Goal: Task Accomplishment & Management: Complete application form

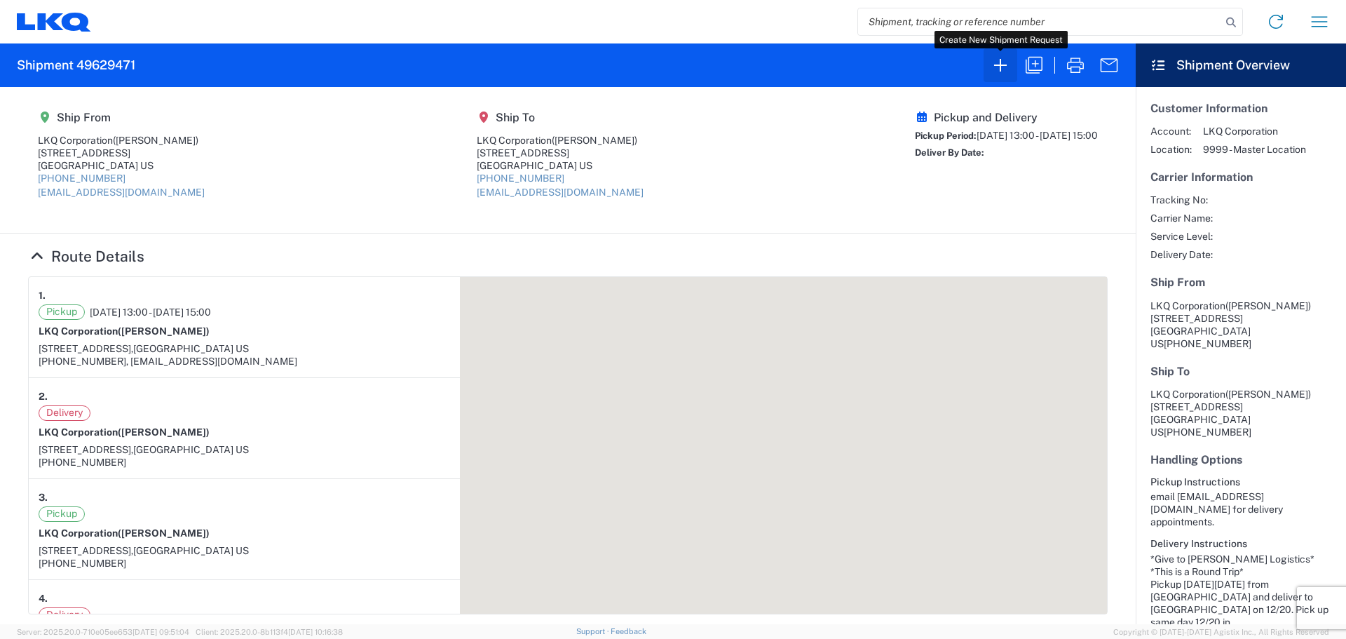
click at [1002, 71] on icon "button" at bounding box center [1000, 65] width 22 height 22
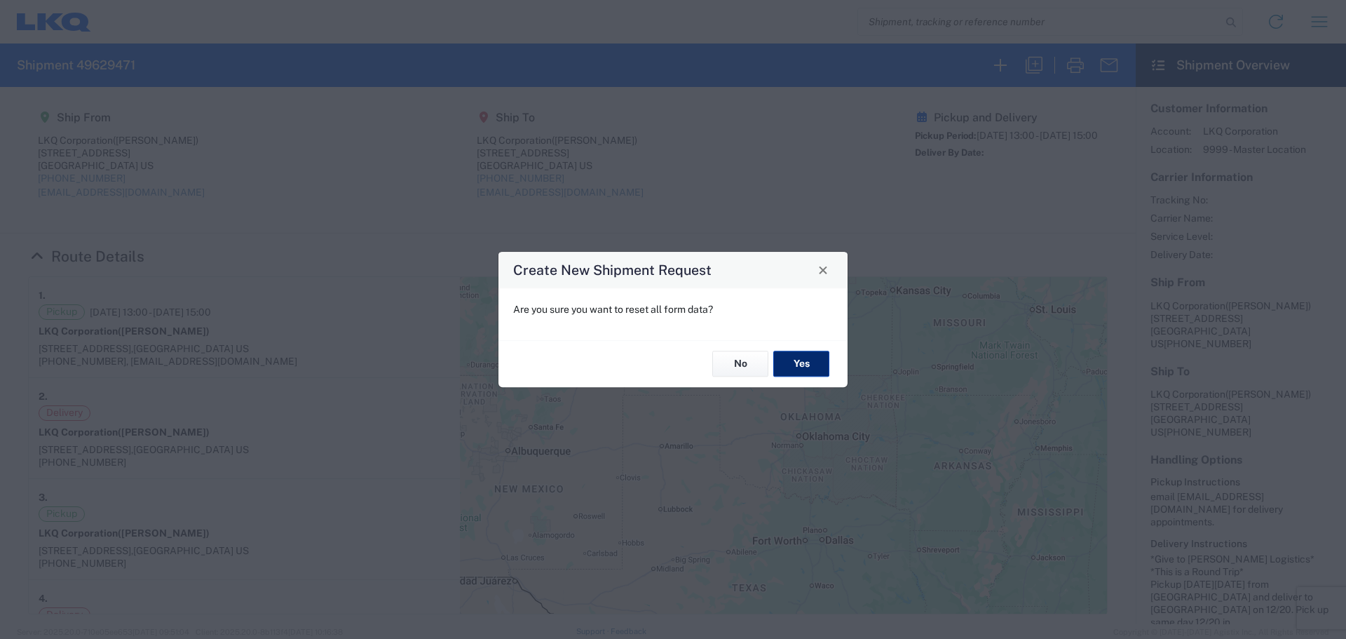
click at [797, 369] on button "Yes" at bounding box center [801, 364] width 56 height 26
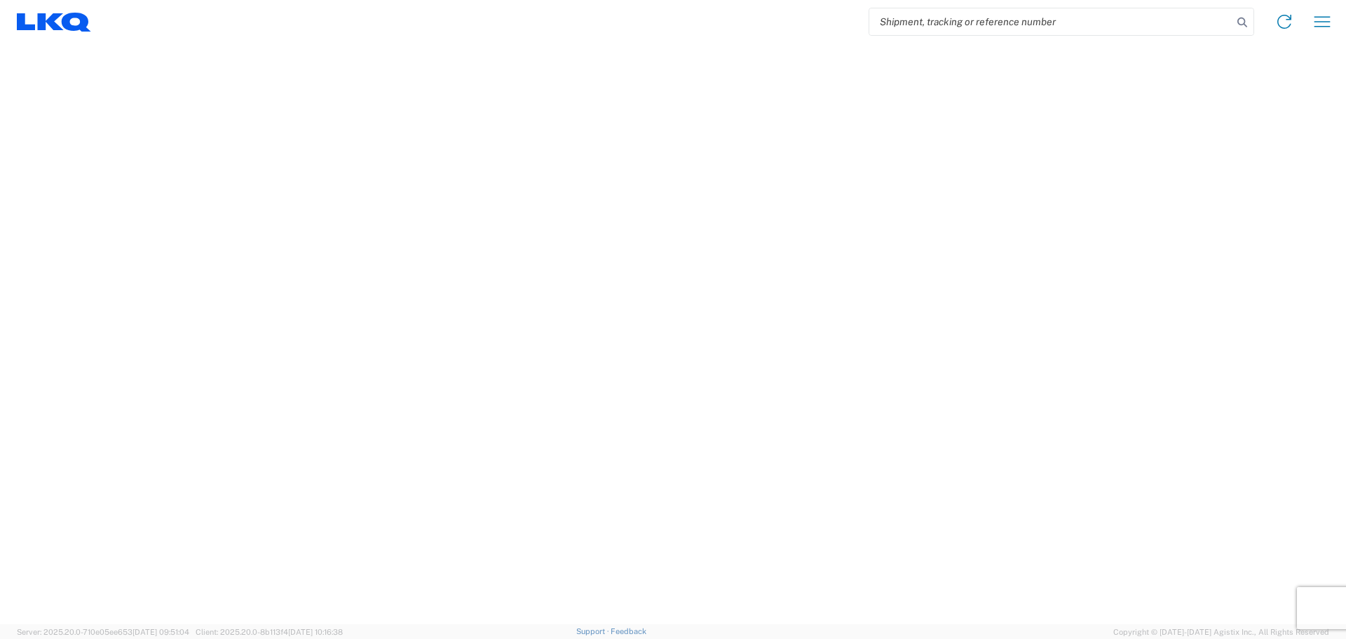
select select "FULL"
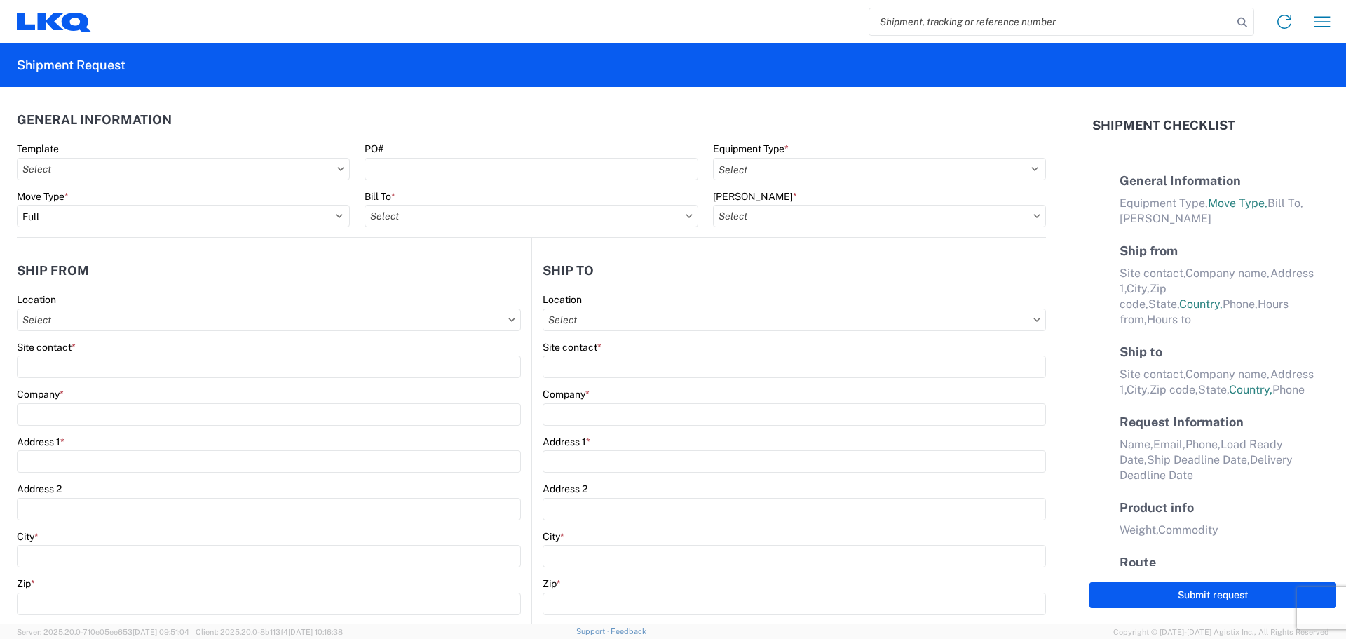
select select "LBS"
select select "IN"
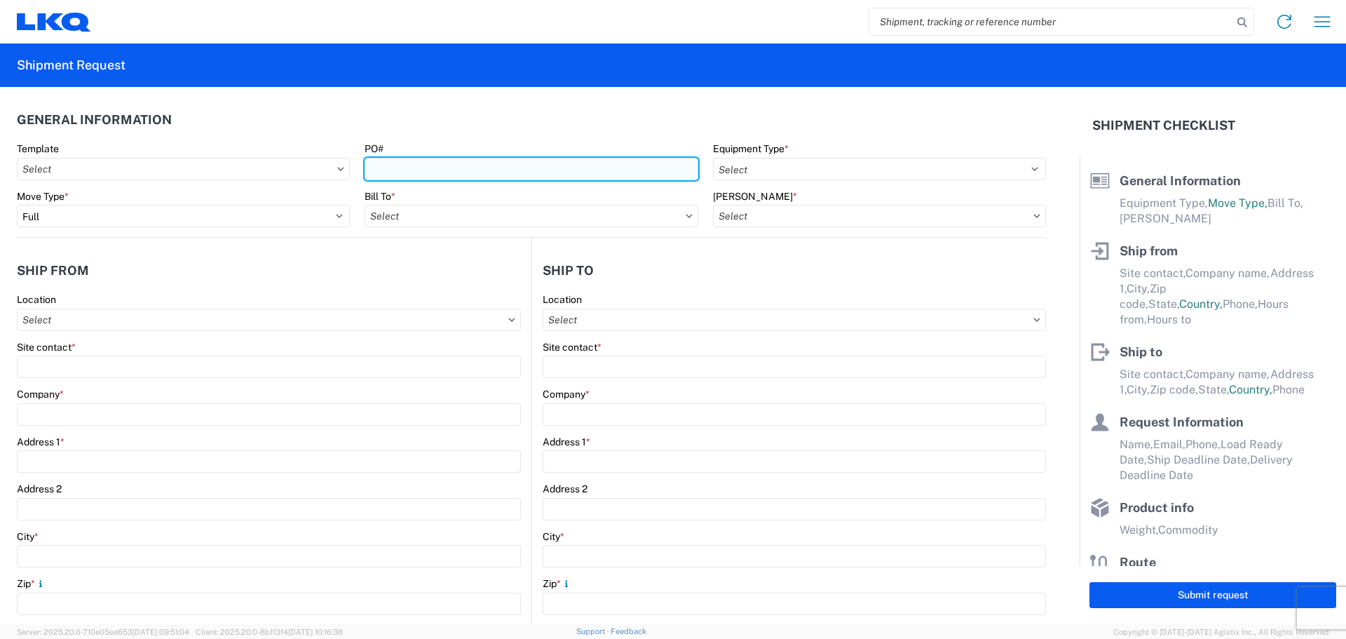
click at [413, 172] on input "PO#" at bounding box center [531, 169] width 333 height 22
type input "MMMHornLake100125"
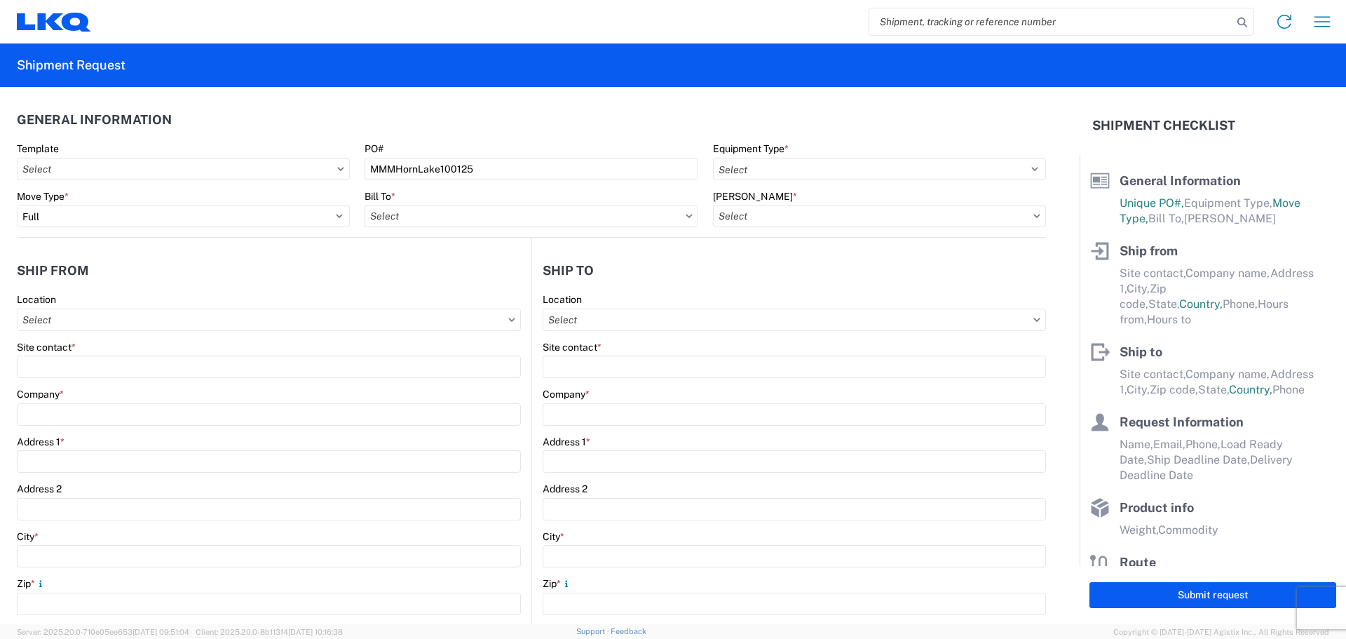
click at [598, 102] on agx-general-info "General Information Template PO# MMMHornLake100125 Equipment Type * Select 53’ …" at bounding box center [531, 162] width 1029 height 151
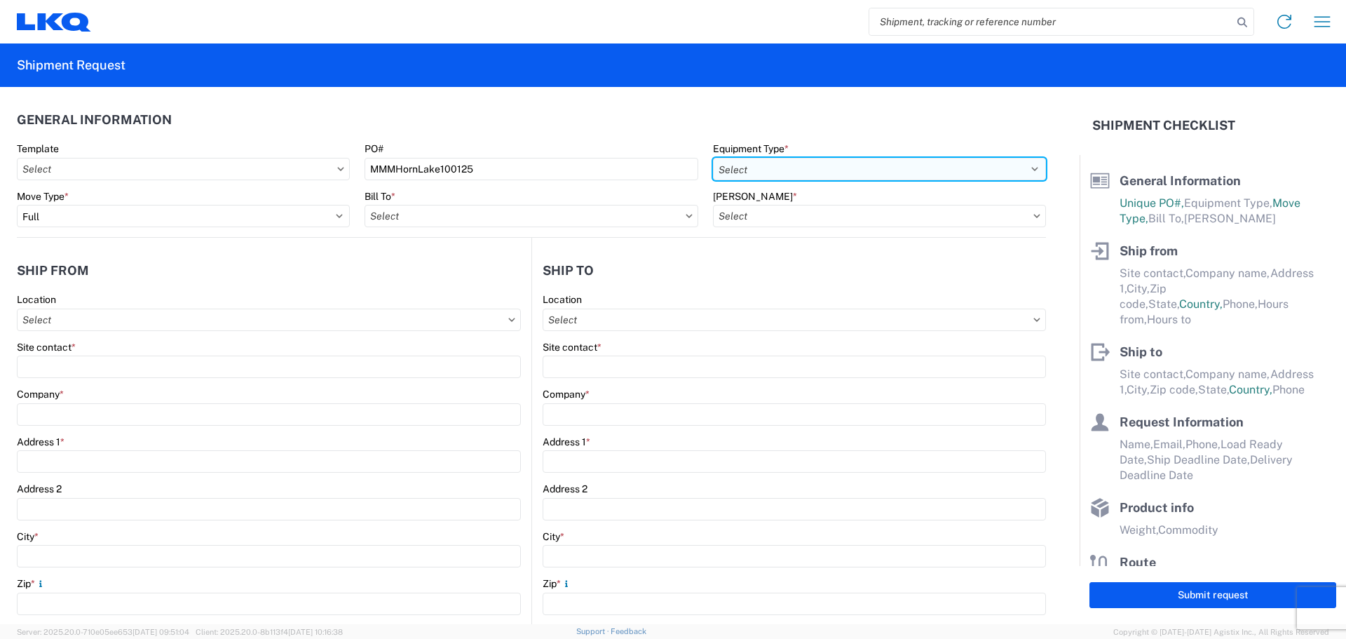
click at [785, 176] on select "Select 53’ Dry Van Flatbed Dropdeck (van) Lowboy (flatbed) Rail" at bounding box center [879, 169] width 333 height 22
select select "STDV"
click at [713, 158] on select "Select 53’ Dry Van Flatbed Dropdeck (van) Lowboy (flatbed) Rail" at bounding box center [879, 169] width 333 height 22
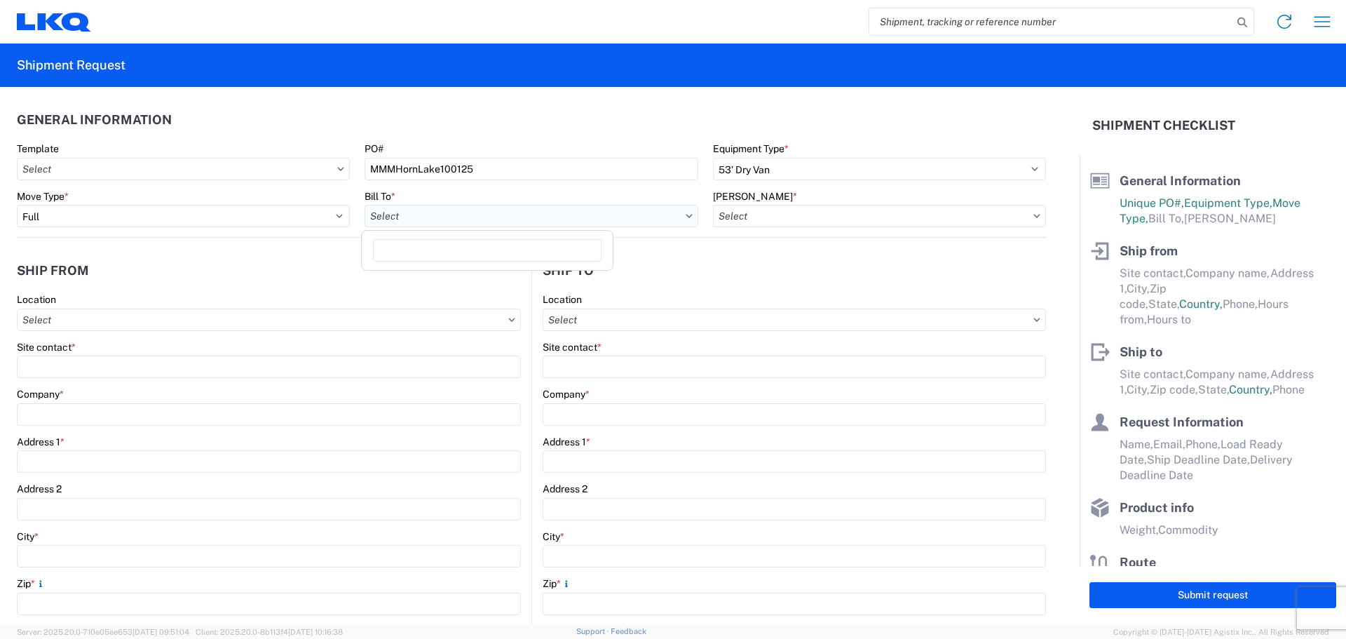
click at [427, 224] on input "text" at bounding box center [531, 216] width 333 height 22
type input "1760"
click at [473, 286] on div "1760 - LKQ Best Core" at bounding box center [487, 278] width 245 height 22
type input "1760 - LKQ Best Core"
click at [804, 216] on input "text" at bounding box center [879, 216] width 333 height 22
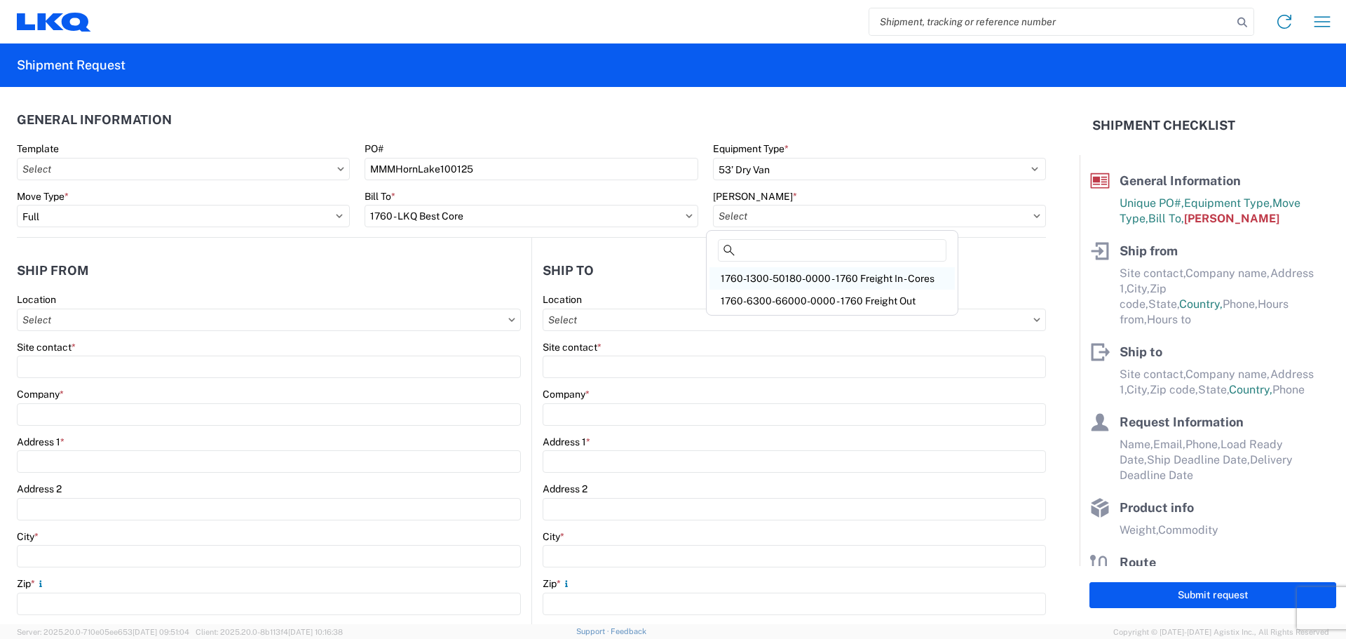
click at [818, 276] on div "1760-1300-50180-0000 - 1760 Freight In - Cores" at bounding box center [831, 278] width 245 height 22
type input "1760-1300-50180-0000 - 1760 Freight In - Cores"
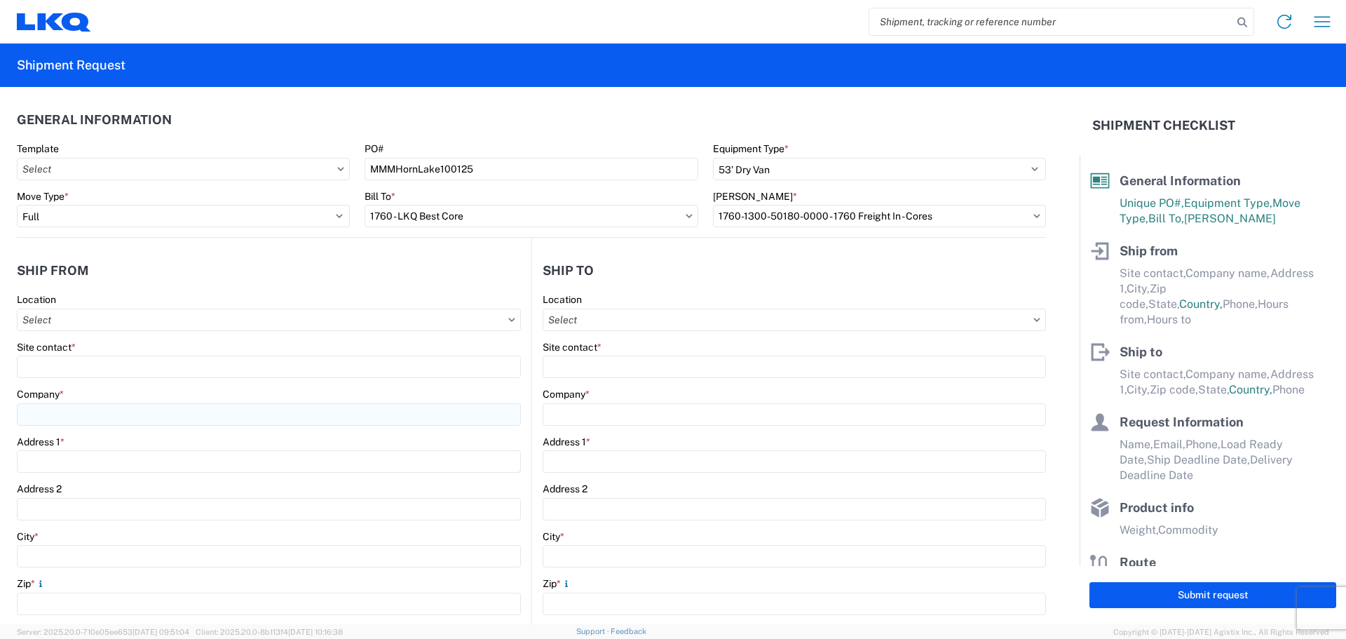
scroll to position [93, 0]
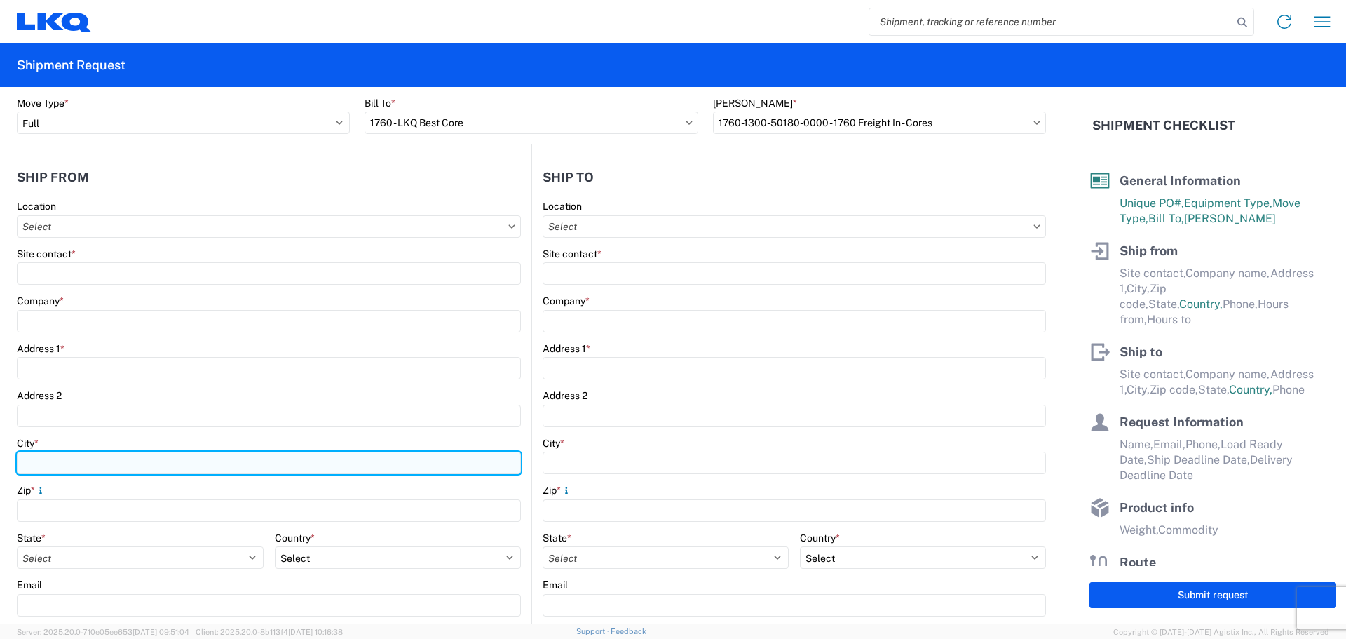
click at [46, 460] on input "City *" at bounding box center [269, 462] width 504 height 22
type input "[GEOGRAPHIC_DATA]"
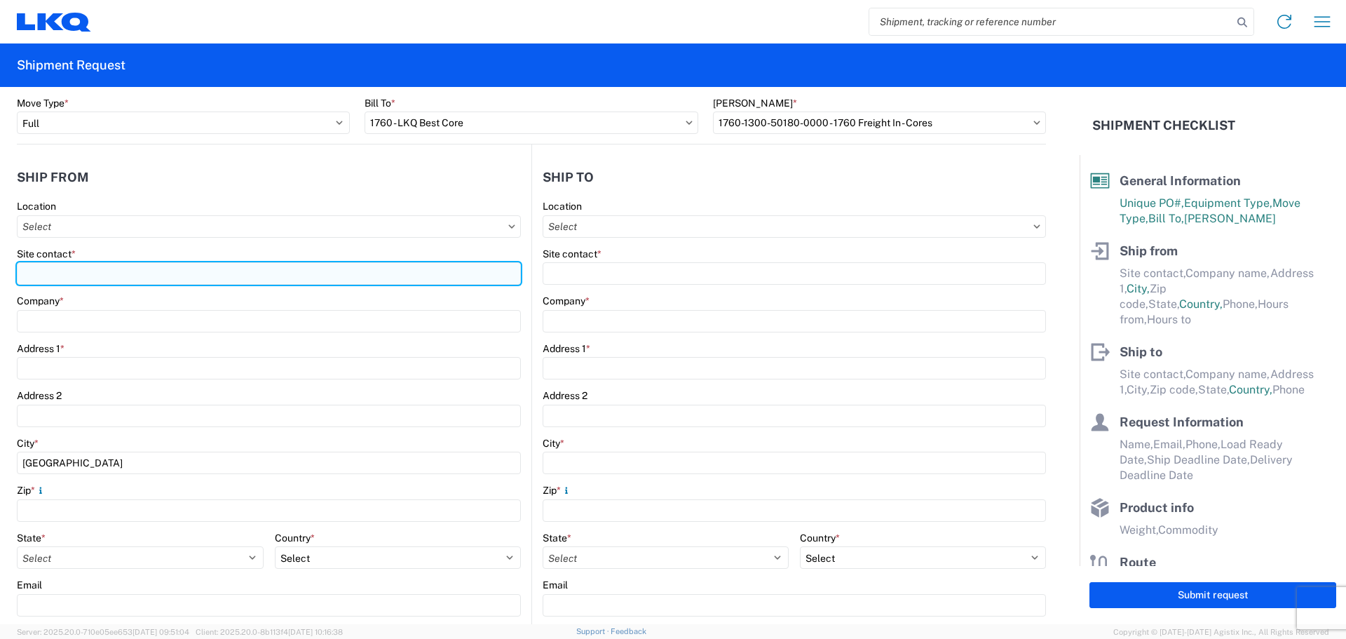
click at [111, 267] on input "Site contact *" at bounding box center [269, 273] width 504 height 22
type input "[PERSON_NAME]"
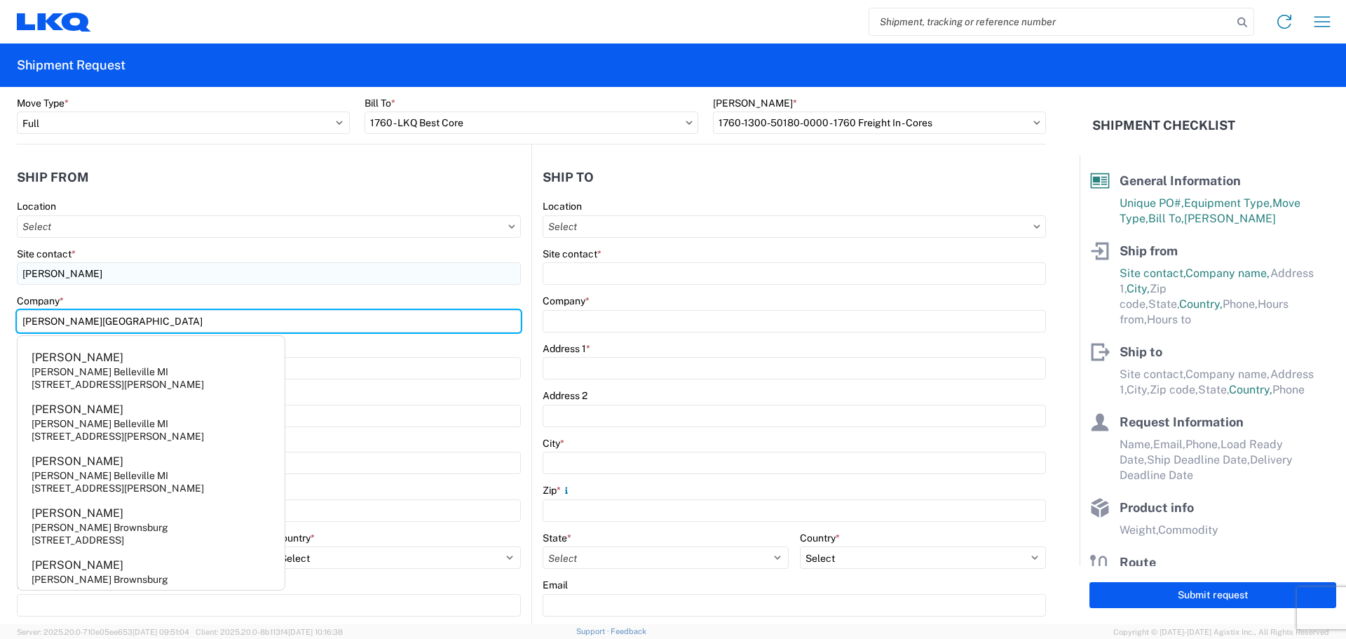
type input "[PERSON_NAME][GEOGRAPHIC_DATA]"
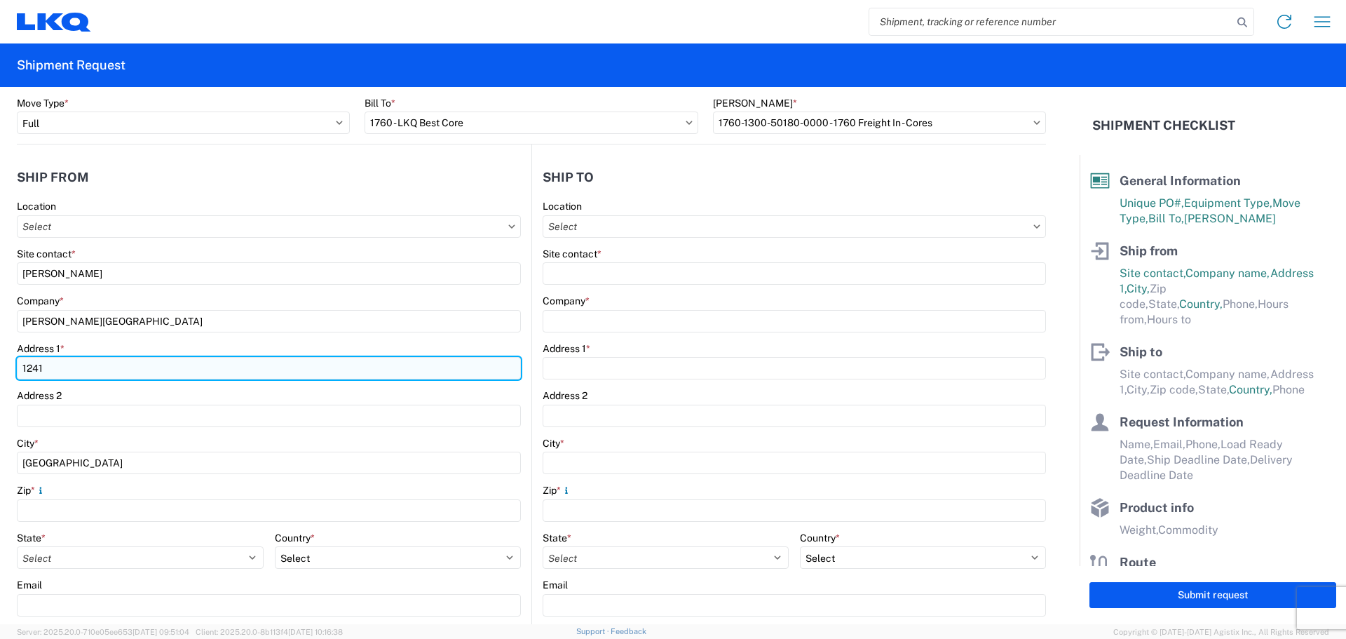
type input "[STREET_ADDRESS]"
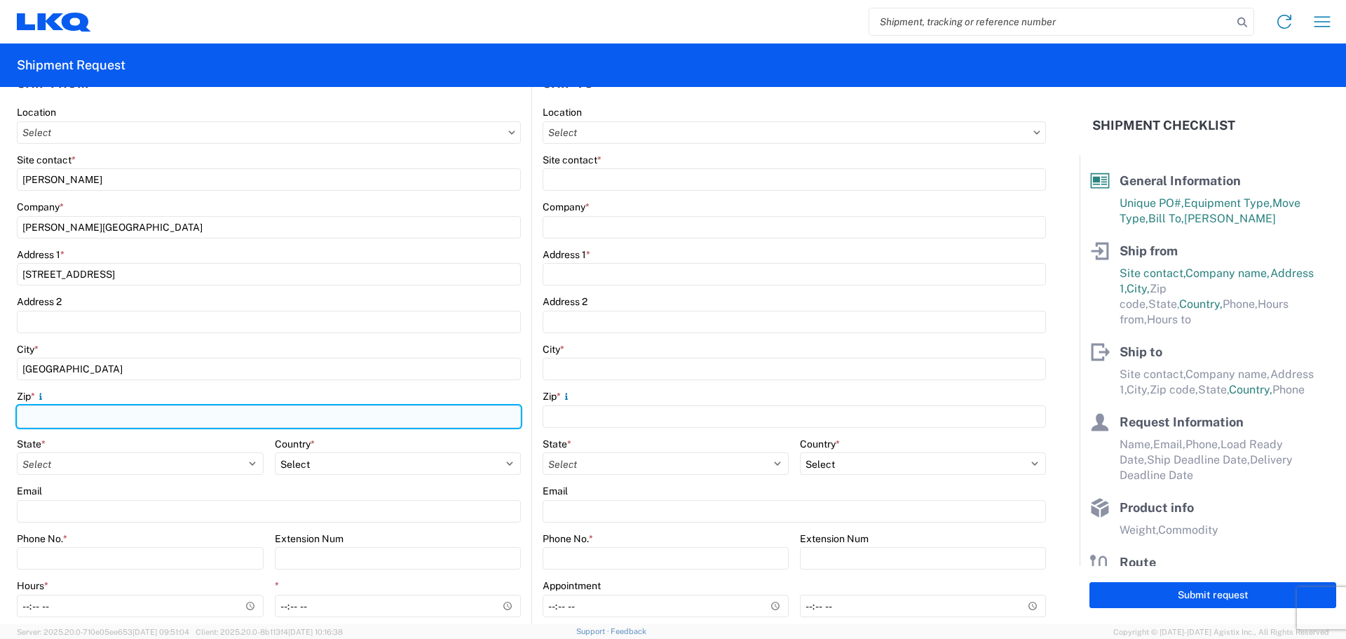
click at [91, 411] on input "Zip *" at bounding box center [269, 416] width 504 height 22
type input "38637"
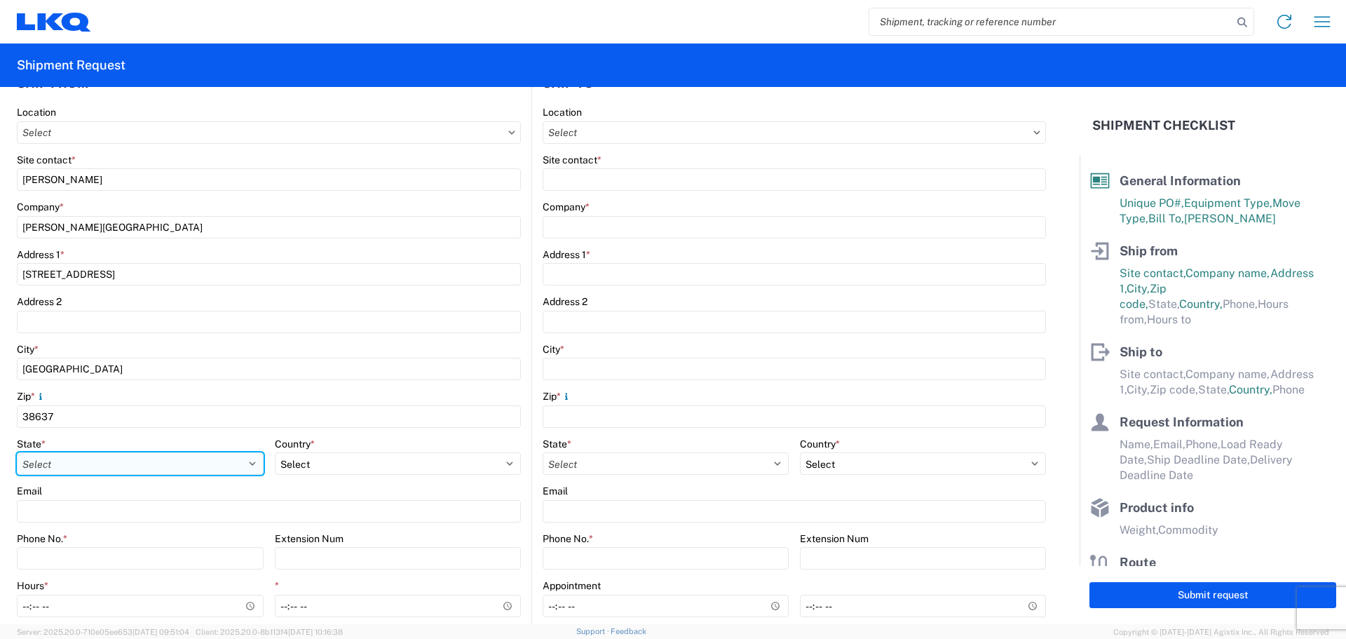
click at [78, 461] on select "Select [US_STATE] [US_STATE] [US_STATE] [US_STATE] Armed Forces Americas Armed …" at bounding box center [140, 463] width 247 height 22
select select "MS"
click at [17, 452] on select "Select [US_STATE] [US_STATE] [US_STATE] [US_STATE] Armed Forces Americas Armed …" at bounding box center [140, 463] width 247 height 22
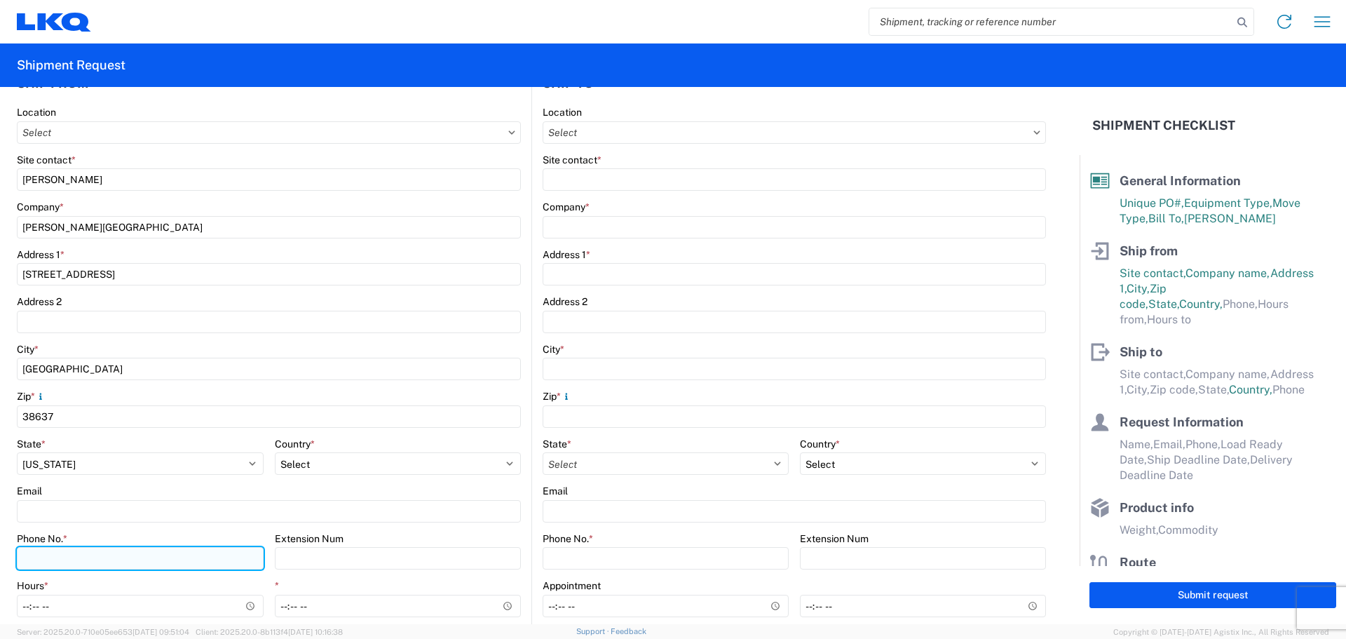
click at [76, 558] on input "Phone No. *" at bounding box center [140, 558] width 247 height 22
type input "[PHONE_NUMBER]"
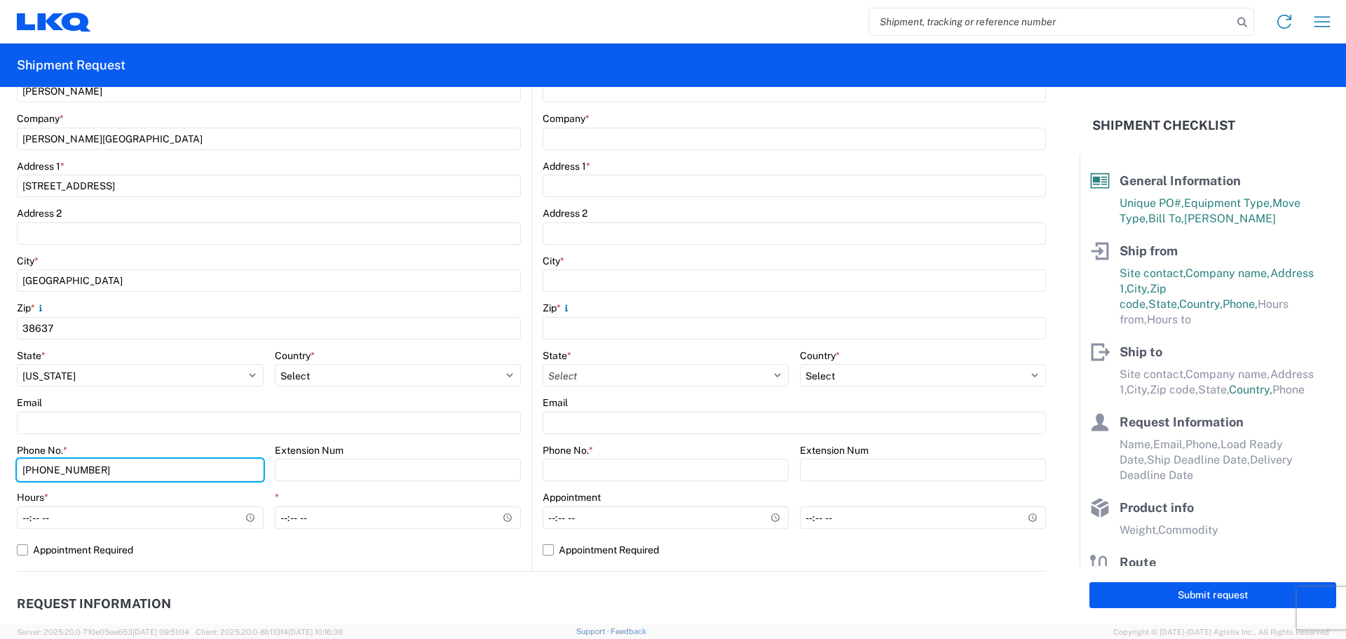
scroll to position [374, 0]
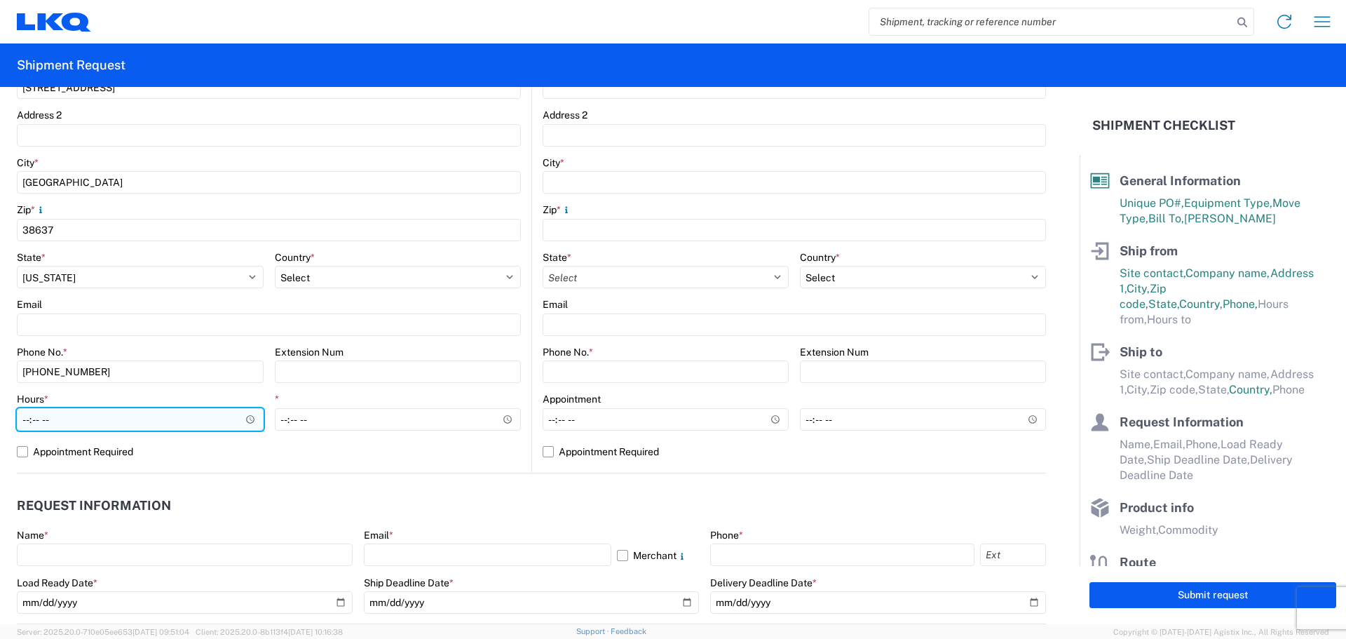
click at [27, 419] on input "Hours *" at bounding box center [140, 419] width 247 height 22
type input "08:00"
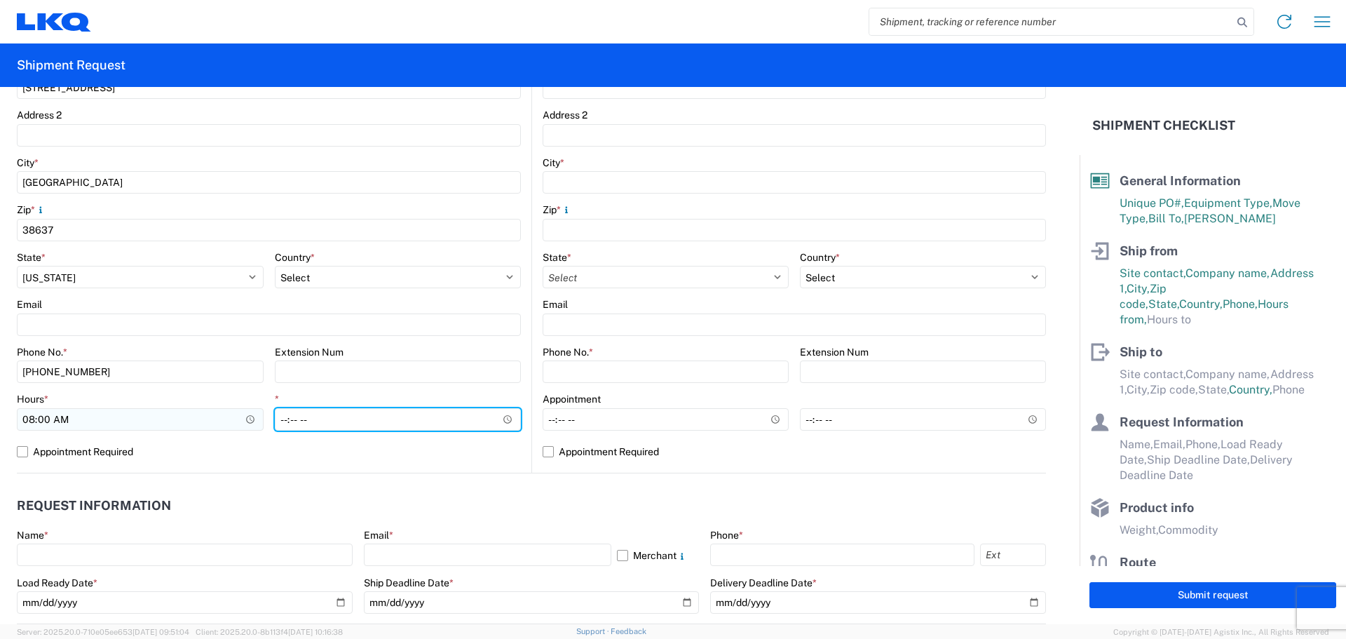
type input "14:00"
click at [666, 509] on header "Request Information" at bounding box center [531, 506] width 1029 height 32
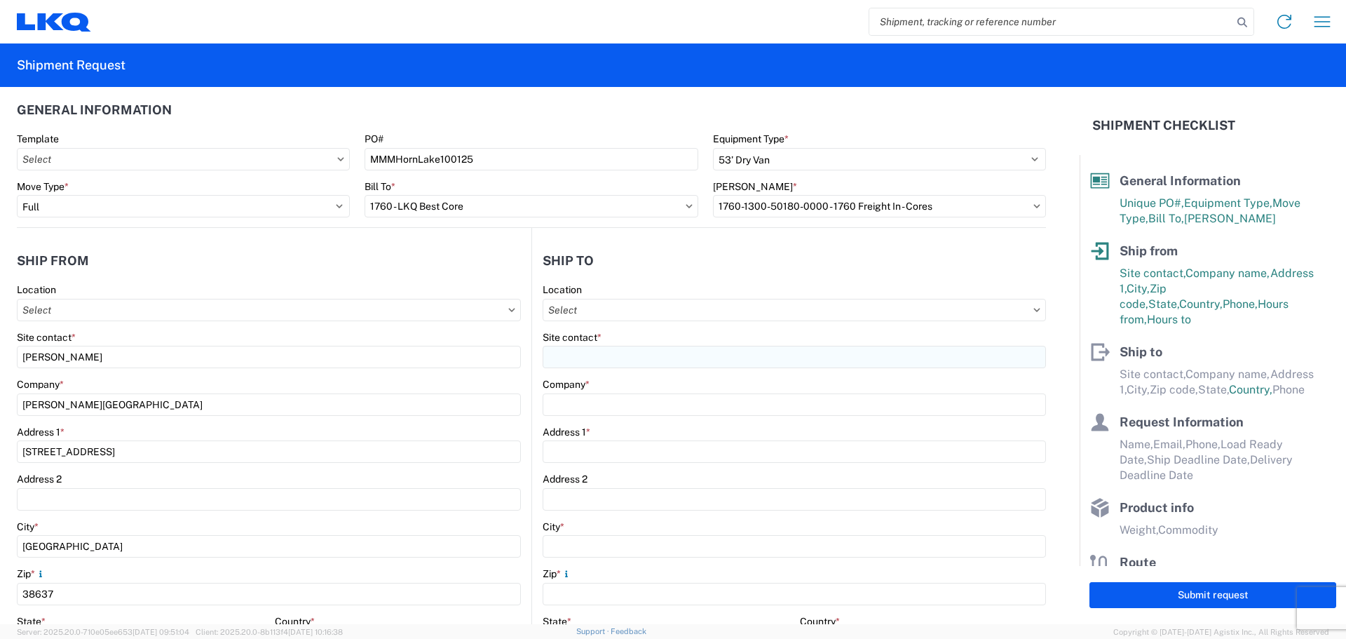
scroll to position [0, 0]
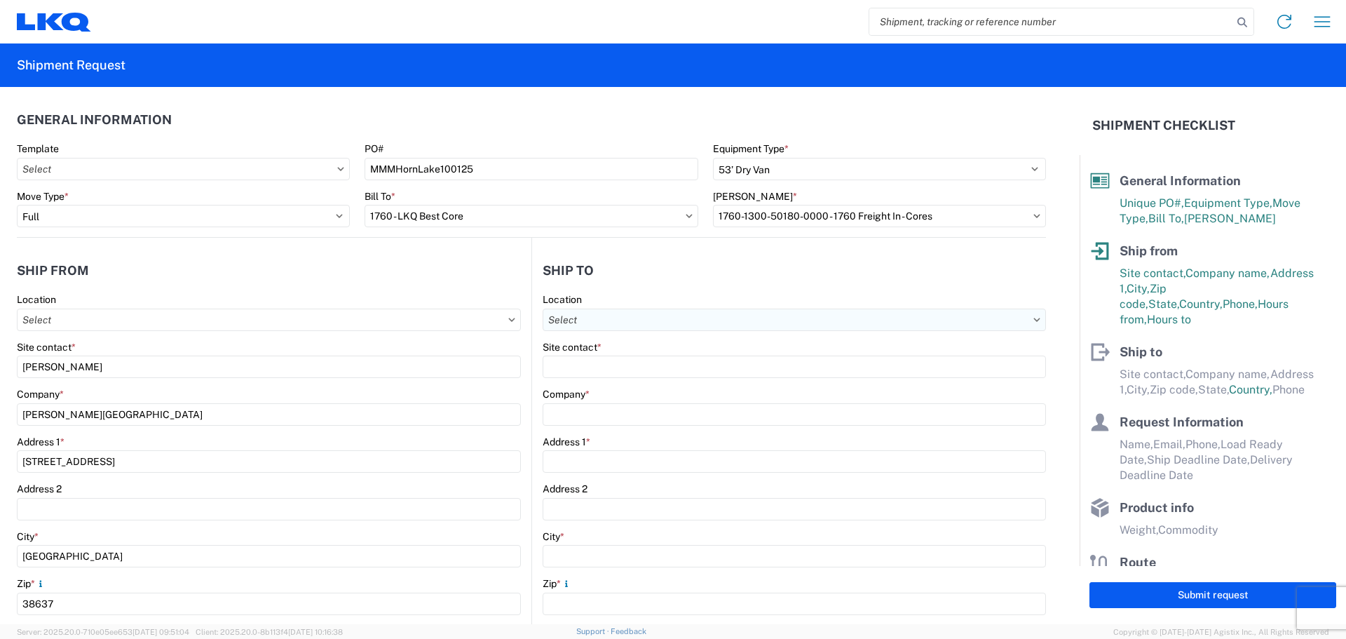
click at [653, 314] on input "text" at bounding box center [794, 319] width 503 height 22
type input "1760"
click at [663, 383] on div "1760 - LKQ Best Core" at bounding box center [663, 382] width 245 height 22
type input "1760 - LKQ Best Core"
type input "LKQ Corporation"
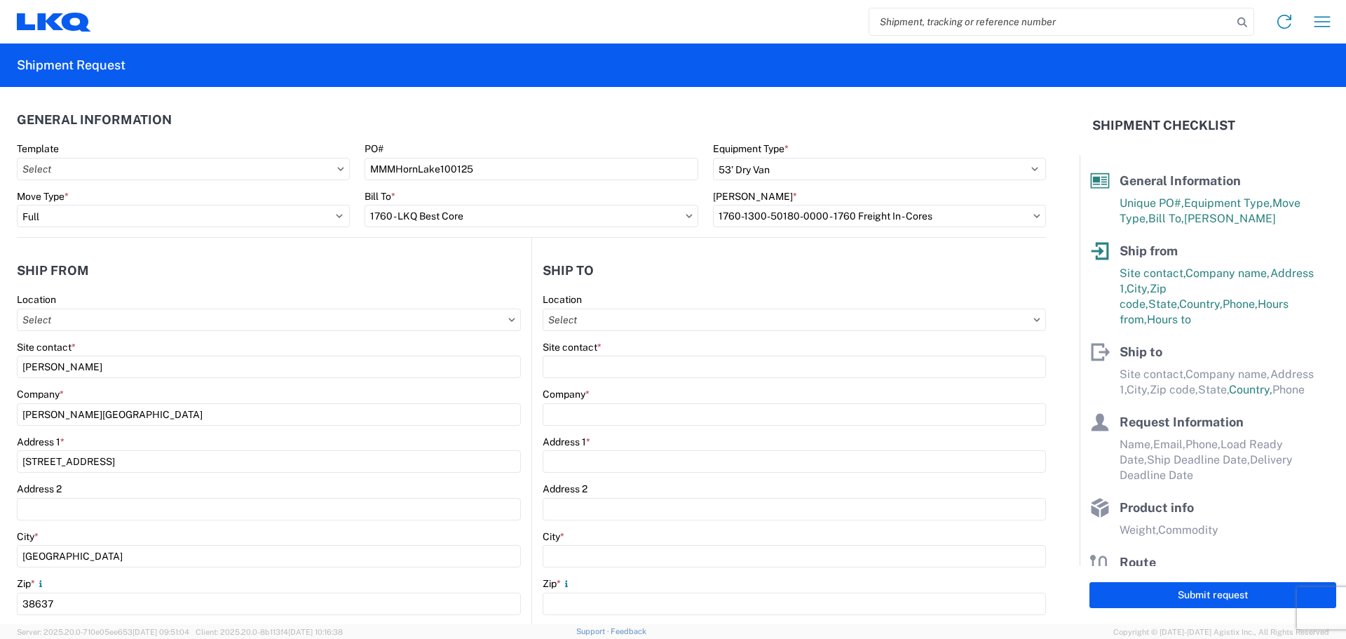
type input "[STREET_ADDRESS]"
type input "[GEOGRAPHIC_DATA]"
type input "77038"
select select "US"
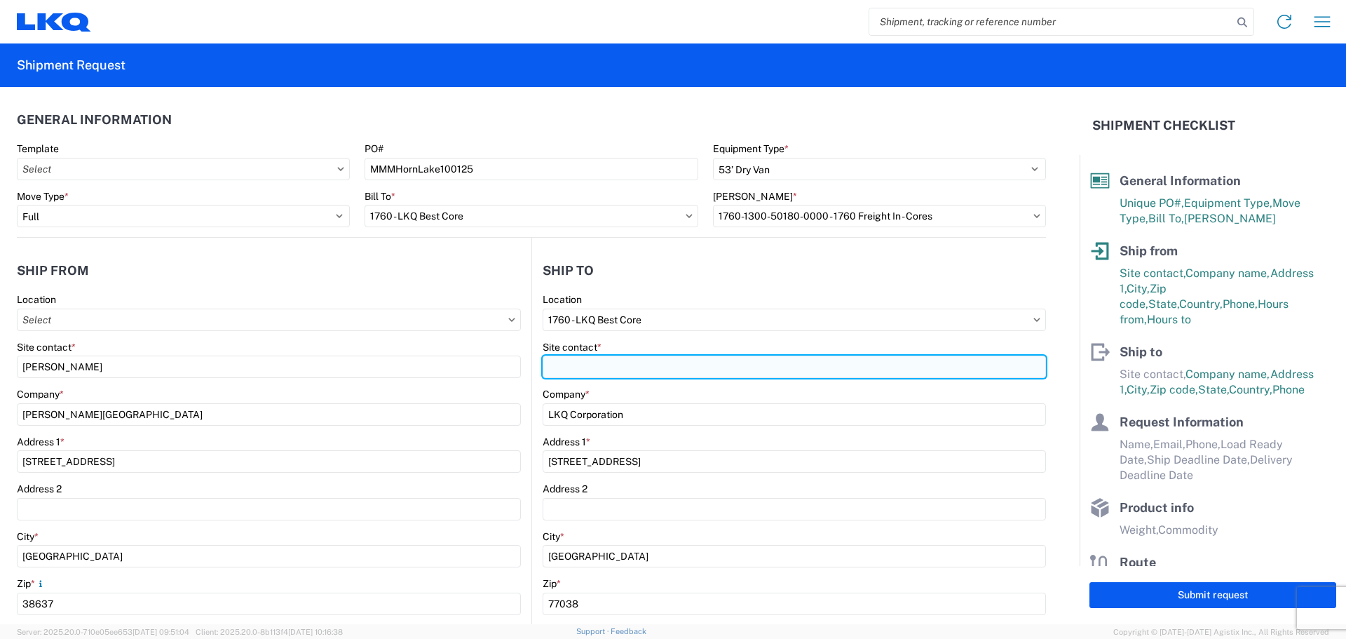
click at [649, 365] on input "Site contact *" at bounding box center [794, 366] width 503 height 22
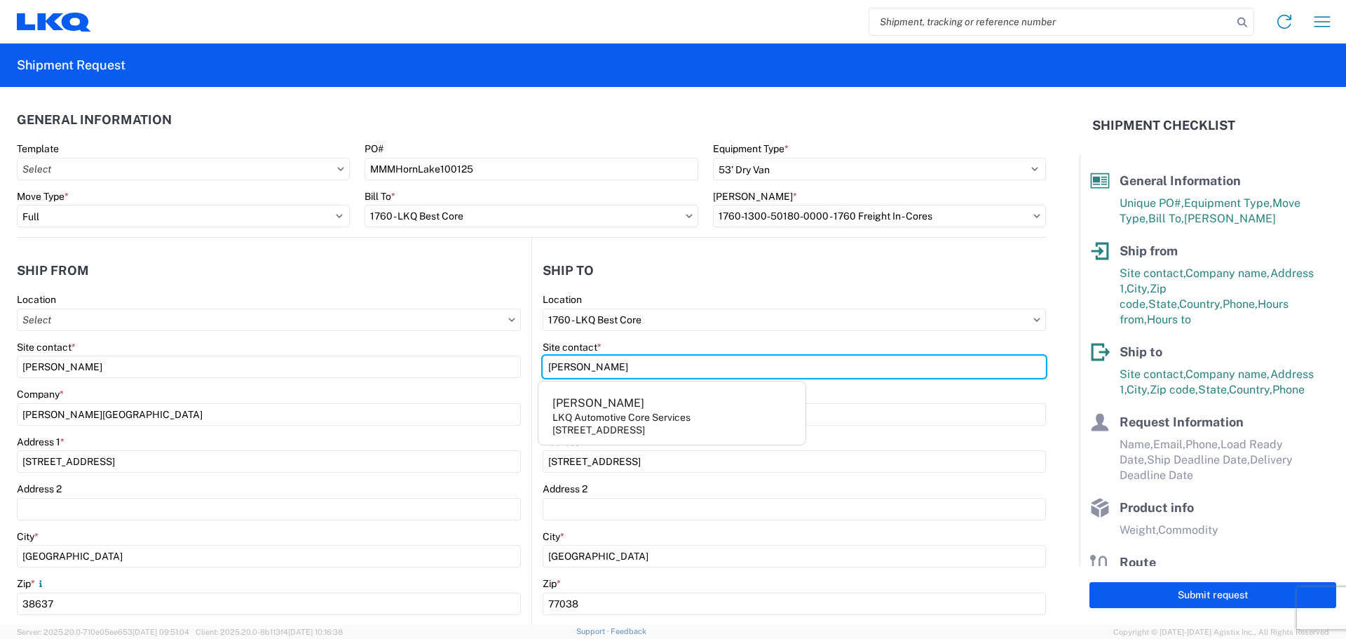
type input "[PERSON_NAME]"
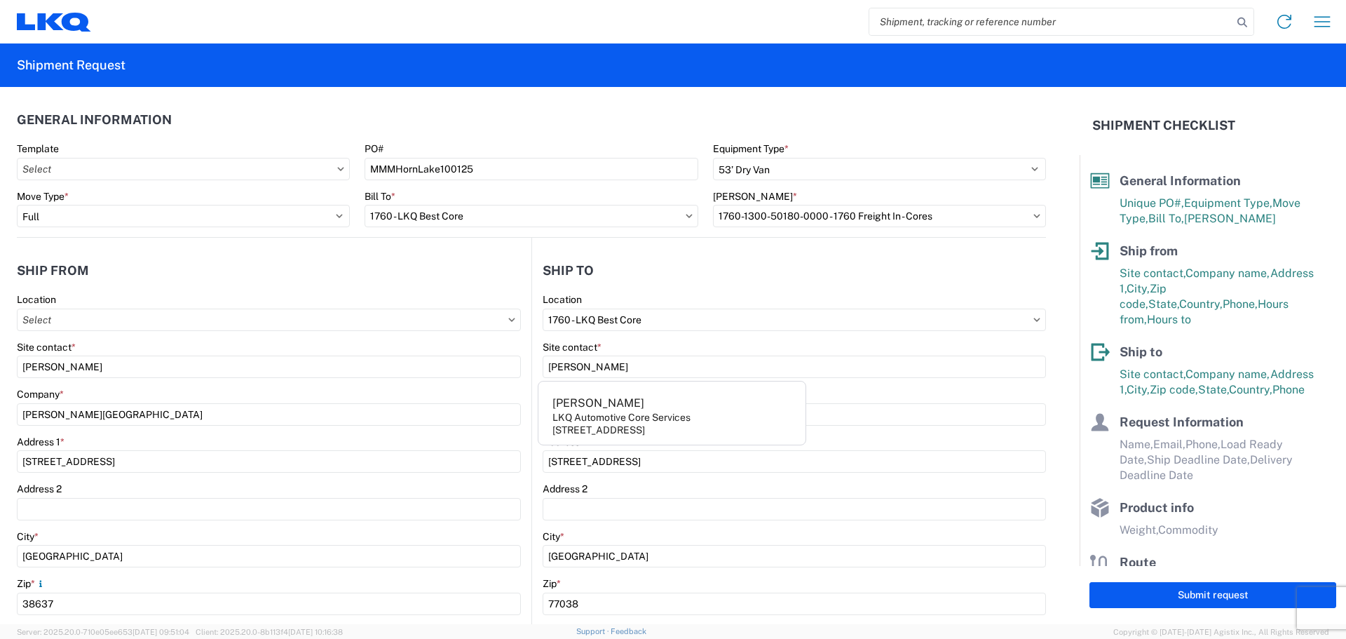
click at [671, 283] on header "Ship to" at bounding box center [789, 270] width 514 height 32
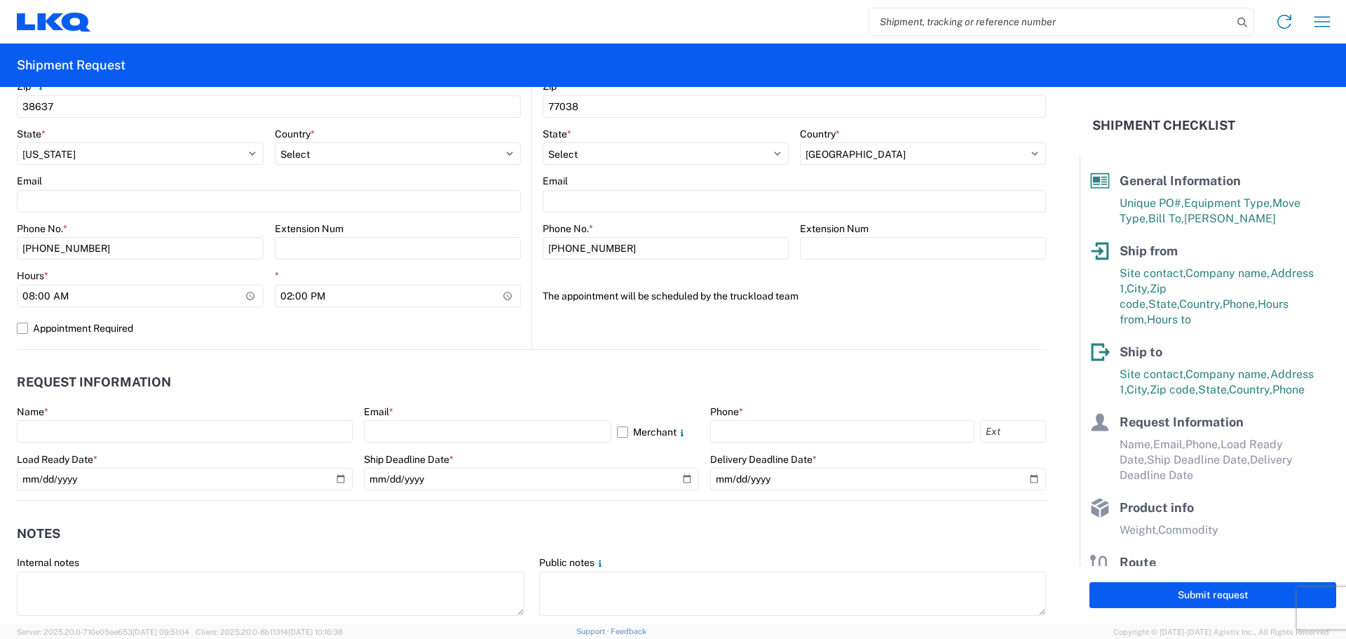
scroll to position [561, 0]
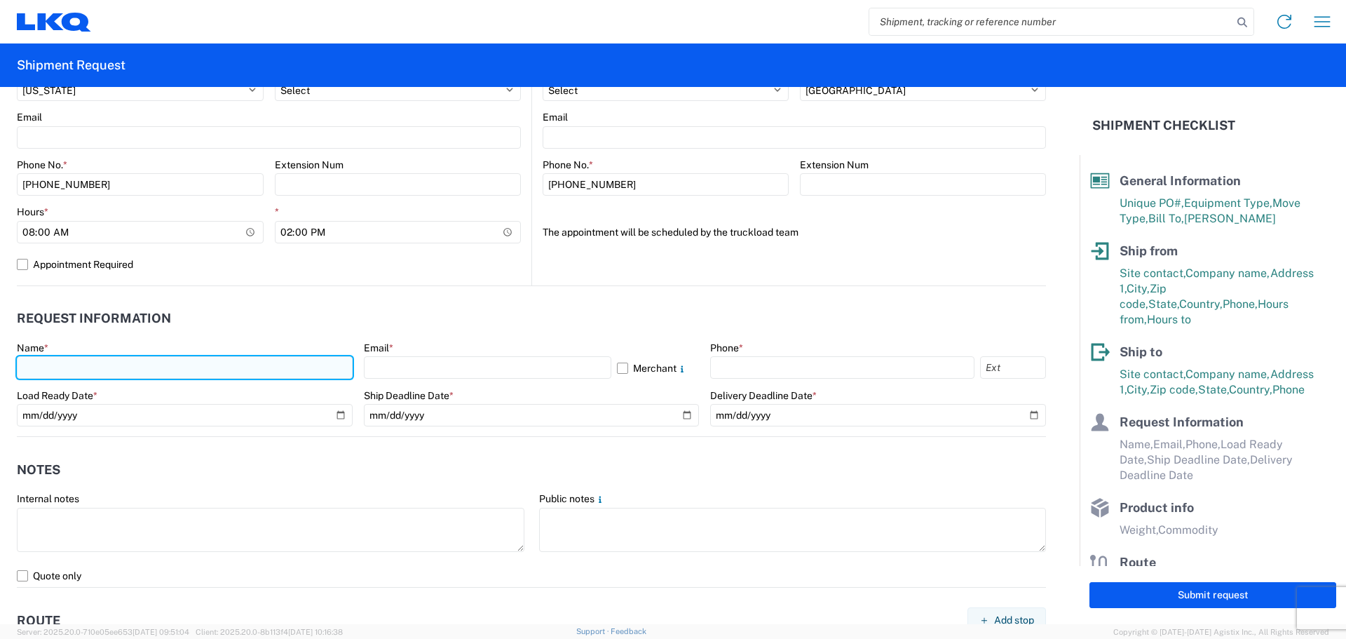
click at [147, 365] on input "text" at bounding box center [185, 367] width 336 height 22
type input "[PERSON_NAME]"
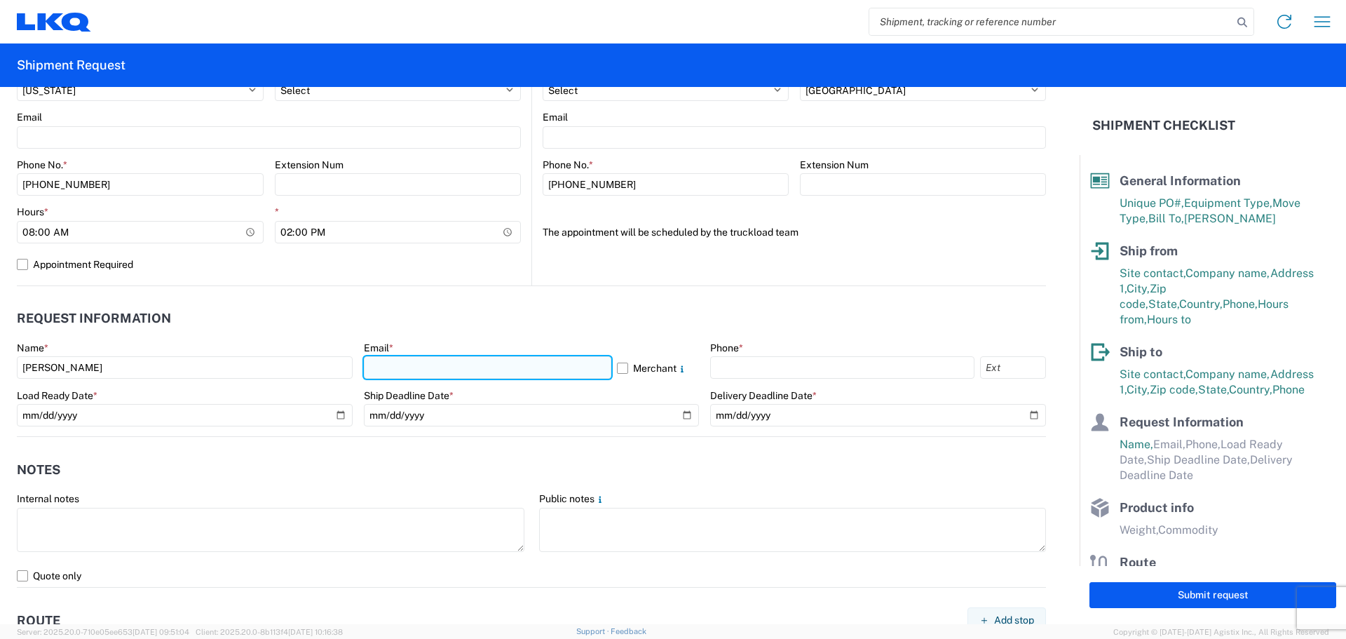
click at [458, 371] on input "text" at bounding box center [487, 367] width 247 height 22
type input "[EMAIL_ADDRESS][DOMAIN_NAME]"
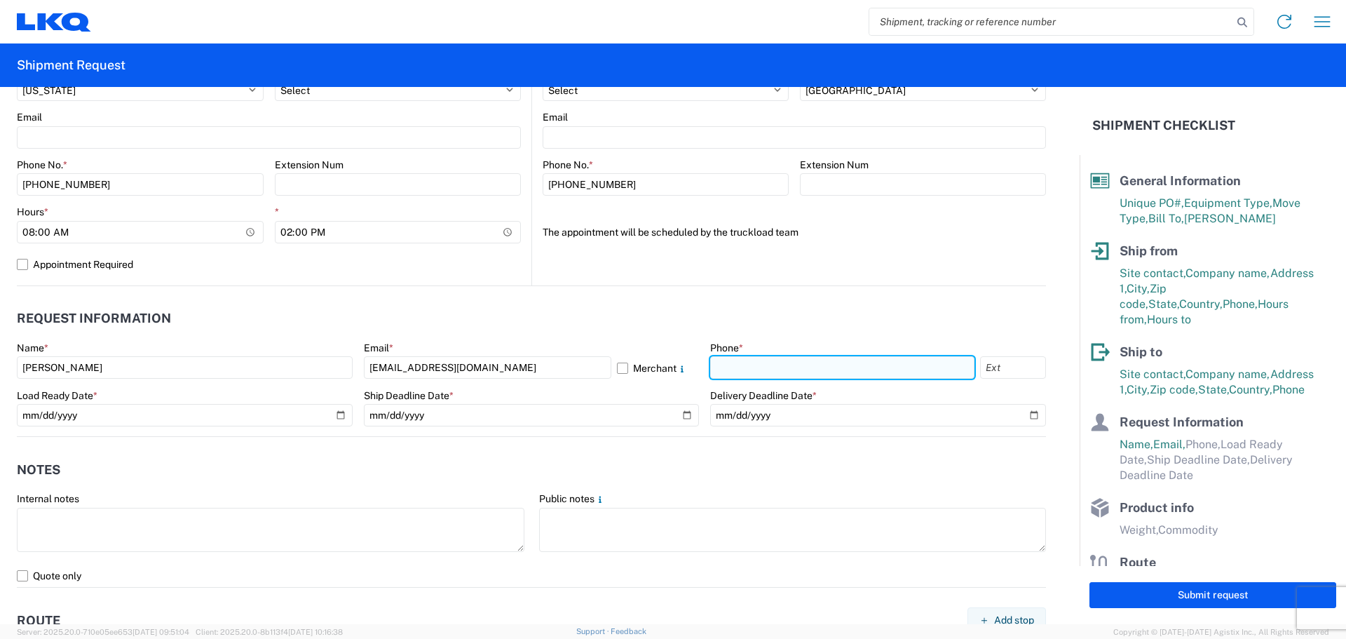
click at [716, 361] on input "text" at bounding box center [842, 367] width 264 height 22
type input "[PHONE_NUMBER]"
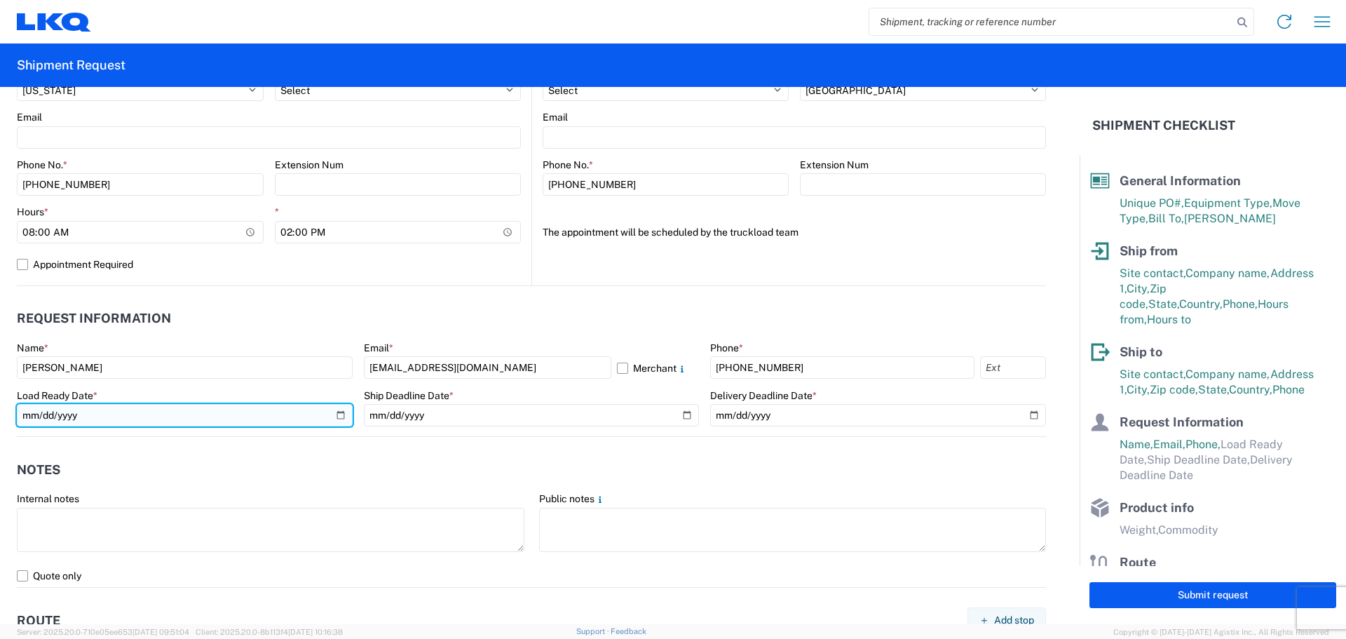
click at [337, 414] on input "date" at bounding box center [185, 415] width 336 height 22
type input "[DATE]"
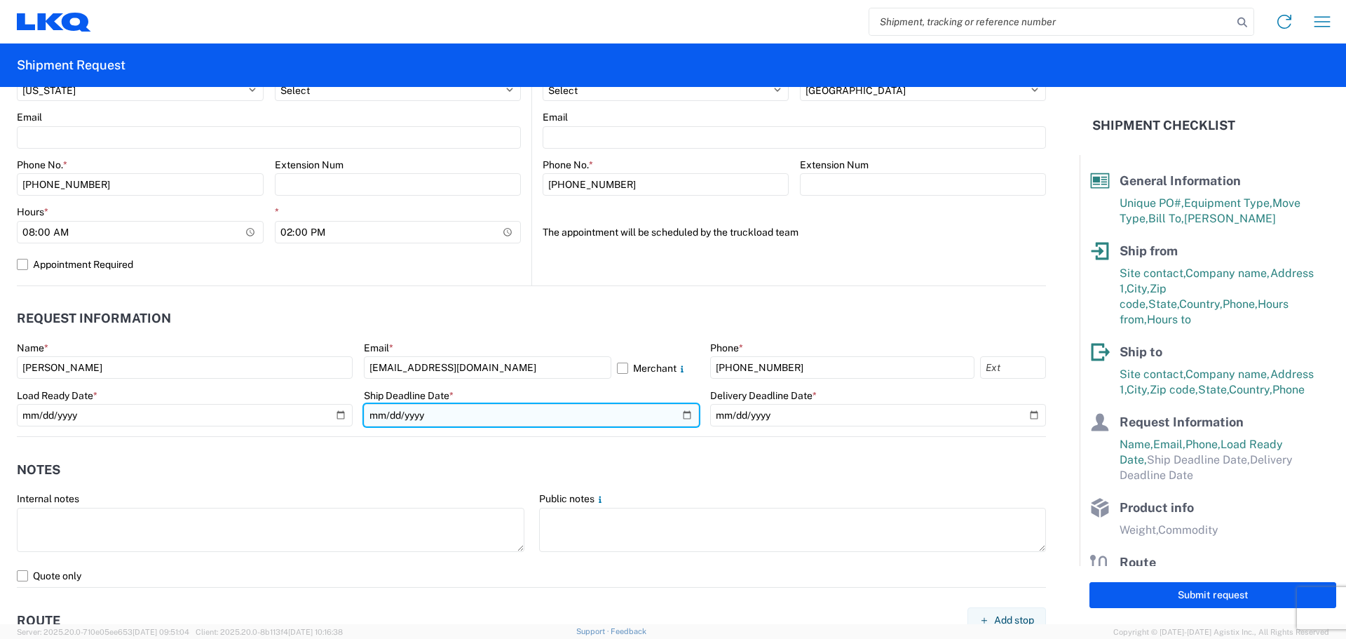
click at [677, 417] on input "date" at bounding box center [532, 415] width 336 height 22
type input "[DATE]"
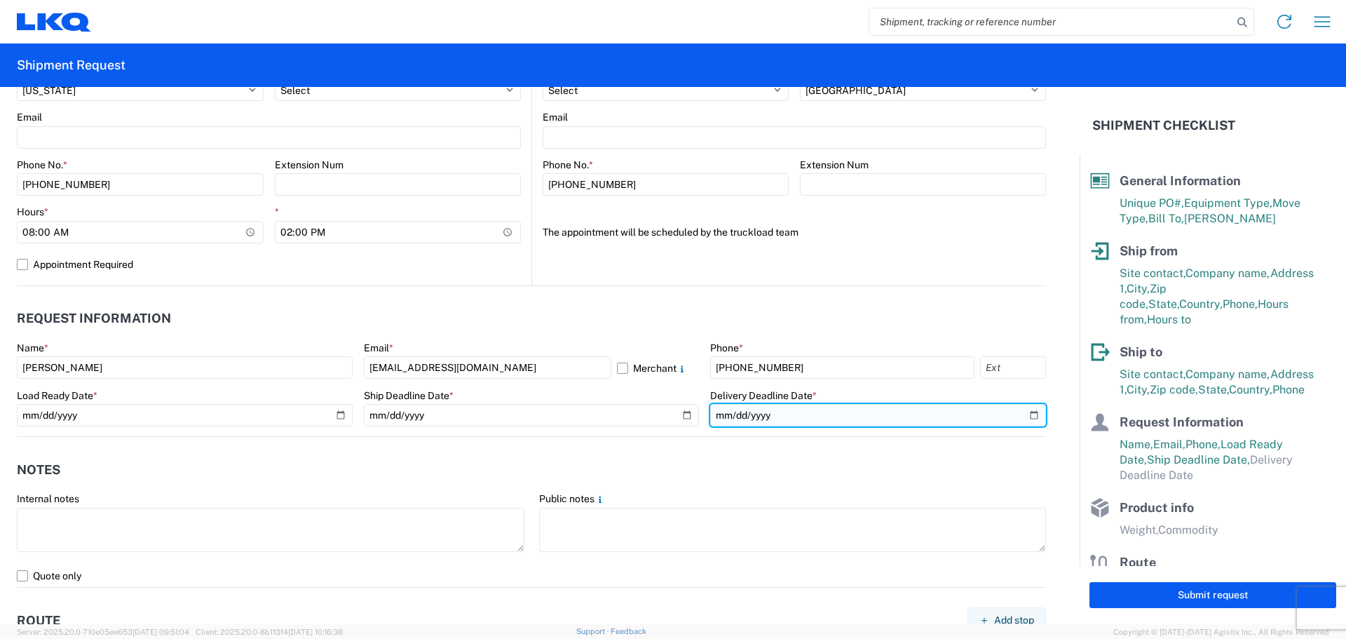
click at [1023, 413] on input "date" at bounding box center [878, 415] width 336 height 22
type input "[DATE]"
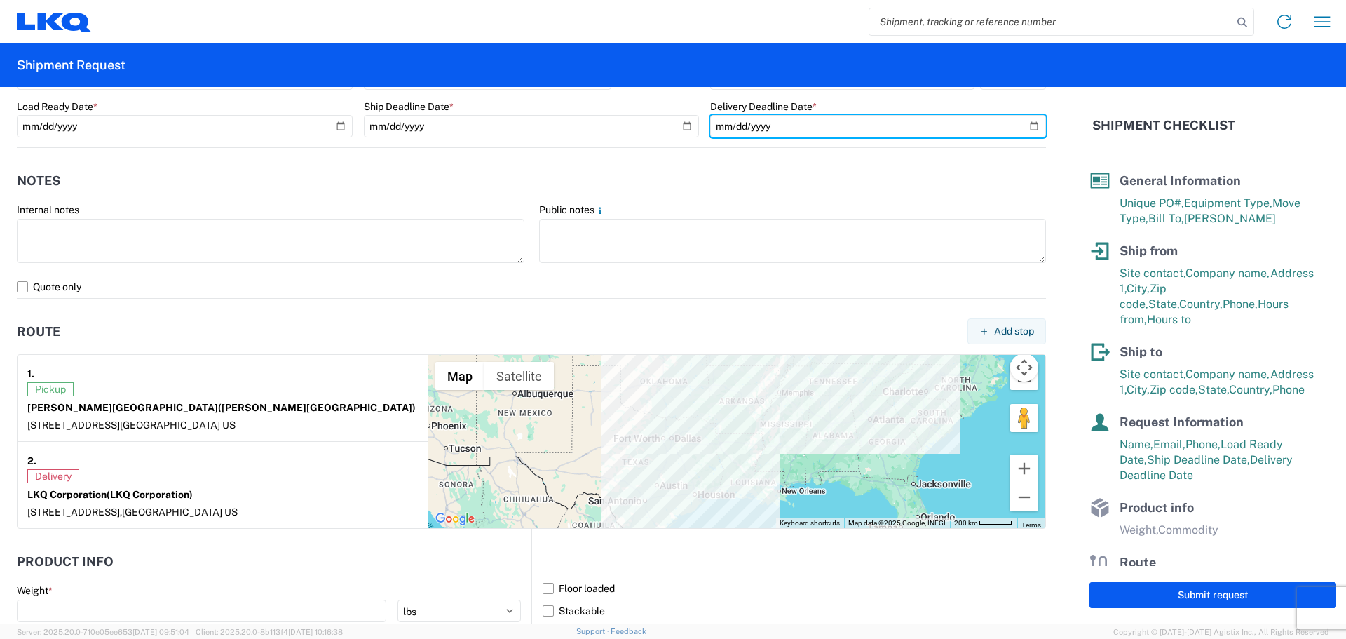
scroll to position [841, 0]
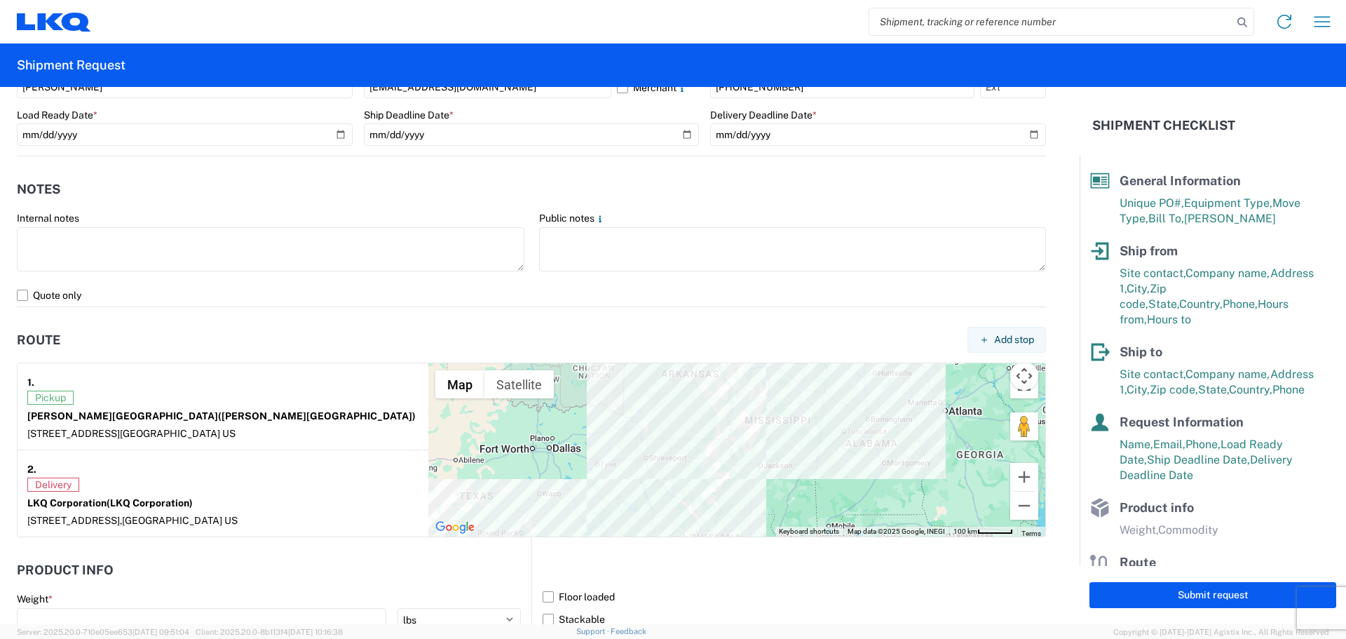
drag, startPoint x: 668, startPoint y: 426, endPoint x: 712, endPoint y: 448, distance: 49.5
click at [712, 448] on div at bounding box center [736, 449] width 617 height 173
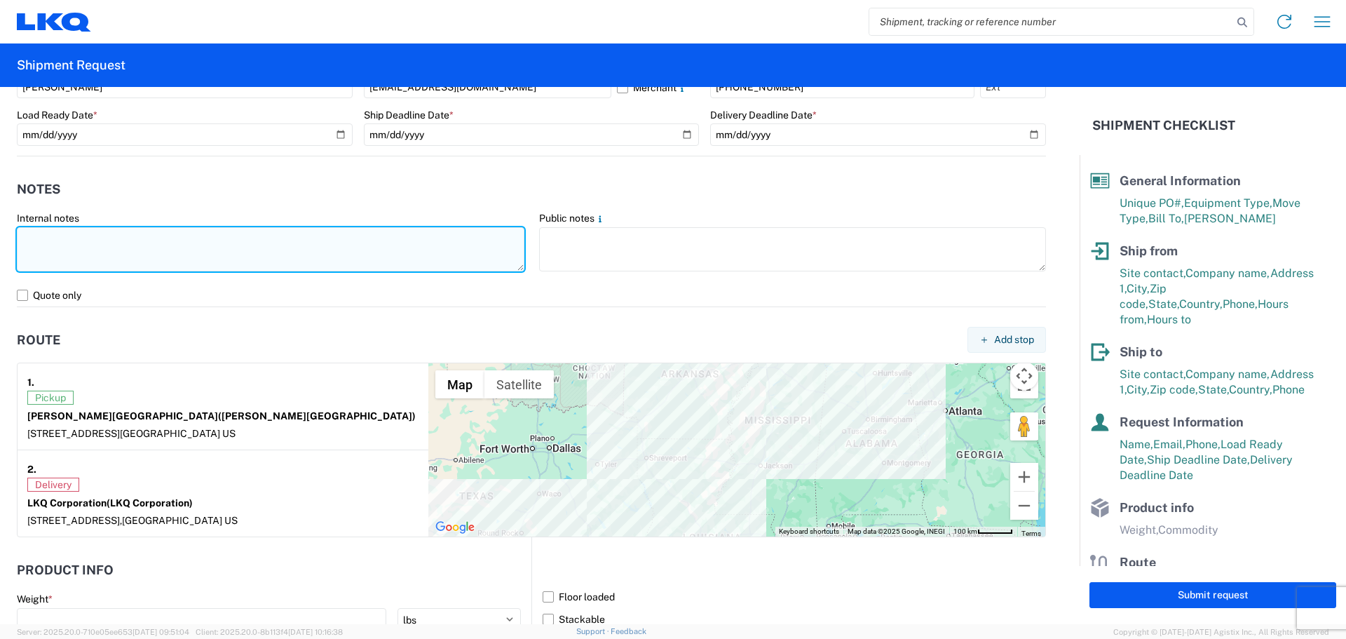
click at [187, 254] on textarea at bounding box center [271, 249] width 508 height 44
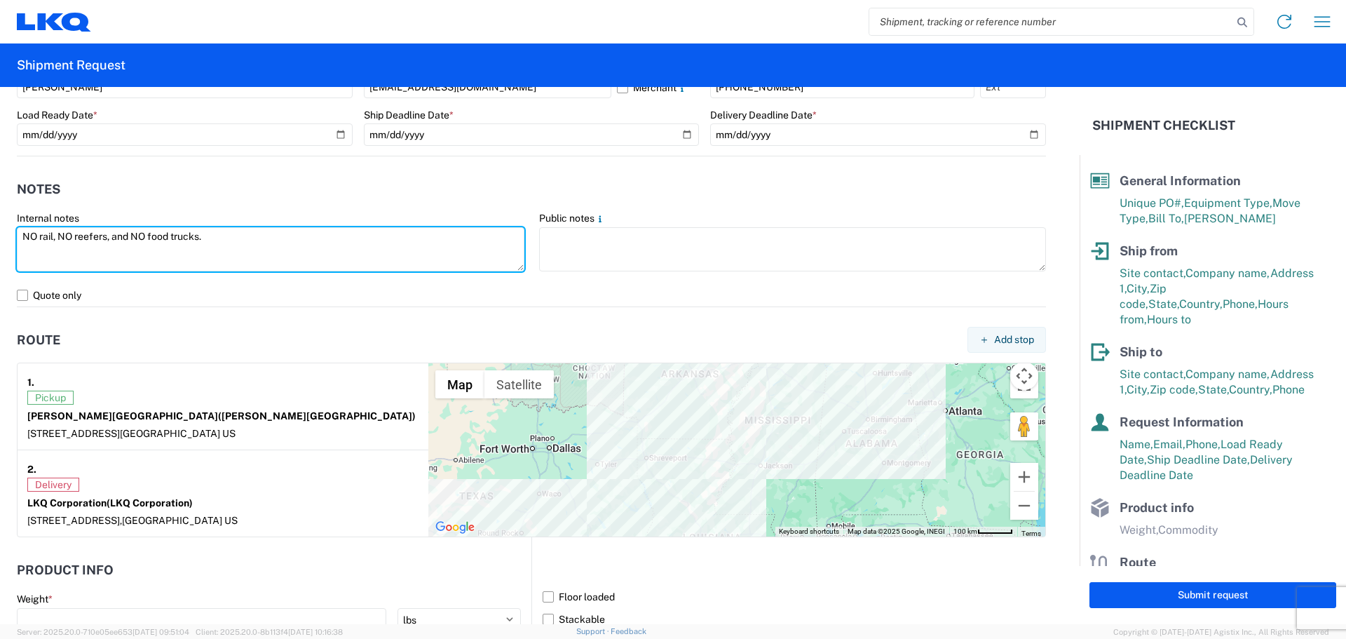
drag, startPoint x: 223, startPoint y: 234, endPoint x: 0, endPoint y: 239, distance: 223.0
click at [0, 239] on form "General Information Template PO# MMMHornLake100125 Equipment Type * Select 53’ …" at bounding box center [540, 355] width 1080 height 537
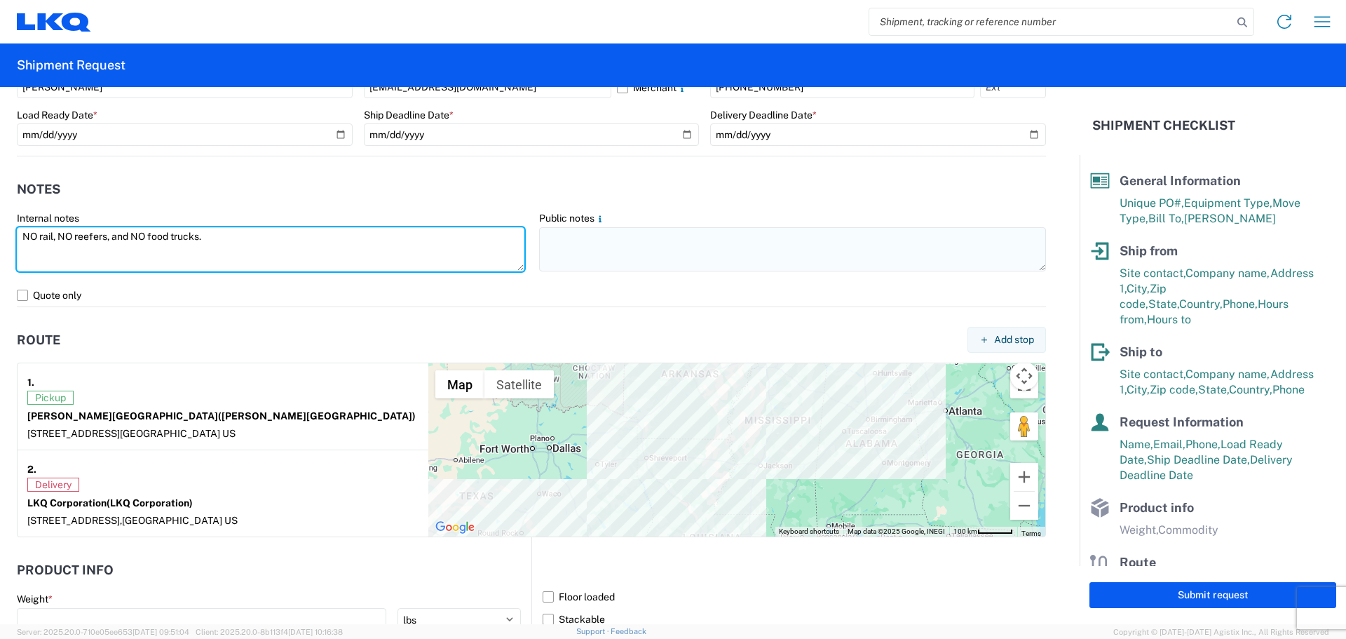
type textarea "NO rail, NO reefers, and NO food trucks."
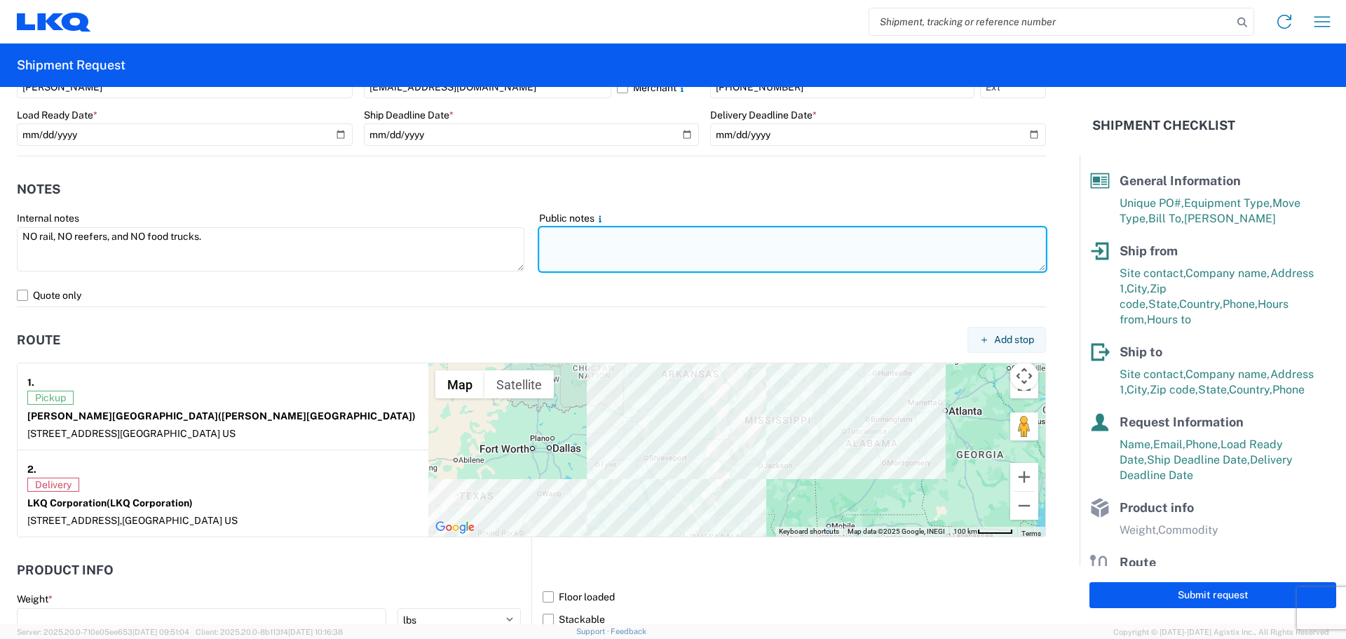
click at [574, 245] on textarea at bounding box center [793, 249] width 508 height 44
paste textarea "NO rail, NO reefers, and NO food trucks."
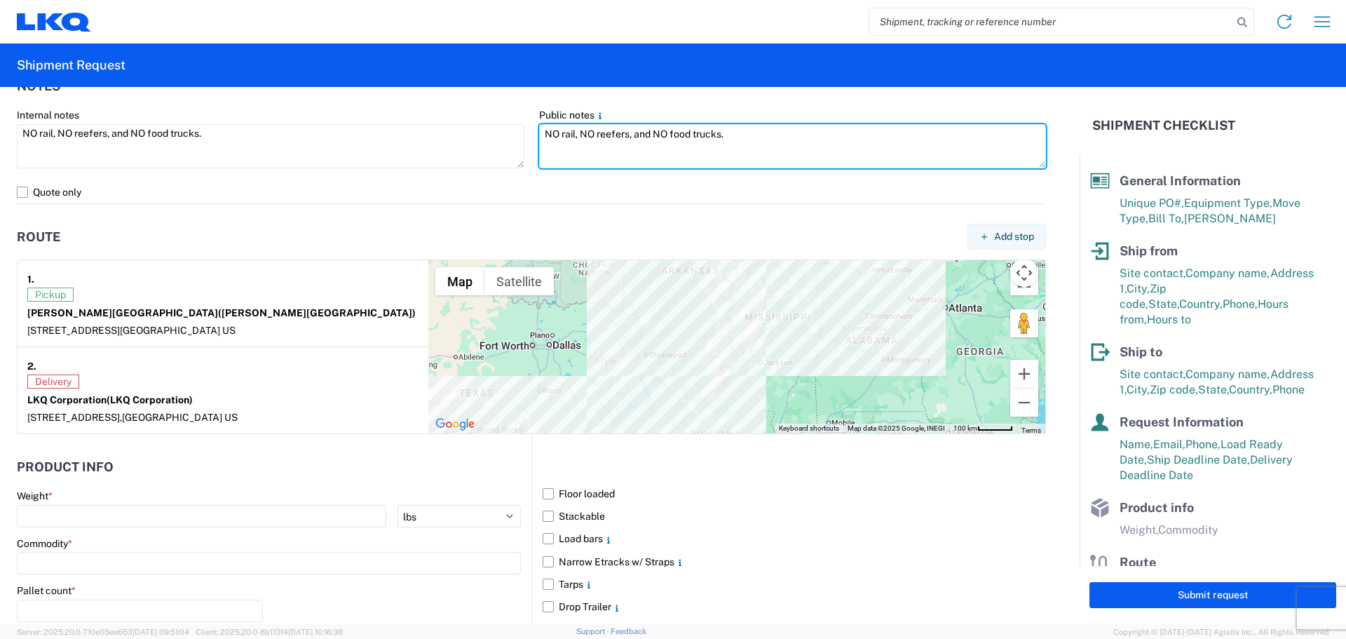
scroll to position [1145, 0]
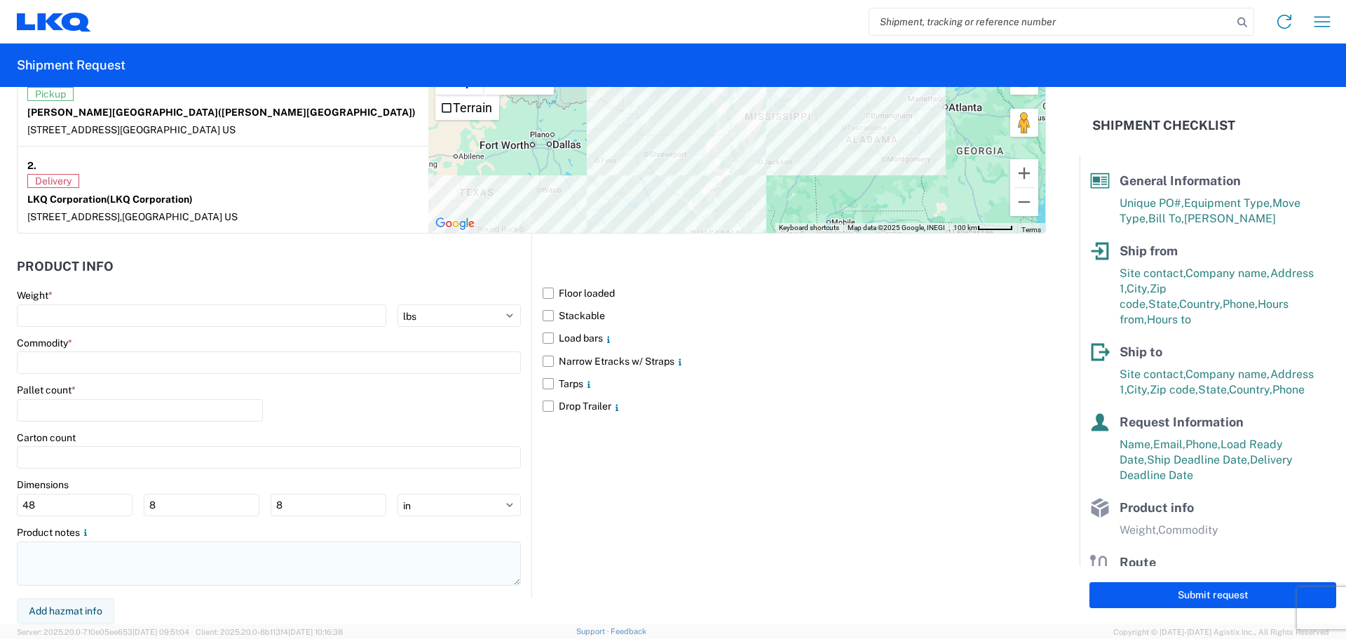
type textarea "NO rail, NO reefers, and NO food trucks."
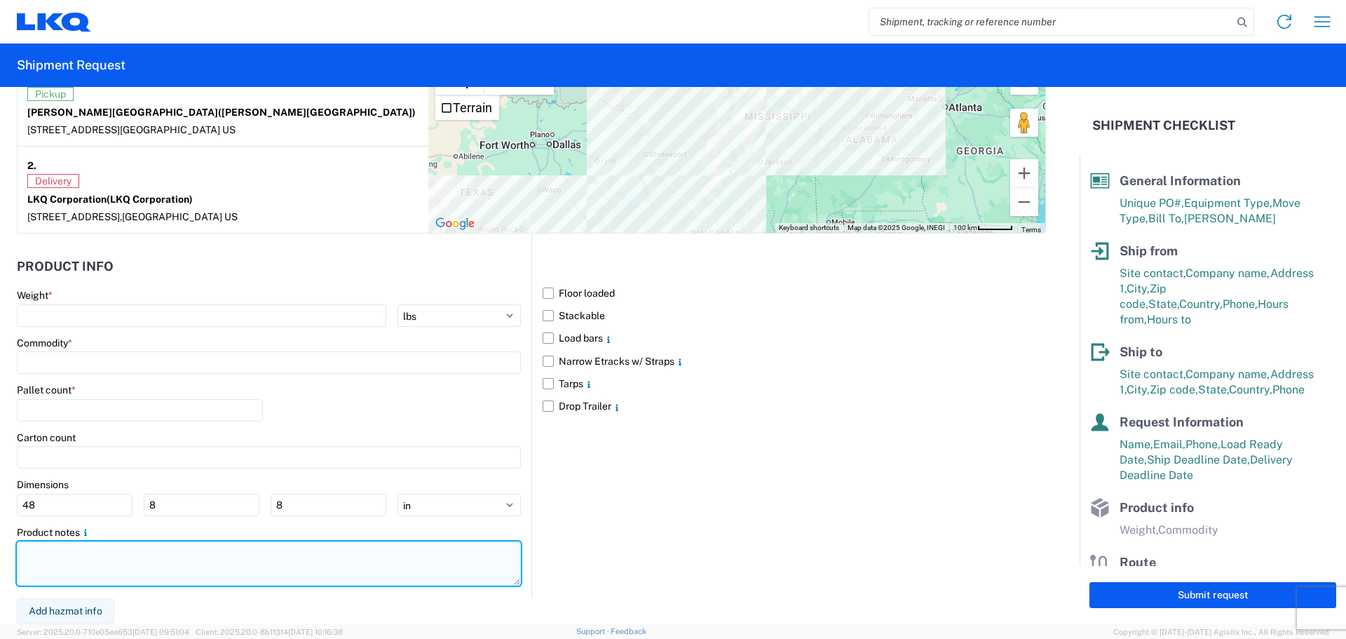
click at [128, 559] on textarea at bounding box center [269, 563] width 504 height 44
paste textarea "NO rail, NO reefers, and NO food trucks."
type textarea "NO rail, NO reefers, and NO food trucks."
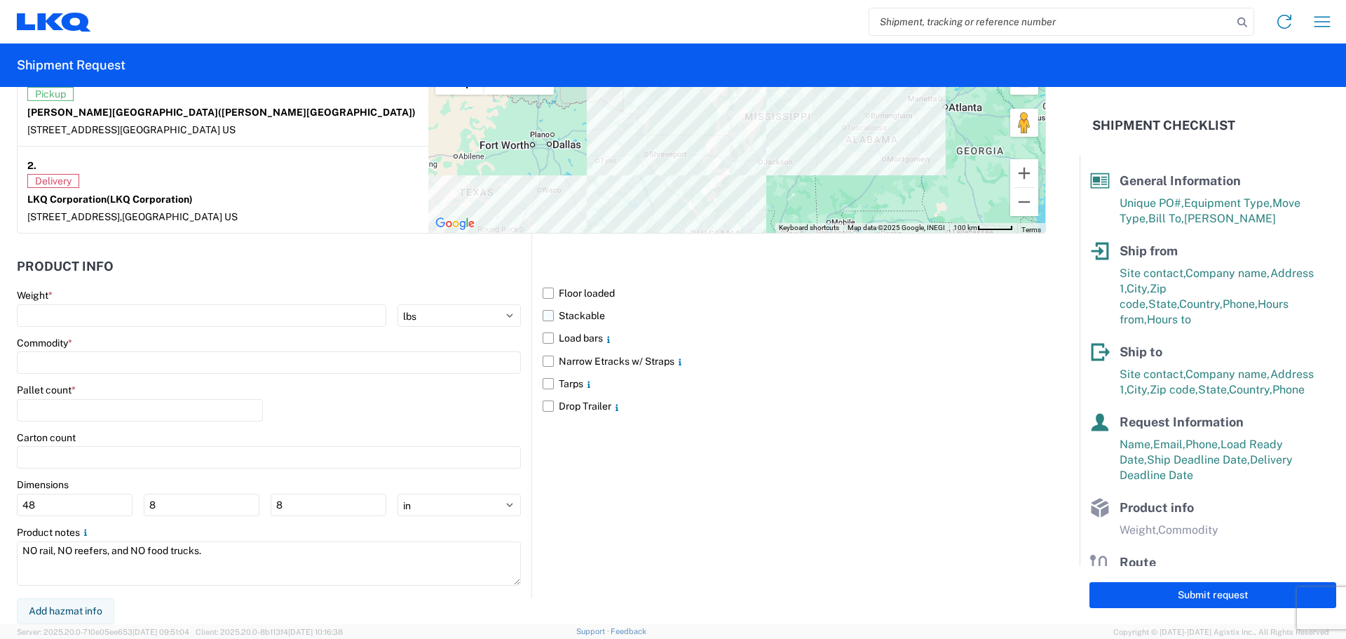
click at [547, 315] on label "Stackable" at bounding box center [794, 315] width 503 height 22
click at [0, 0] on input "Stackable" at bounding box center [0, 0] width 0 height 0
click at [543, 322] on label "Stackable" at bounding box center [794, 315] width 503 height 22
click at [0, 0] on input "Stackable" at bounding box center [0, 0] width 0 height 0
click at [552, 316] on label "Stackable" at bounding box center [794, 315] width 503 height 22
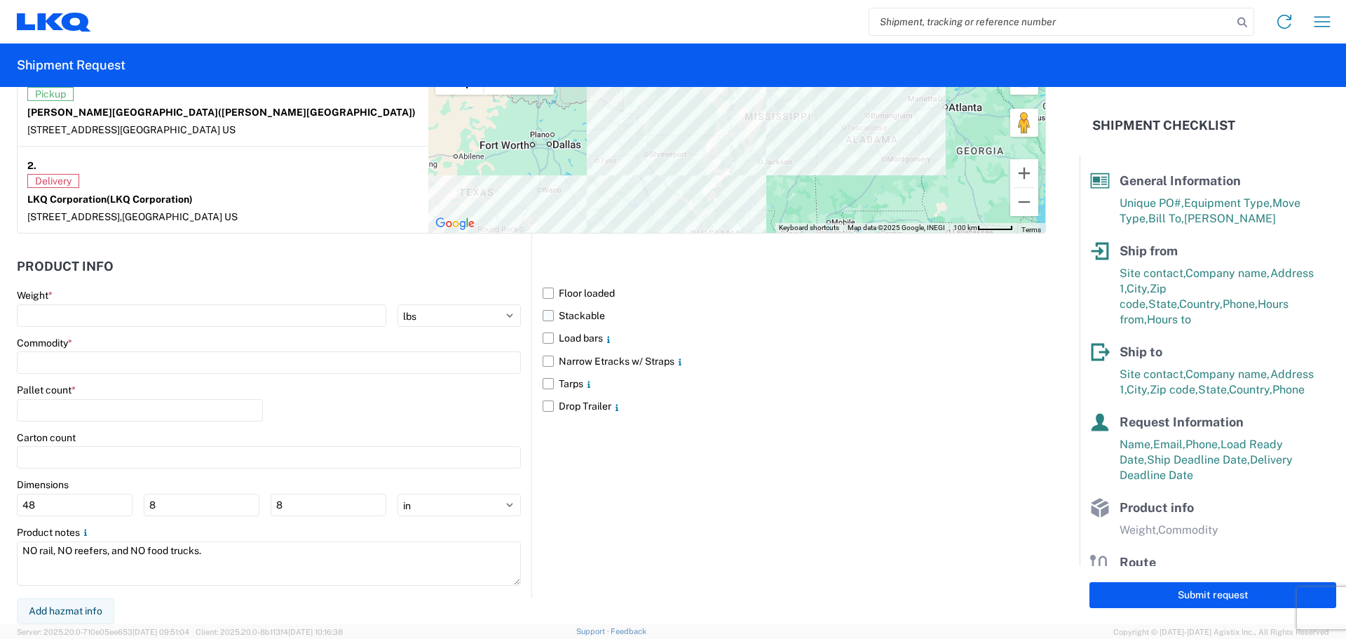
click at [0, 0] on input "Stackable" at bounding box center [0, 0] width 0 height 0
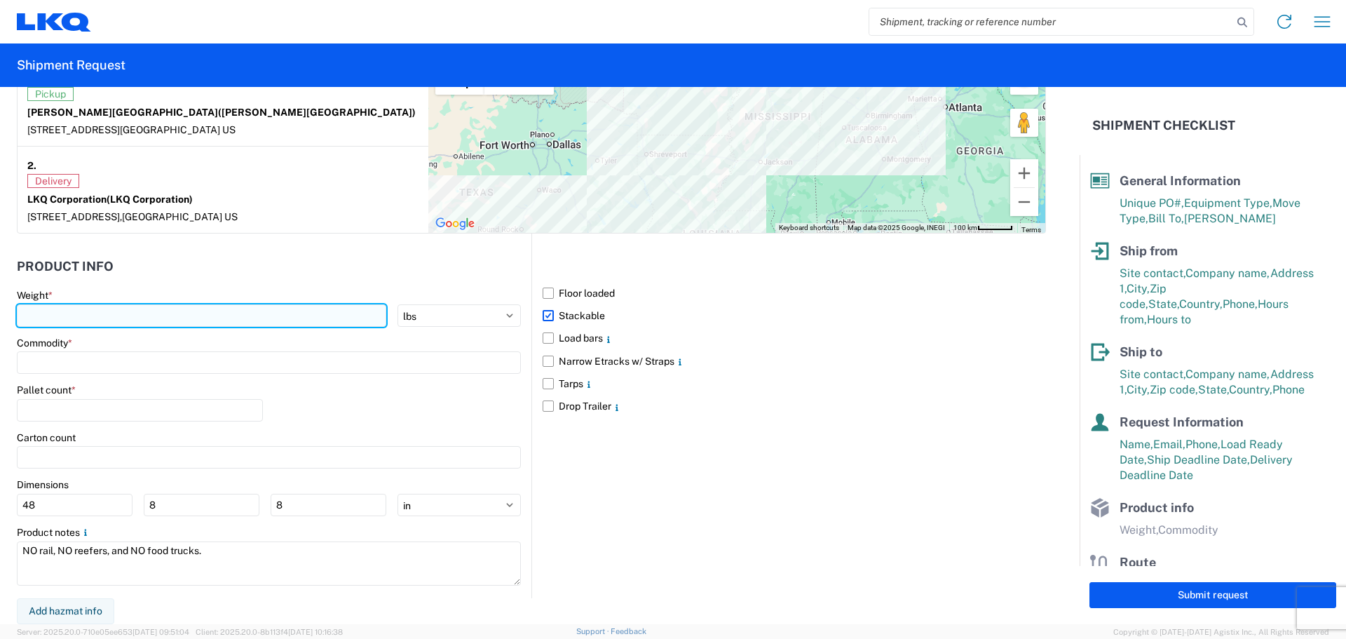
click at [149, 315] on input "number" at bounding box center [201, 315] width 369 height 22
type input "21141"
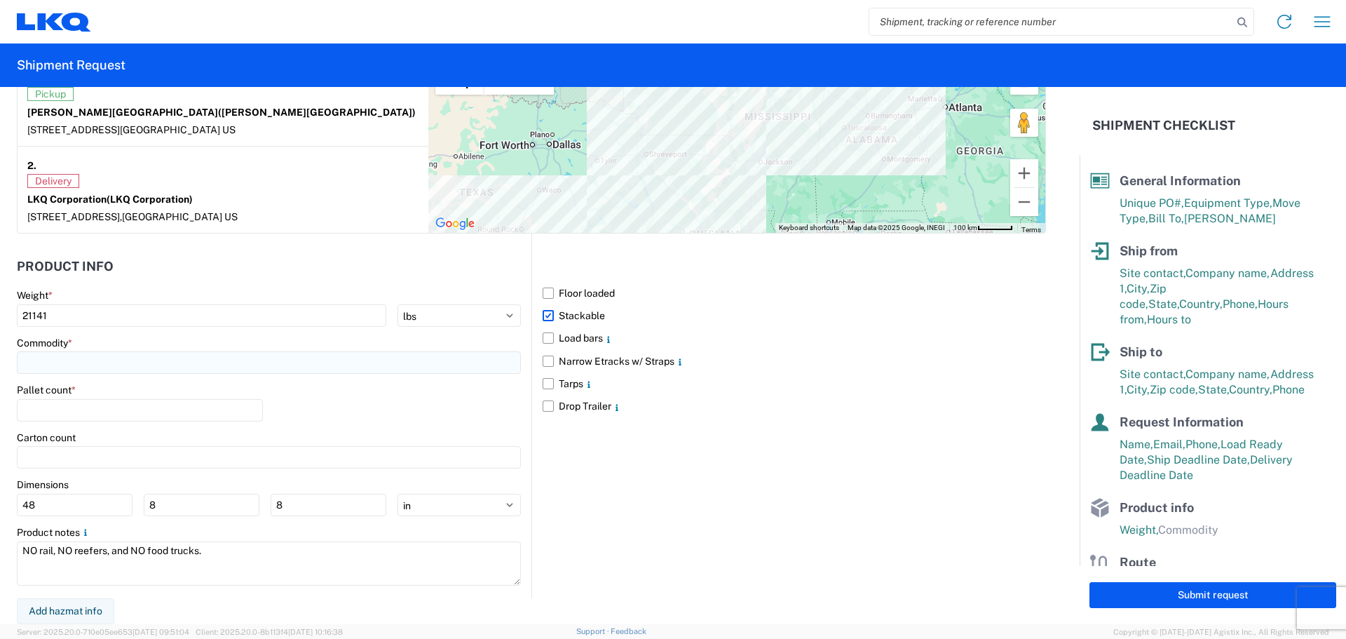
click at [97, 362] on input at bounding box center [269, 362] width 504 height 22
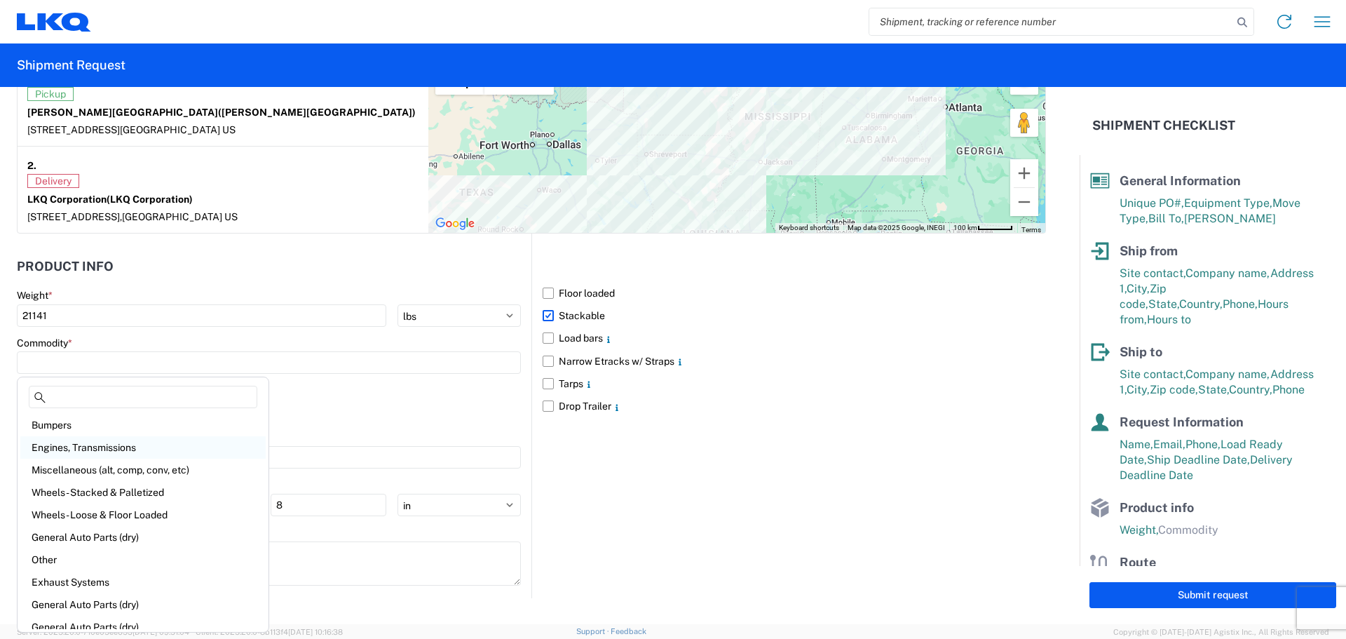
click at [122, 445] on div "Engines, Transmissions" at bounding box center [142, 447] width 245 height 22
type input "Engines, Transmissions"
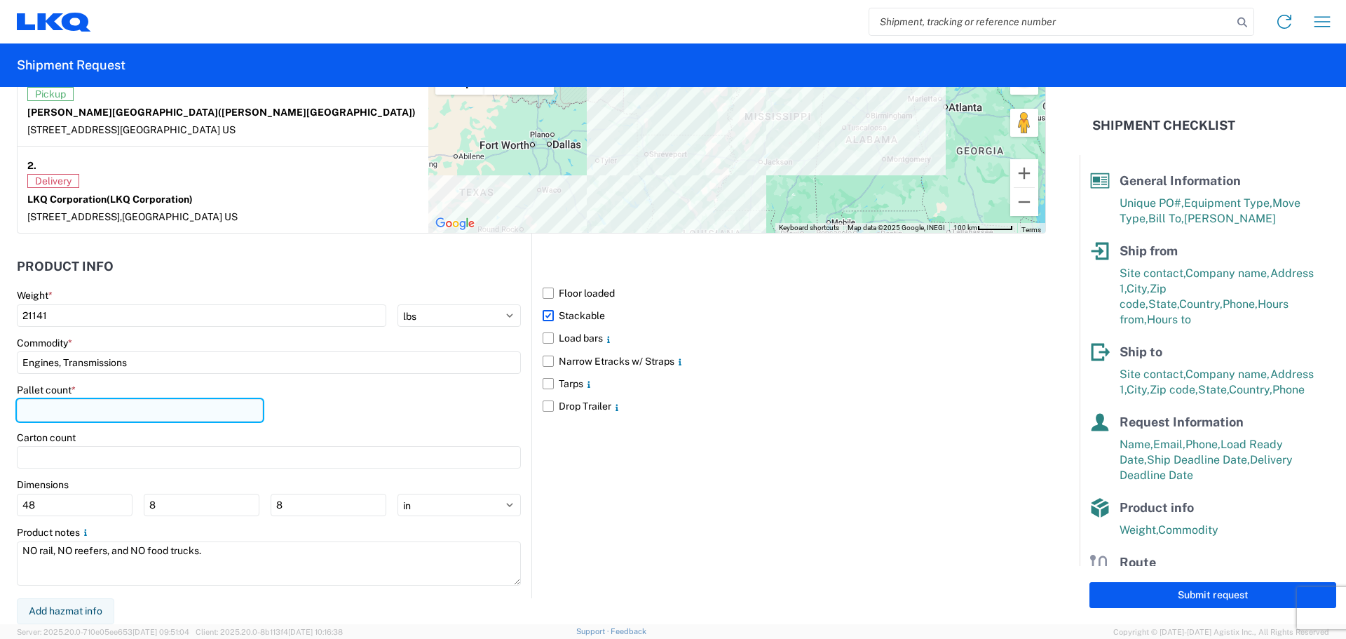
click at [109, 411] on input "number" at bounding box center [140, 410] width 246 height 22
type input "34"
click at [351, 412] on div "Pallet count * 34" at bounding box center [269, 407] width 504 height 48
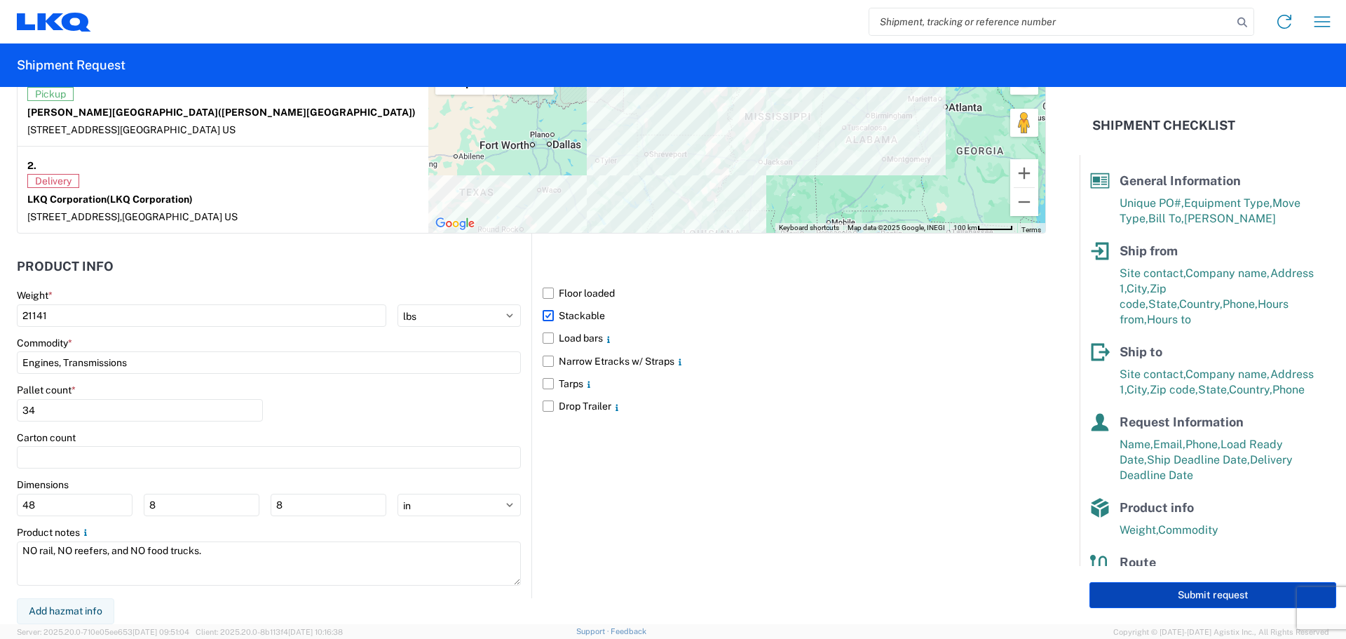
click at [1136, 586] on button "Submit request" at bounding box center [1212, 595] width 247 height 26
select select "US"
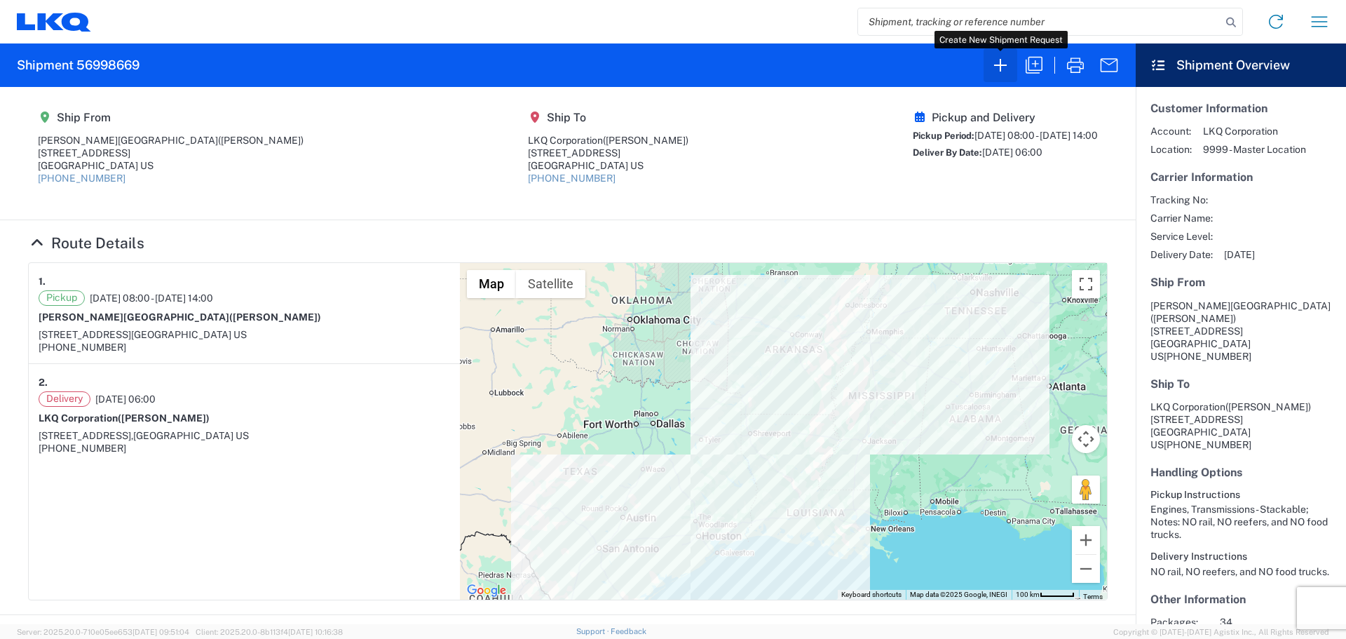
click at [1002, 71] on icon "button" at bounding box center [1000, 65] width 22 height 22
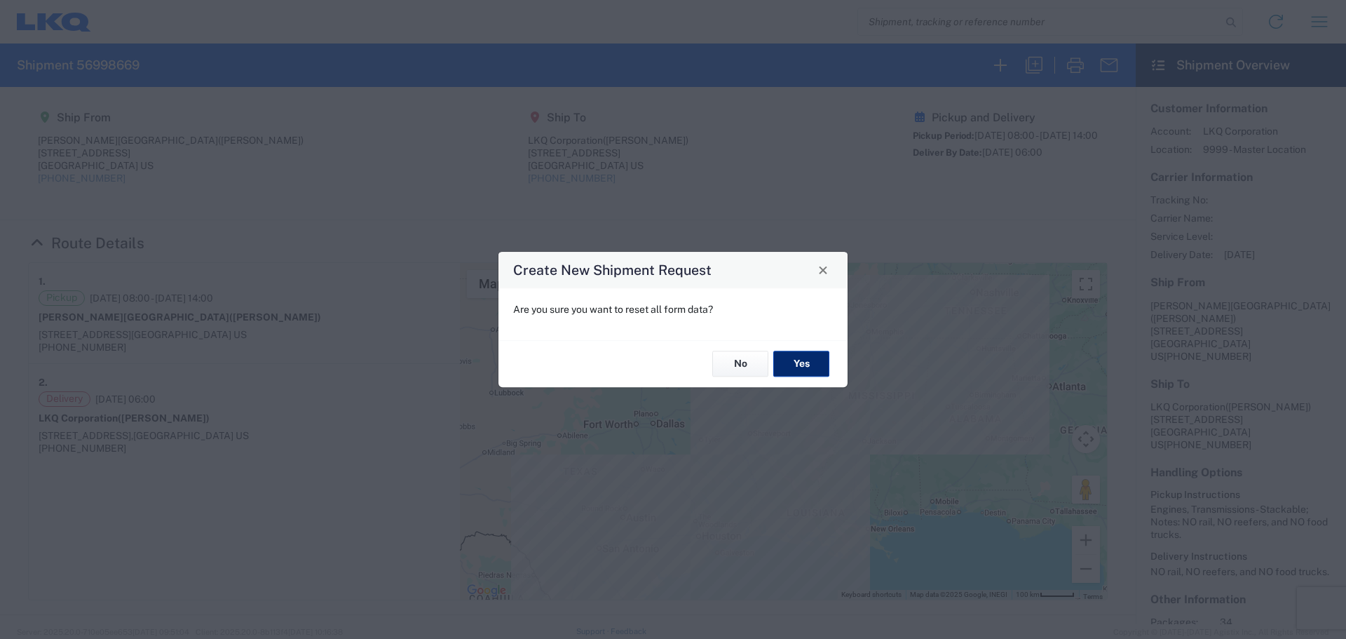
click at [807, 359] on button "Yes" at bounding box center [801, 364] width 56 height 26
select select "FULL"
select select "US"
select select "LBS"
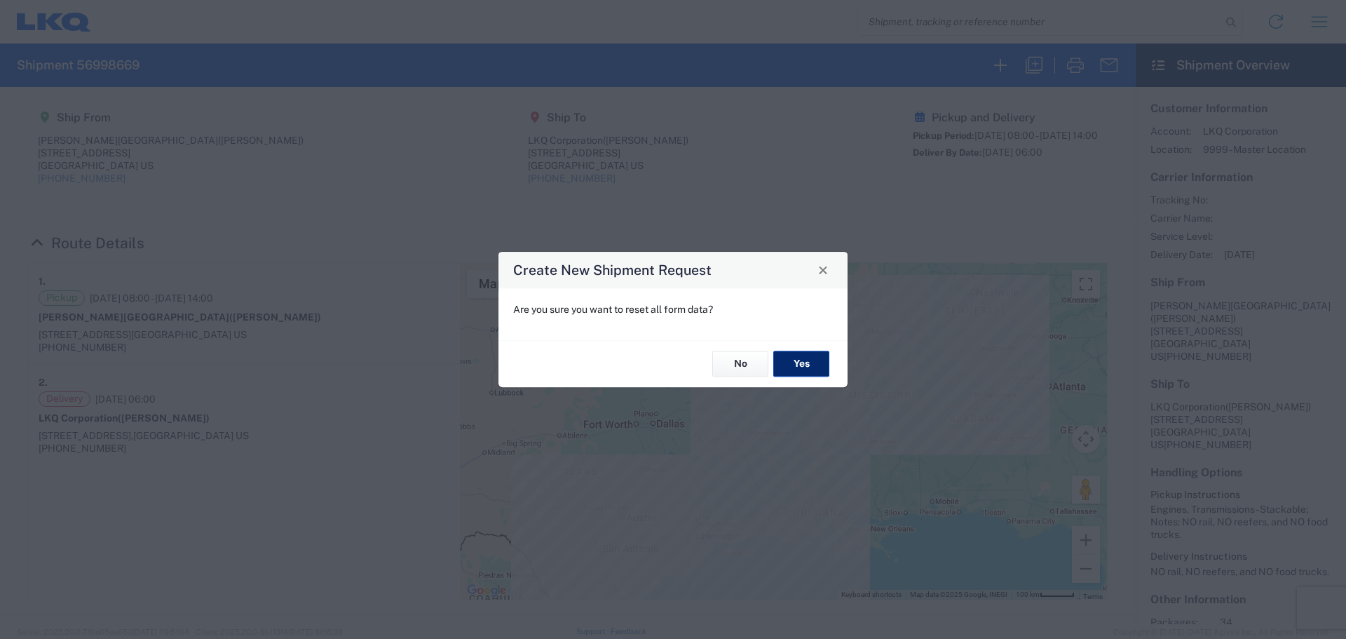
select select "IN"
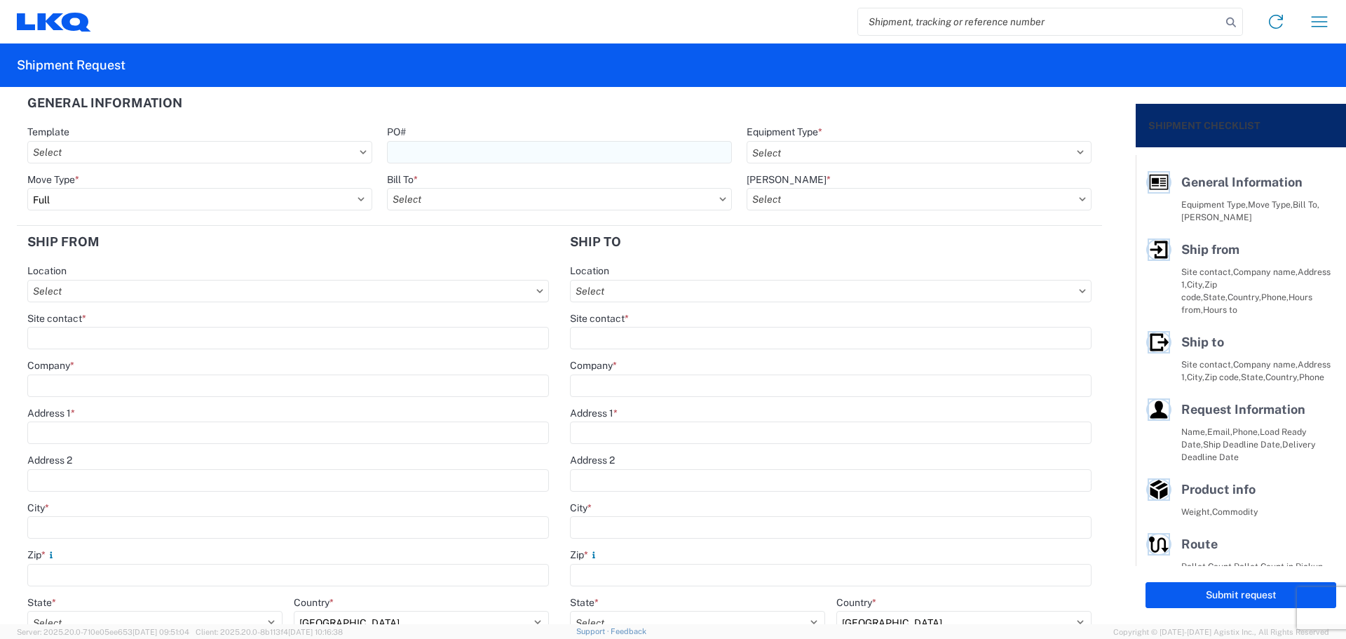
click at [477, 151] on input "PO#" at bounding box center [559, 152] width 345 height 22
type input "MMMNaperville100125"
click at [609, 132] on div "PO#" at bounding box center [559, 131] width 345 height 13
click at [768, 154] on select "Select 53’ Dry Van Flatbed Dropdeck (van) Lowboy (flatbed) Rail" at bounding box center [919, 152] width 345 height 22
select select "STDV"
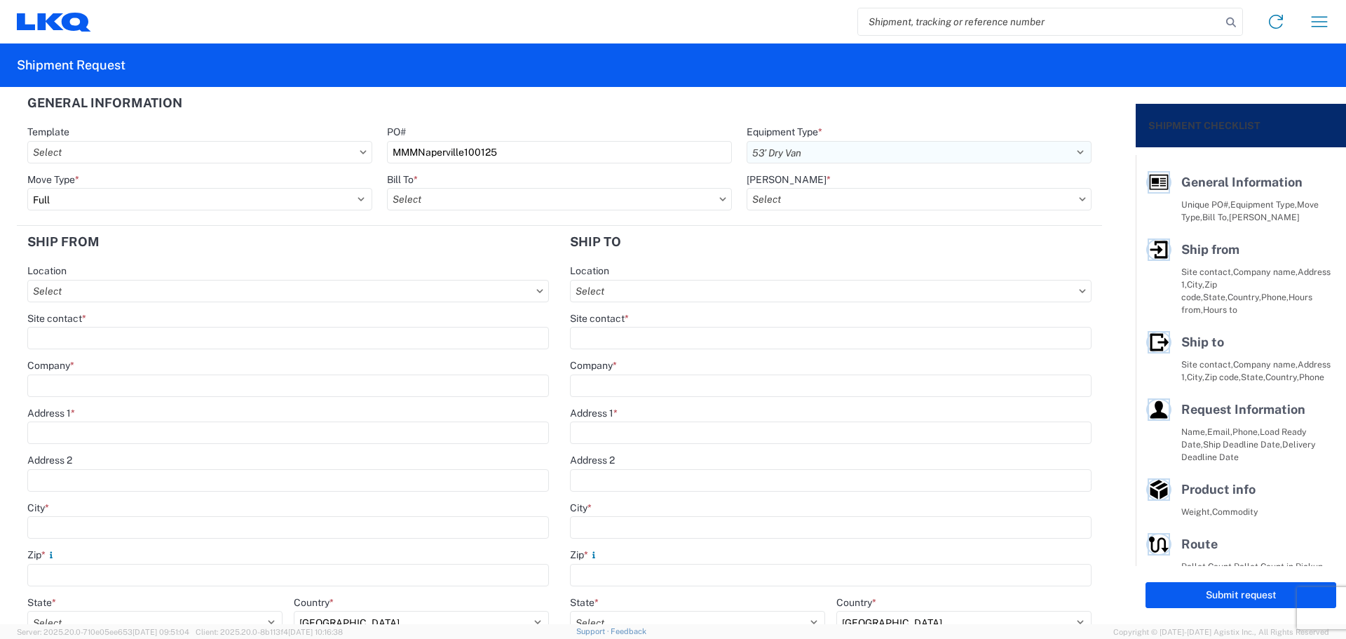
click at [747, 141] on select "Select 53’ Dry Van Flatbed Dropdeck (van) Lowboy (flatbed) Rail" at bounding box center [919, 152] width 345 height 22
click at [432, 197] on input "text" at bounding box center [559, 199] width 345 height 22
type input "1760"
click at [496, 254] on div "1760 - LKQ Best Core" at bounding box center [509, 261] width 245 height 22
type input "1760 - LKQ Best Core"
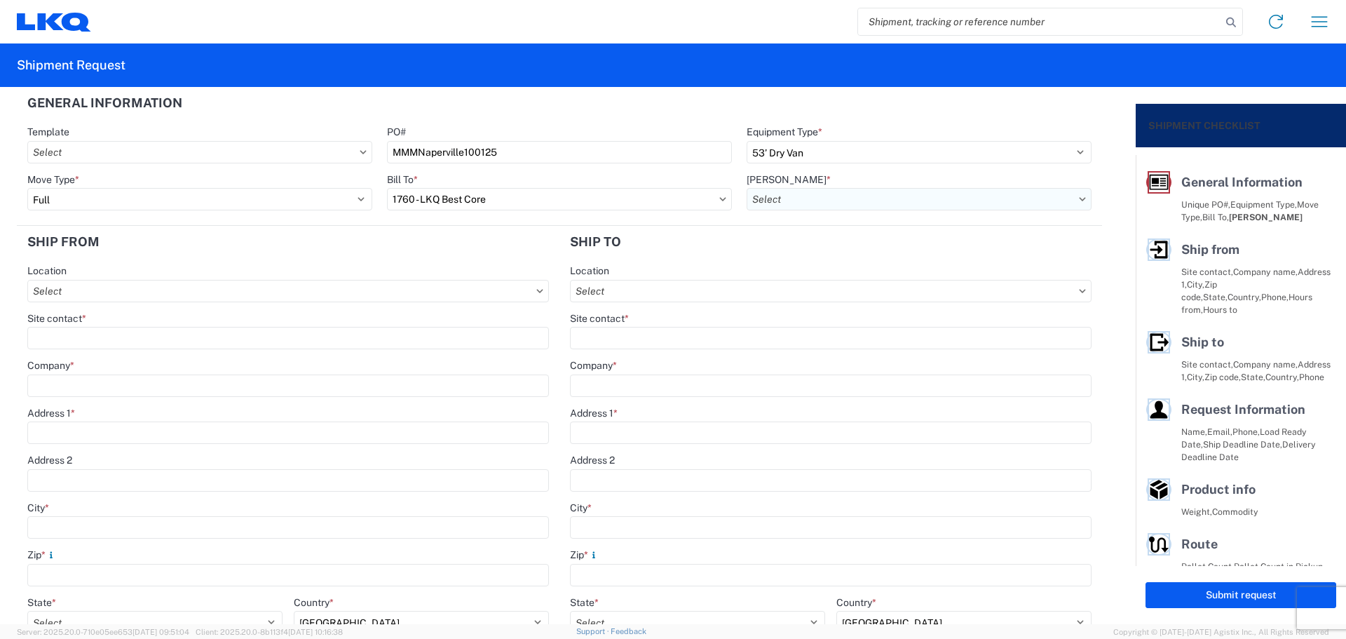
click at [789, 194] on input "text" at bounding box center [919, 199] width 345 height 22
click at [889, 264] on div "1760-1300-50180-0000 - 1760 Freight In - Cores" at bounding box center [865, 261] width 245 height 22
type input "1760-1300-50180-0000 - 1760 Freight In - Cores"
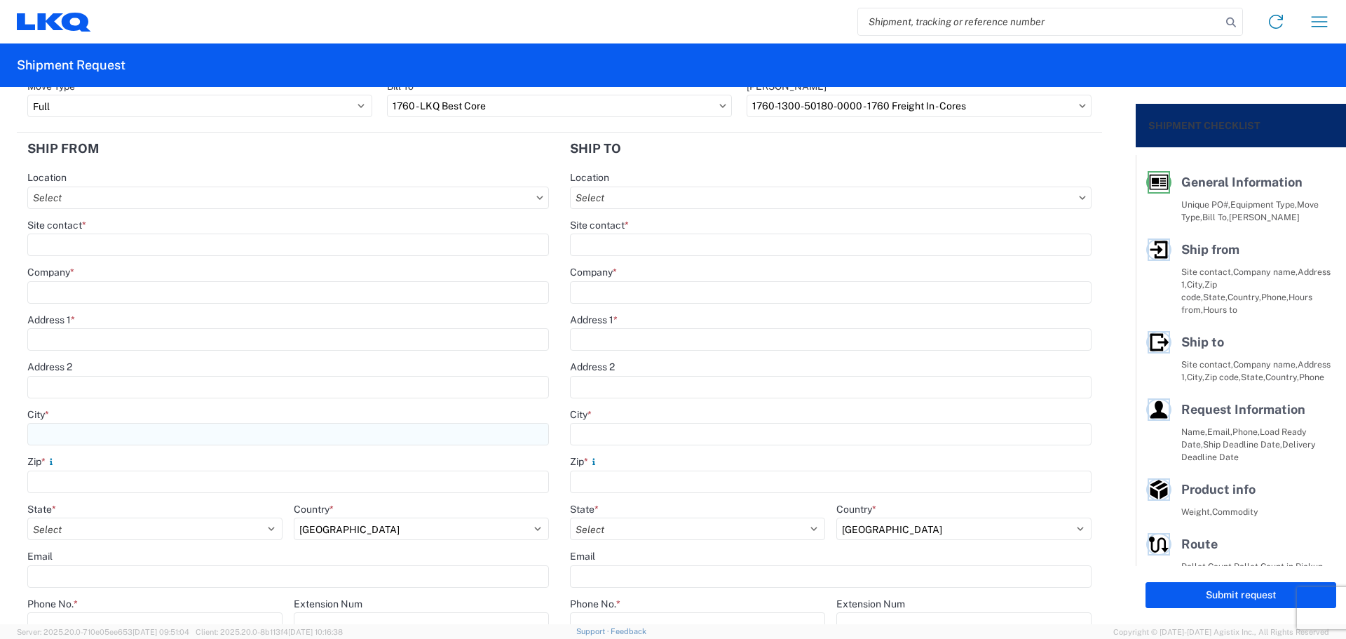
click at [140, 428] on input "City *" at bounding box center [288, 434] width 522 height 22
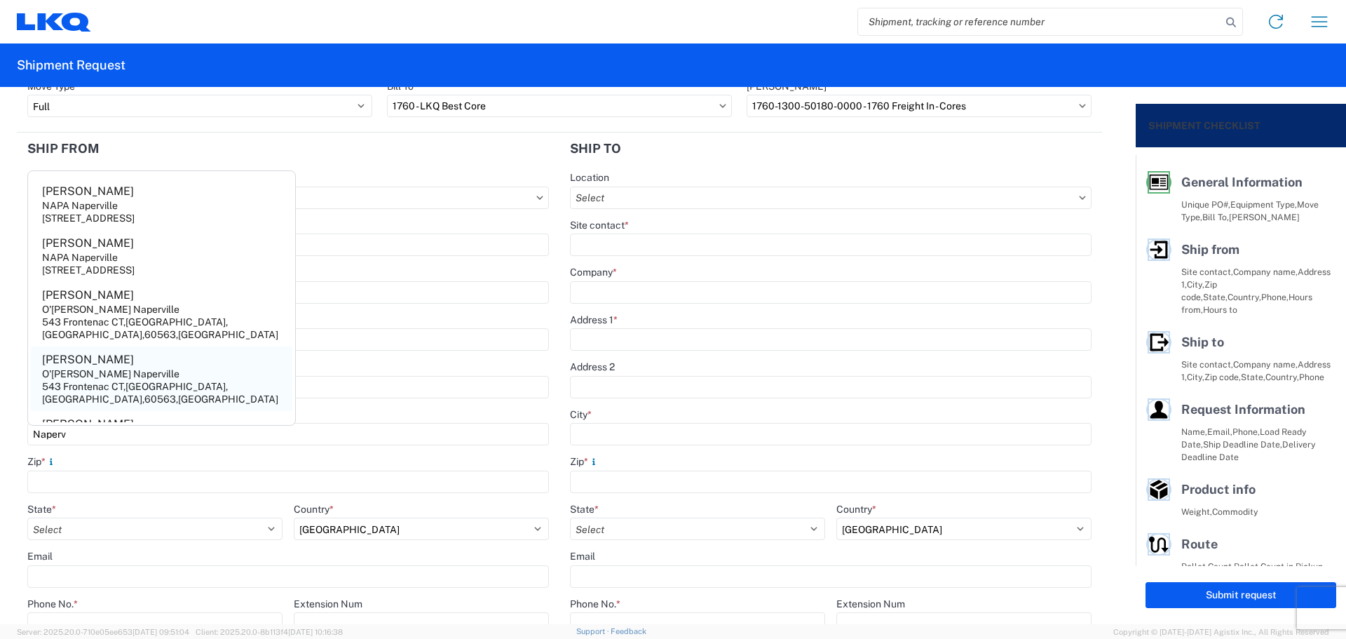
scroll to position [69, 0]
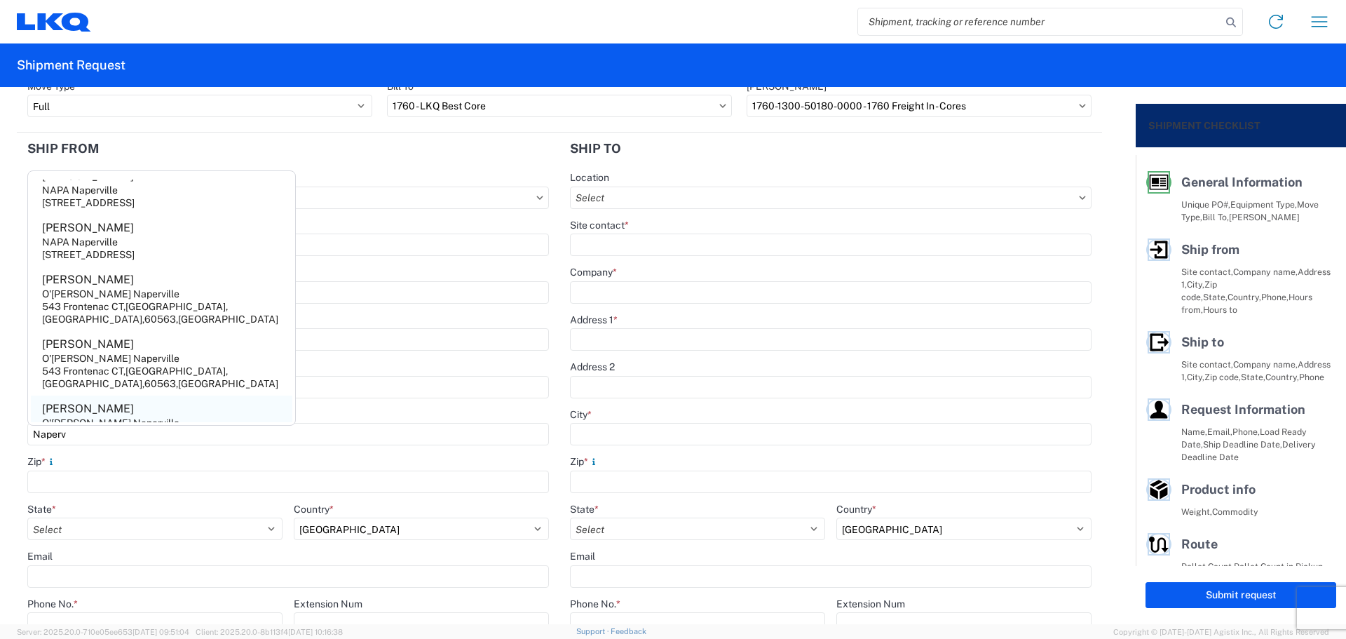
type input "Naperv"
click at [137, 416] on div "O'[PERSON_NAME] Naperville" at bounding box center [110, 422] width 137 height 13
type input "[PERSON_NAME]"
type input "O'[PERSON_NAME] Naperville"
type input "543 Frontenac CT"
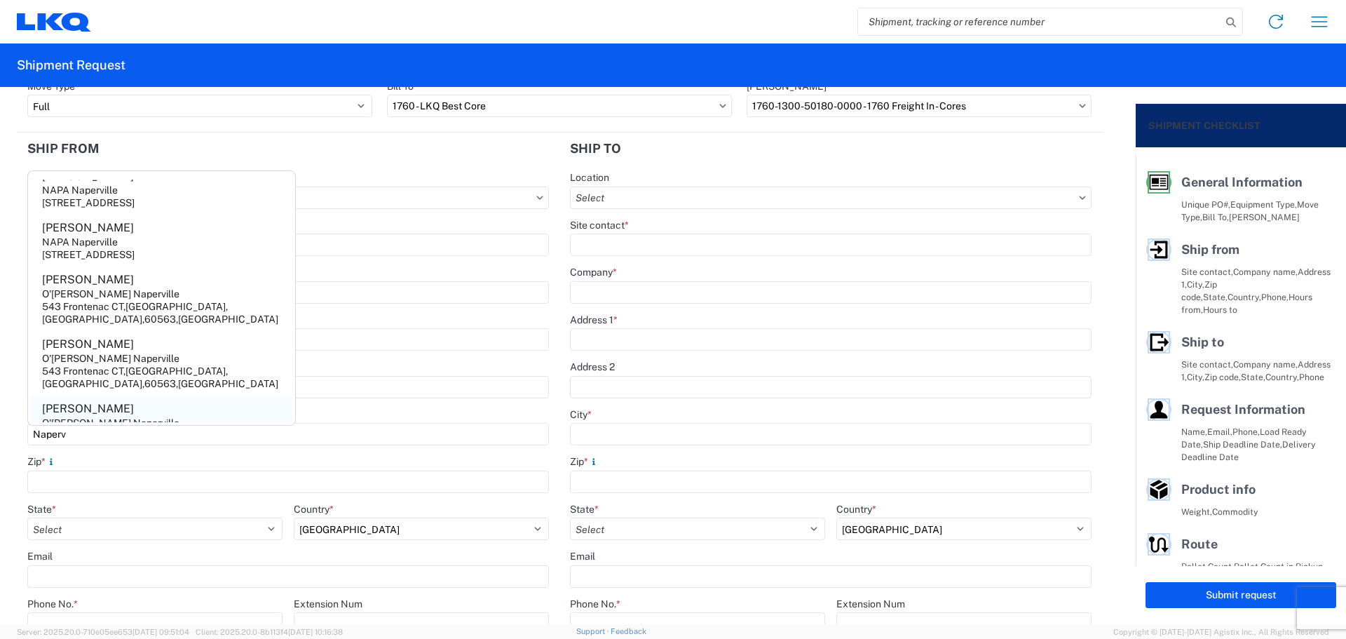
type input "Naperville"
type input "60563"
select select "IL"
type input "[PHONE_NUMBER]"
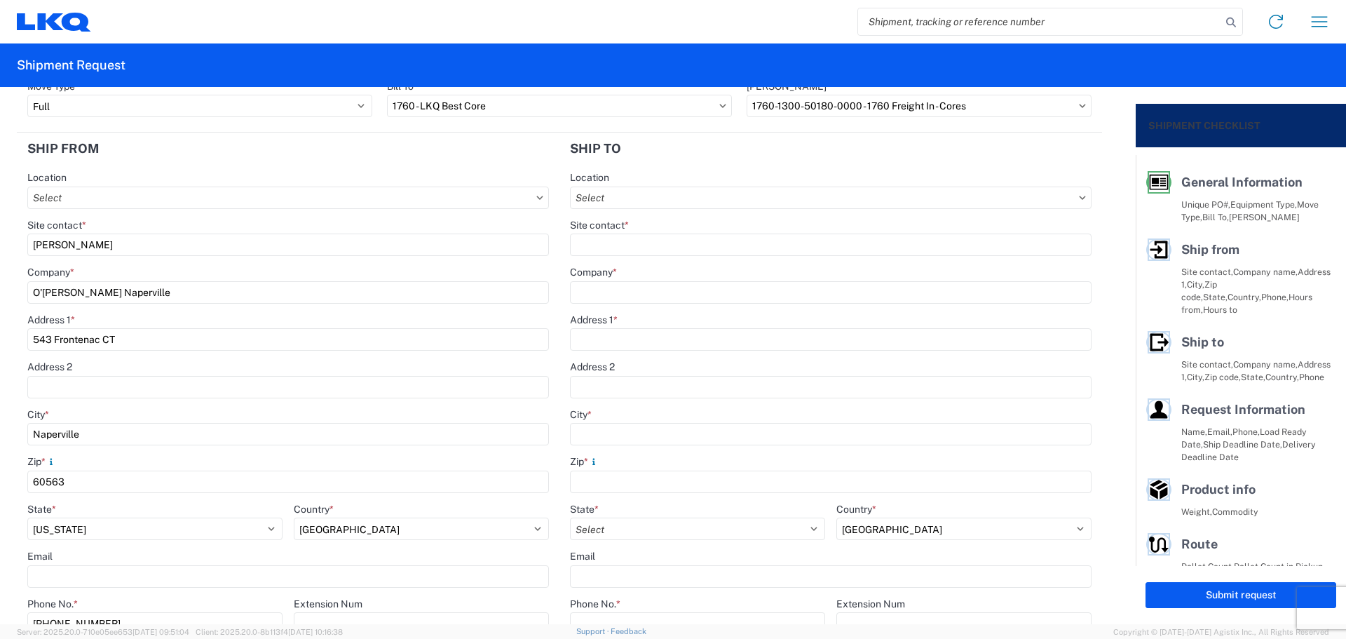
click at [0, 252] on form "General Information Template PO# MMMNaperville100125 Equipment Type * Select 53…" at bounding box center [568, 355] width 1136 height 537
type input "[PERSON_NAME] Grande"
click at [130, 154] on header "Ship from" at bounding box center [288, 148] width 543 height 32
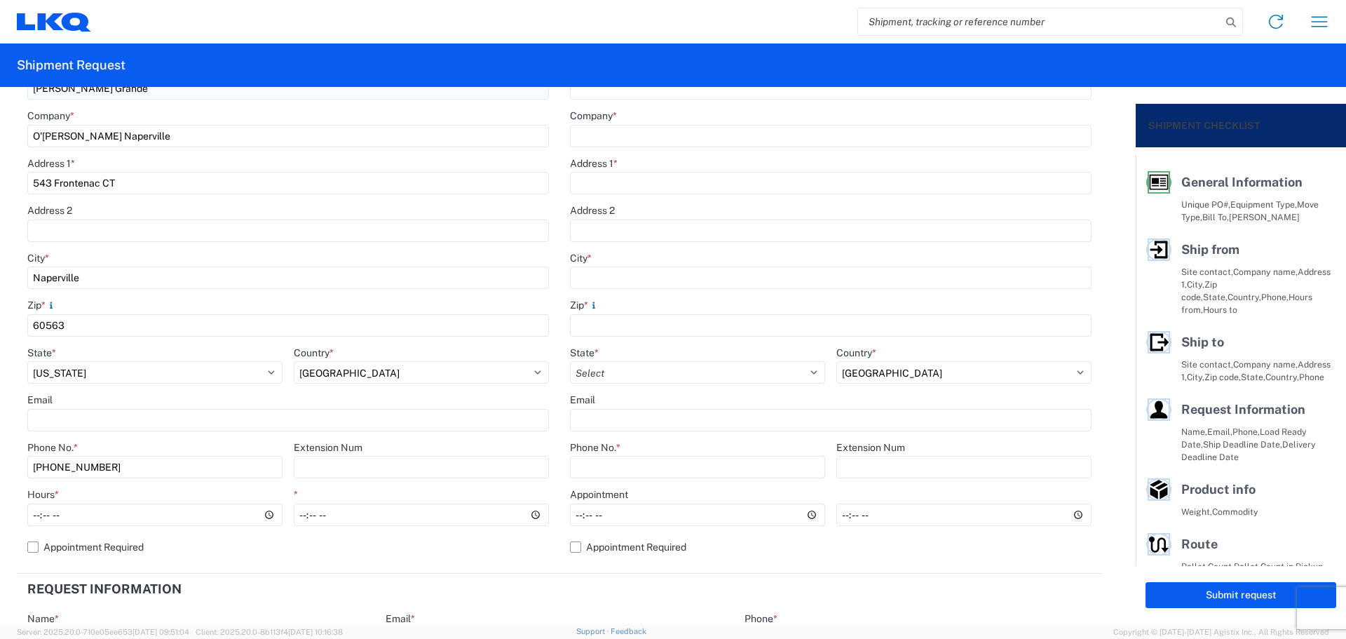
scroll to position [280, 0]
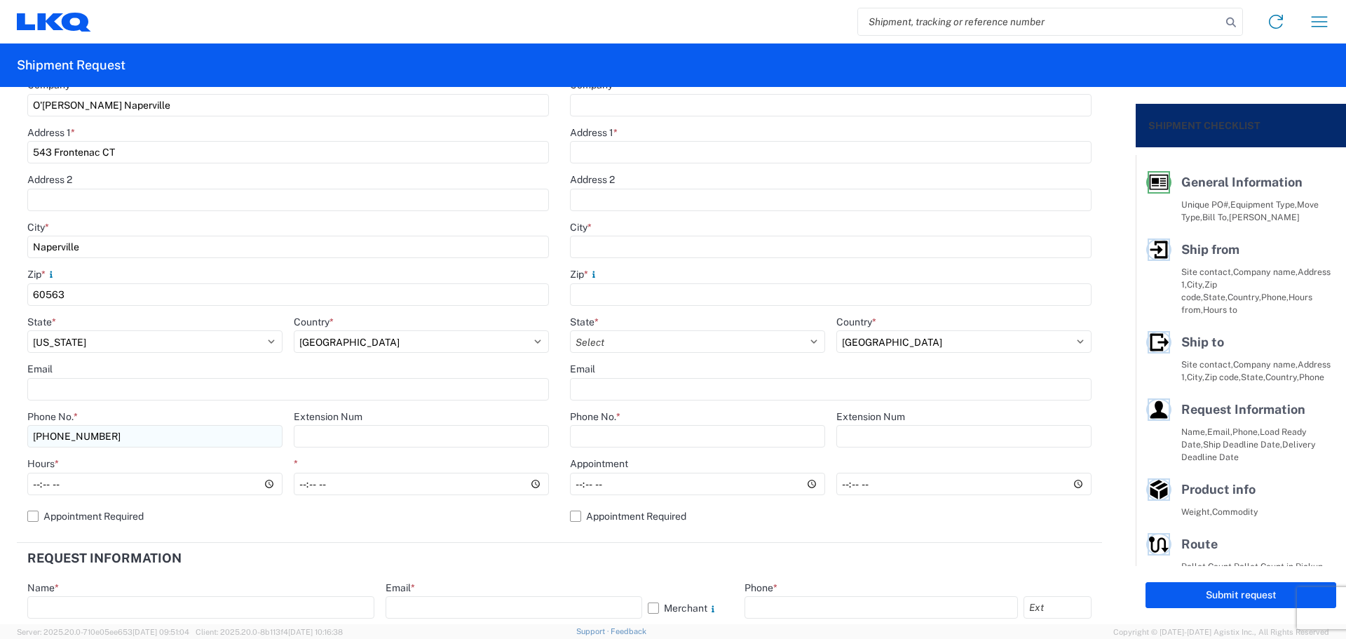
click at [180, 431] on input "[PHONE_NUMBER]" at bounding box center [154, 436] width 255 height 22
type input "[PHONE_NUMBER]"
click at [245, 564] on header "Request Information" at bounding box center [559, 559] width 1085 height 32
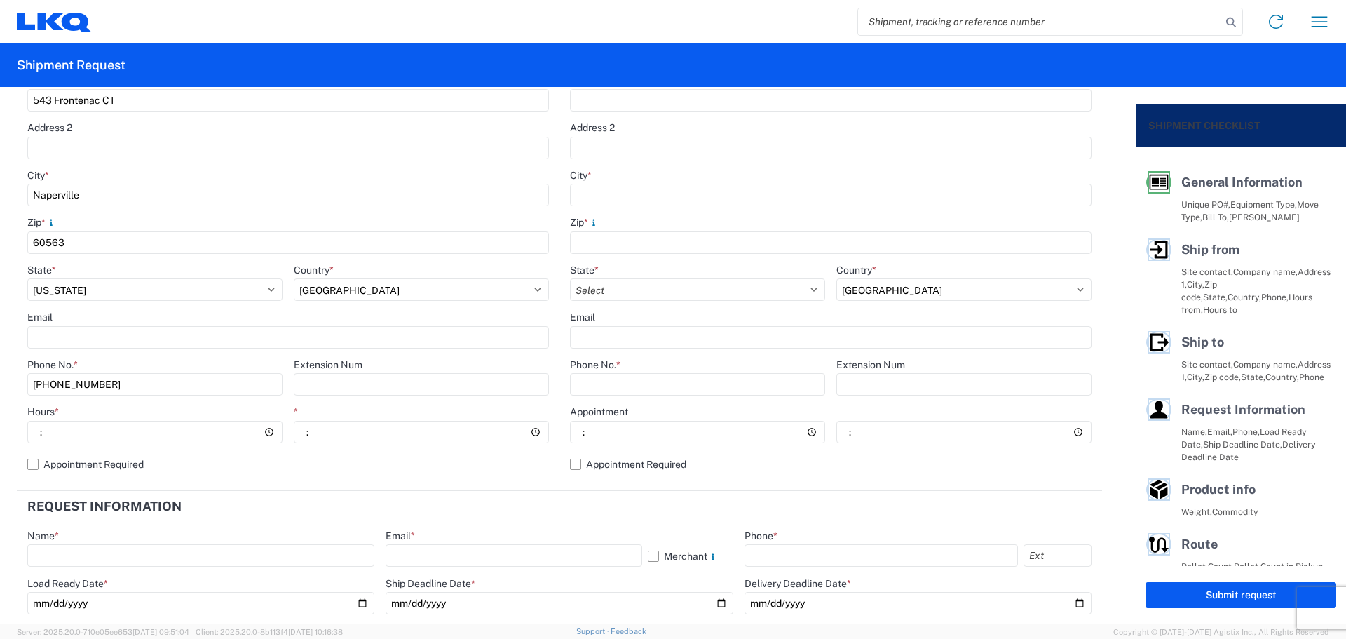
scroll to position [374, 0]
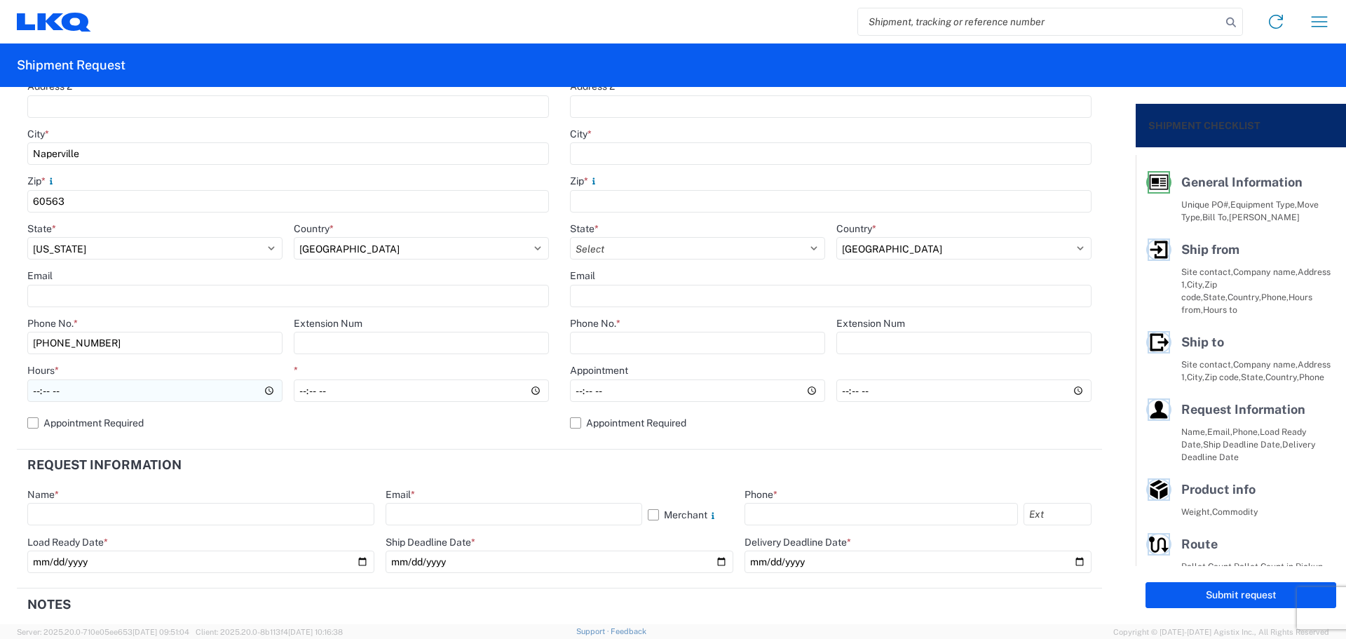
click at [28, 391] on input "Hours *" at bounding box center [154, 390] width 255 height 22
type input "05:00"
type input "12:00"
click at [595, 459] on header "Request Information" at bounding box center [559, 465] width 1085 height 32
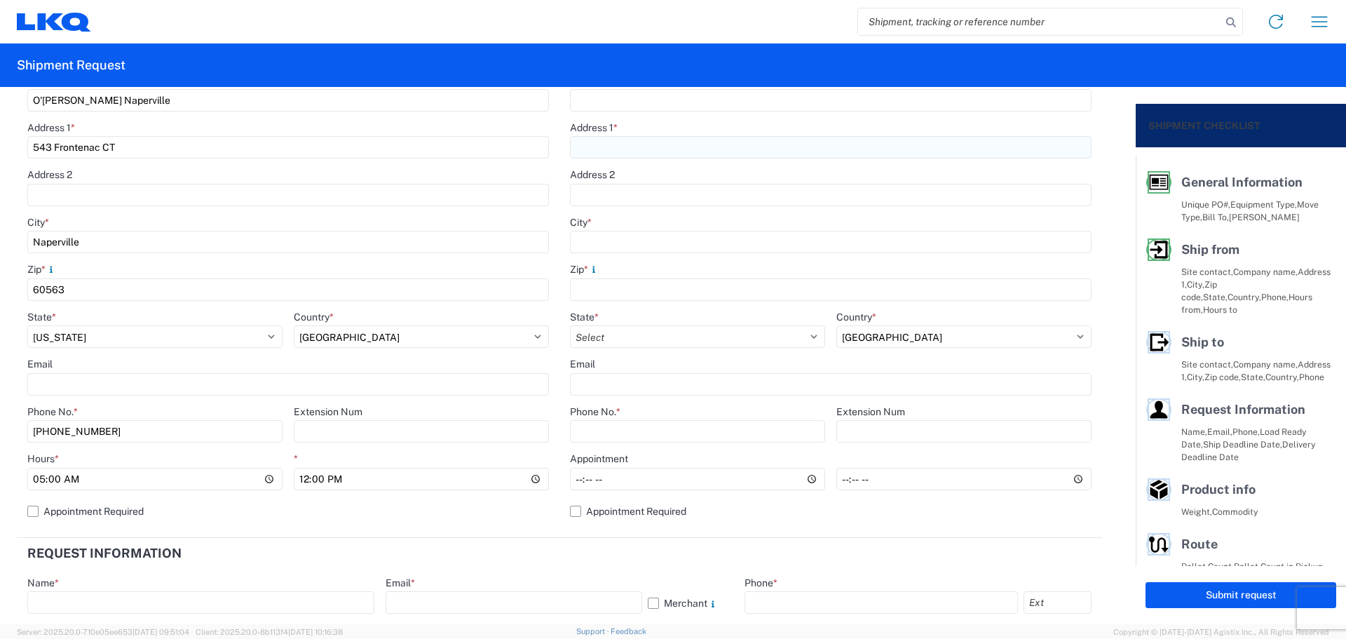
scroll to position [0, 0]
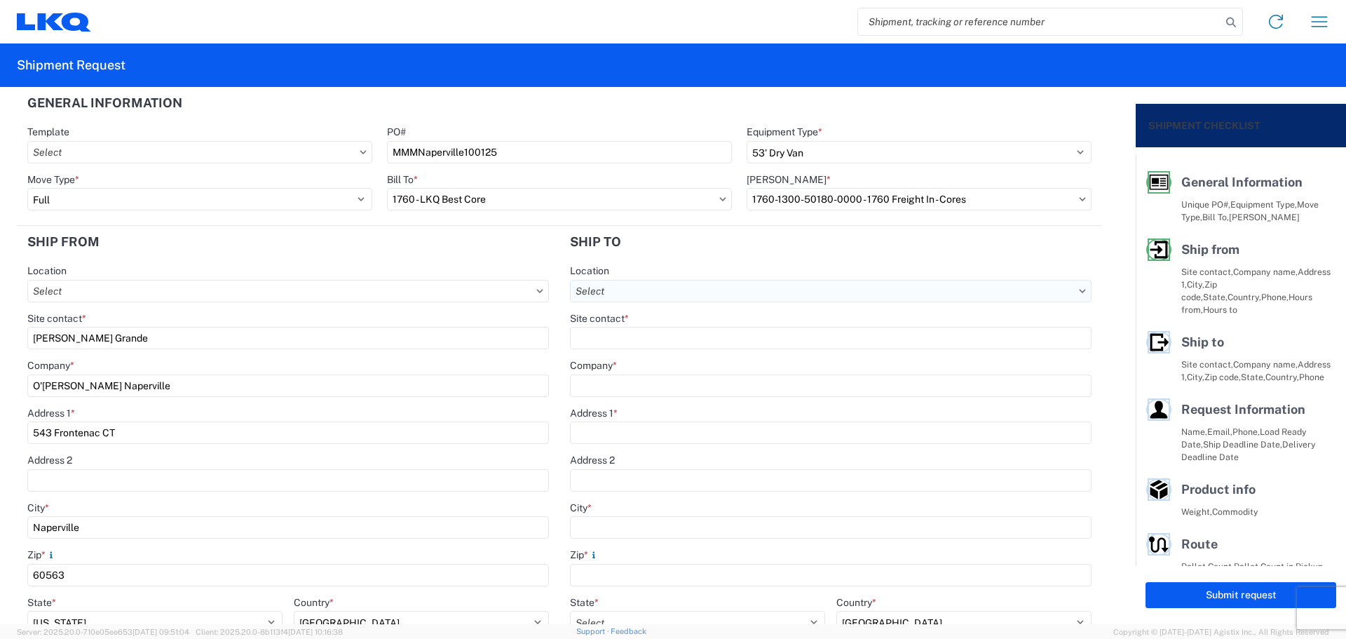
click at [634, 288] on input "text" at bounding box center [831, 291] width 522 height 22
type input "1635"
click at [662, 351] on div "1635 - [PERSON_NAME]" at bounding box center [691, 353] width 245 height 22
type input "1635 - [PERSON_NAME]"
type input "[PERSON_NAME]"
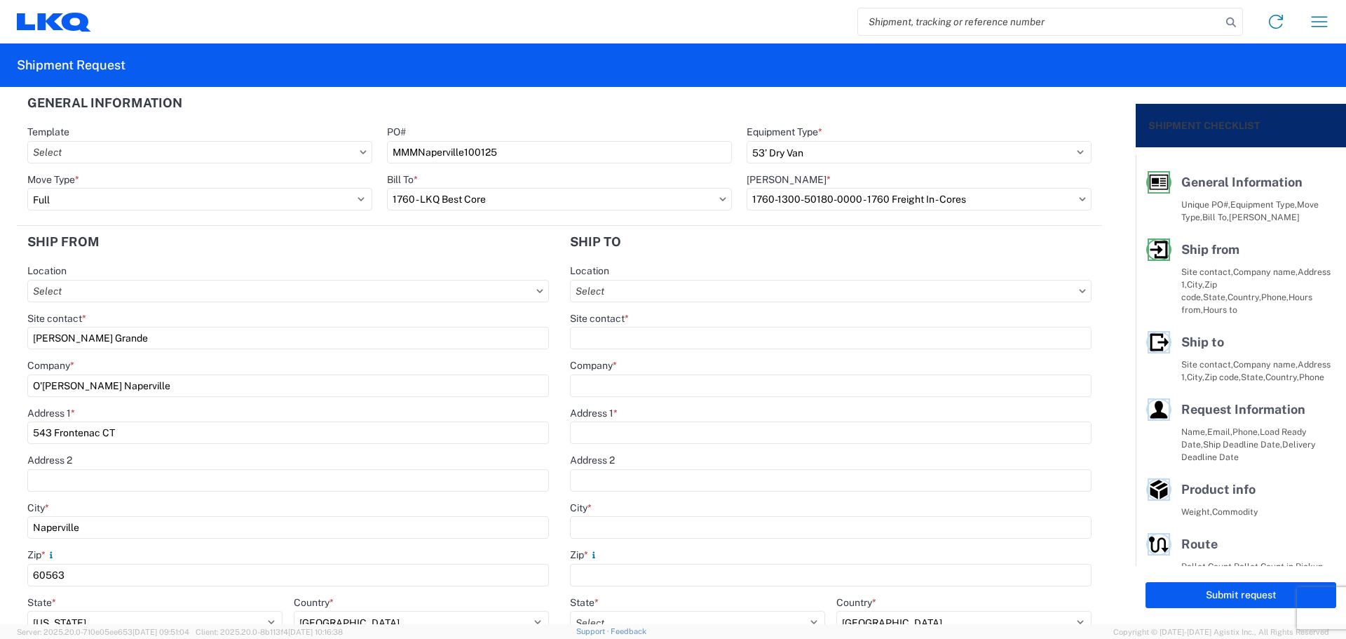
type input "LKQ Corporation"
type input "[STREET_ADDRESS][PERSON_NAME]"
type input "Suite C"
type input "Alsip"
type input "60803"
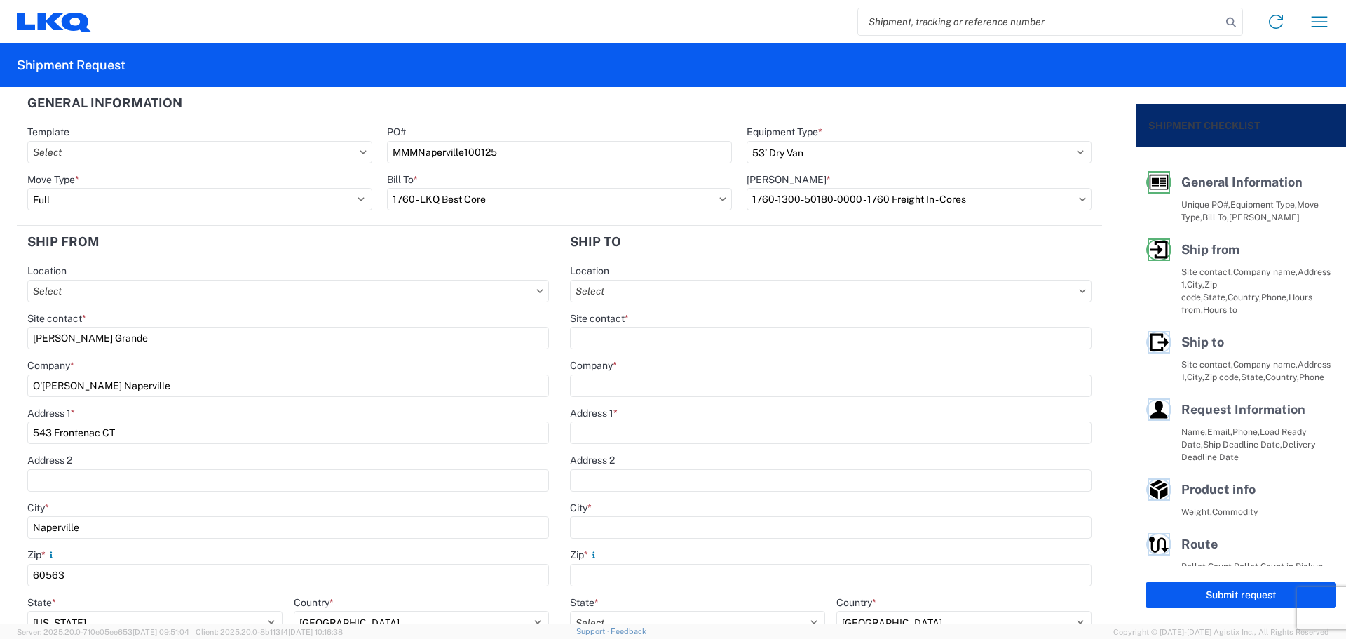
type input "[EMAIL_ADDRESS][DOMAIN_NAME]"
select select "US"
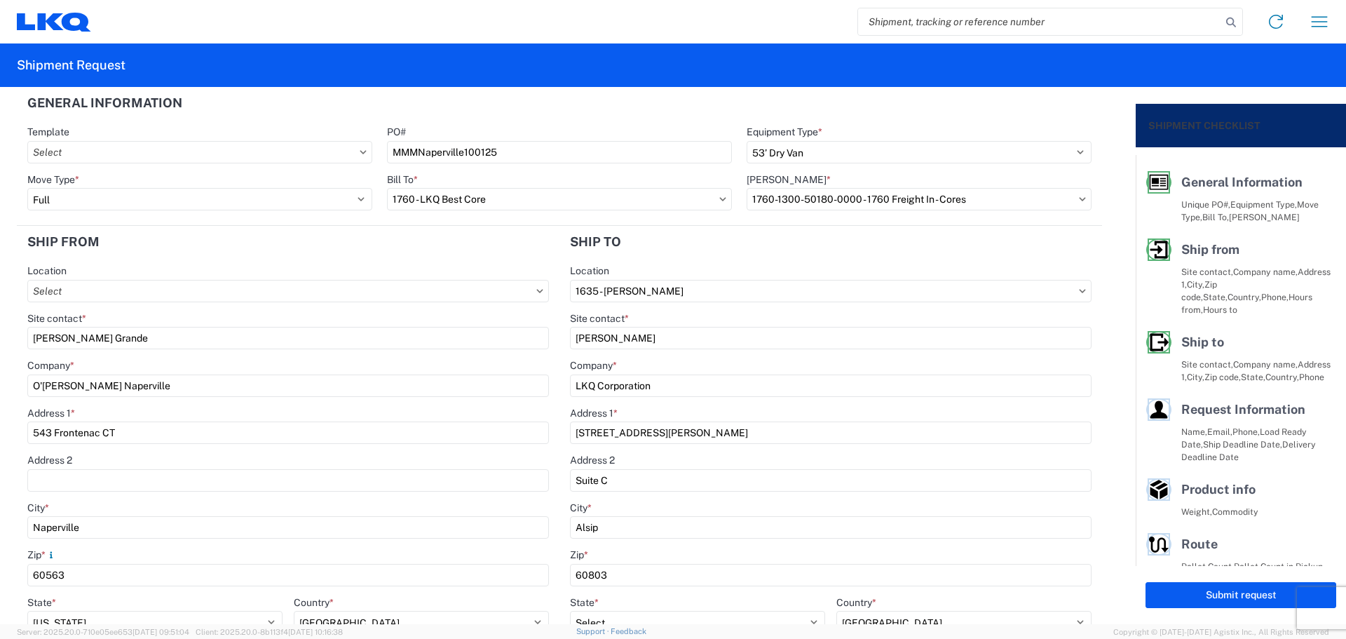
click at [678, 250] on header "Ship to" at bounding box center [830, 242] width 543 height 32
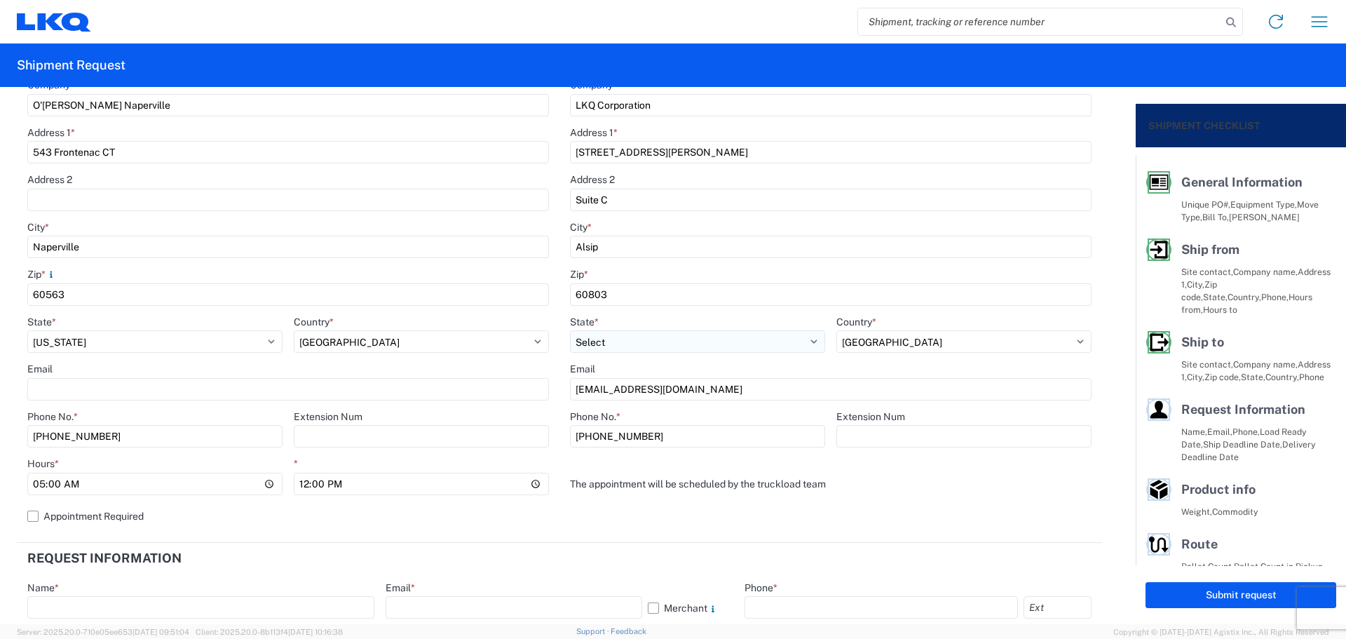
scroll to position [374, 0]
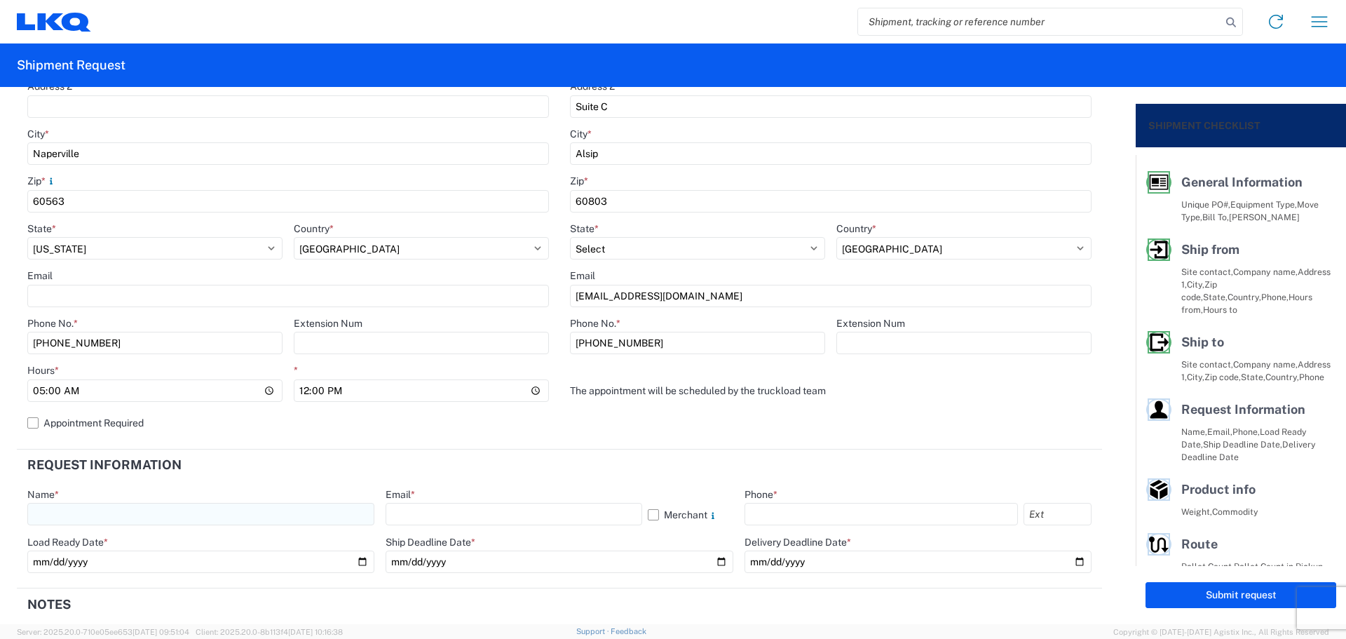
click at [117, 508] on input "text" at bounding box center [200, 514] width 347 height 22
type input "[PERSON_NAME]"
click at [432, 513] on input "text" at bounding box center [514, 514] width 256 height 22
type input "[EMAIL_ADDRESS][DOMAIN_NAME]"
click at [779, 508] on input "text" at bounding box center [881, 514] width 273 height 22
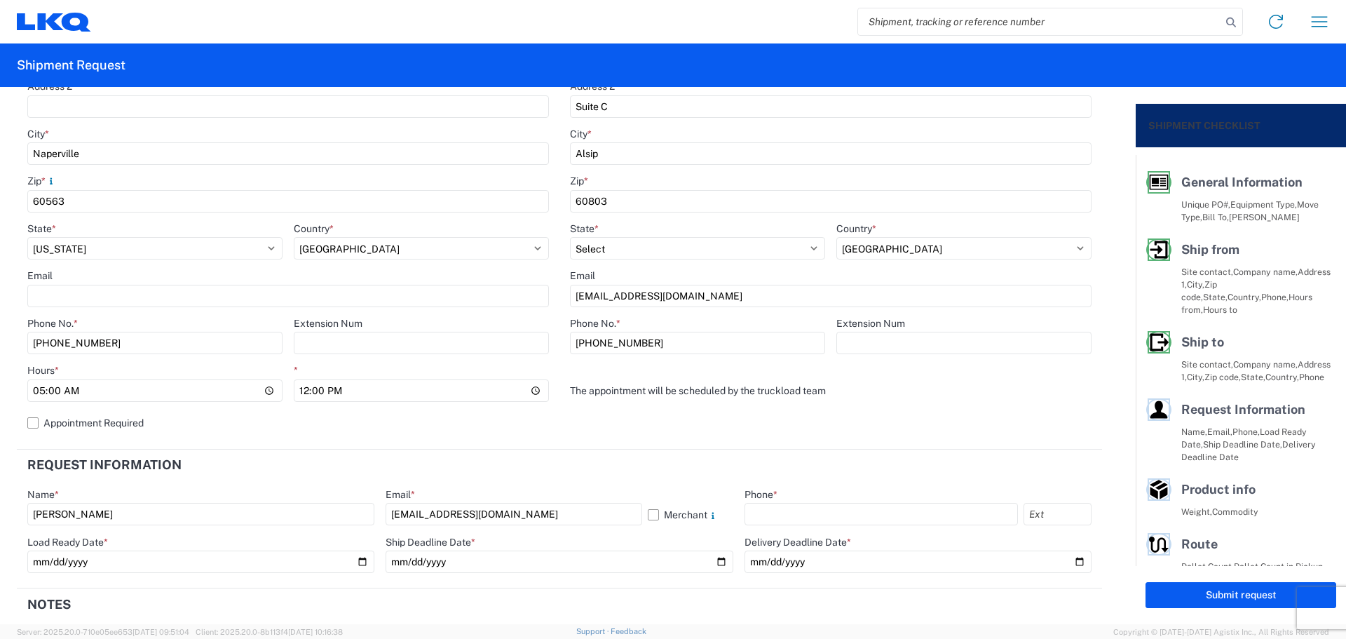
type input "[PHONE_NUMBER]"
click at [652, 463] on header "Request Information" at bounding box center [559, 465] width 1085 height 32
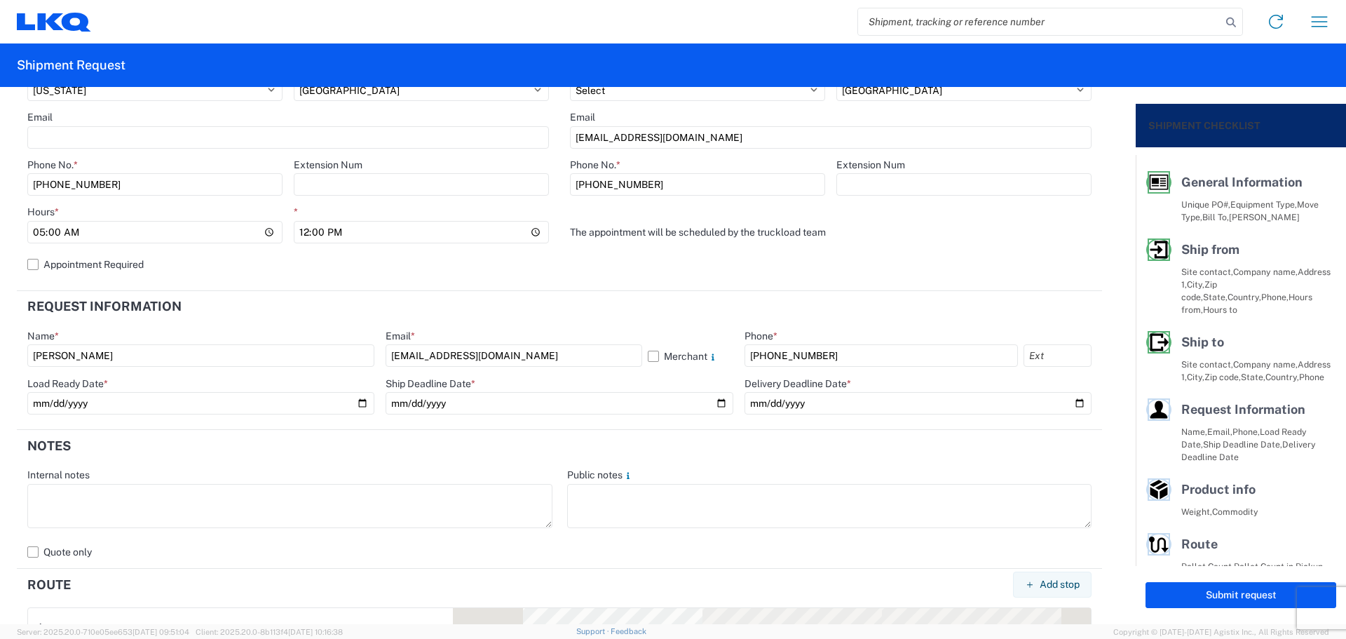
scroll to position [561, 0]
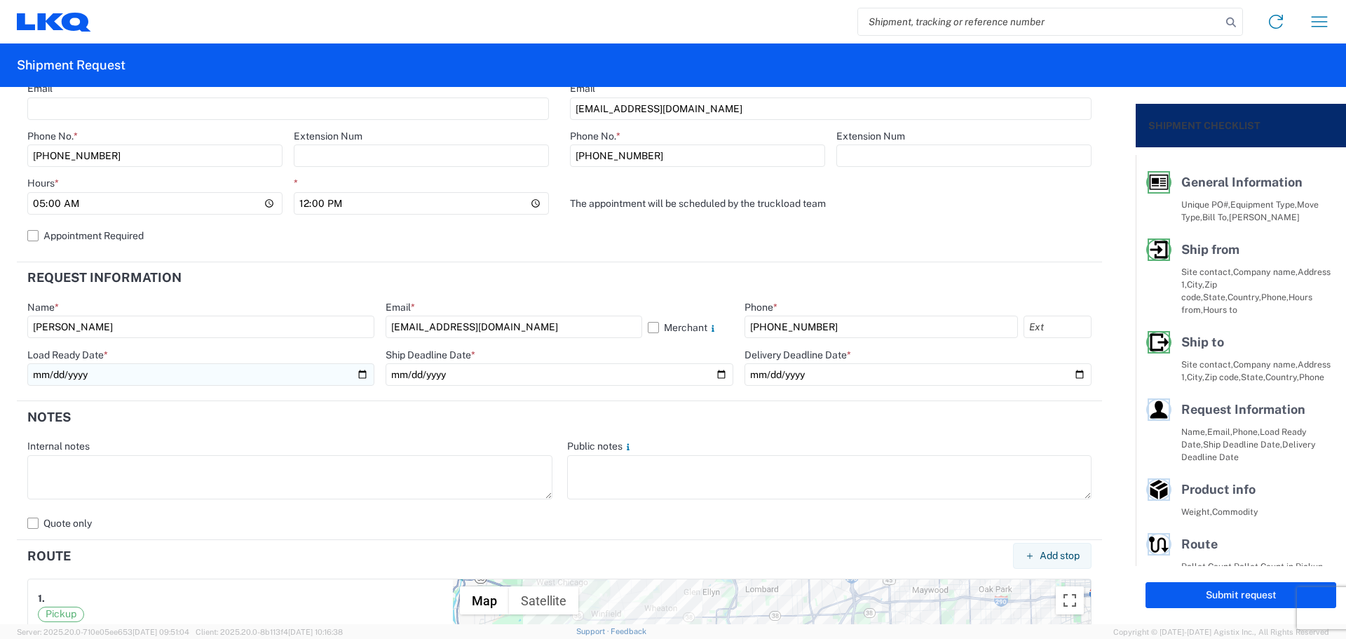
click at [359, 374] on input "date" at bounding box center [200, 374] width 347 height 22
type input "[DATE]"
click at [721, 370] on input "date" at bounding box center [559, 374] width 347 height 22
click at [714, 374] on input "date" at bounding box center [559, 374] width 347 height 22
type input "[DATE]"
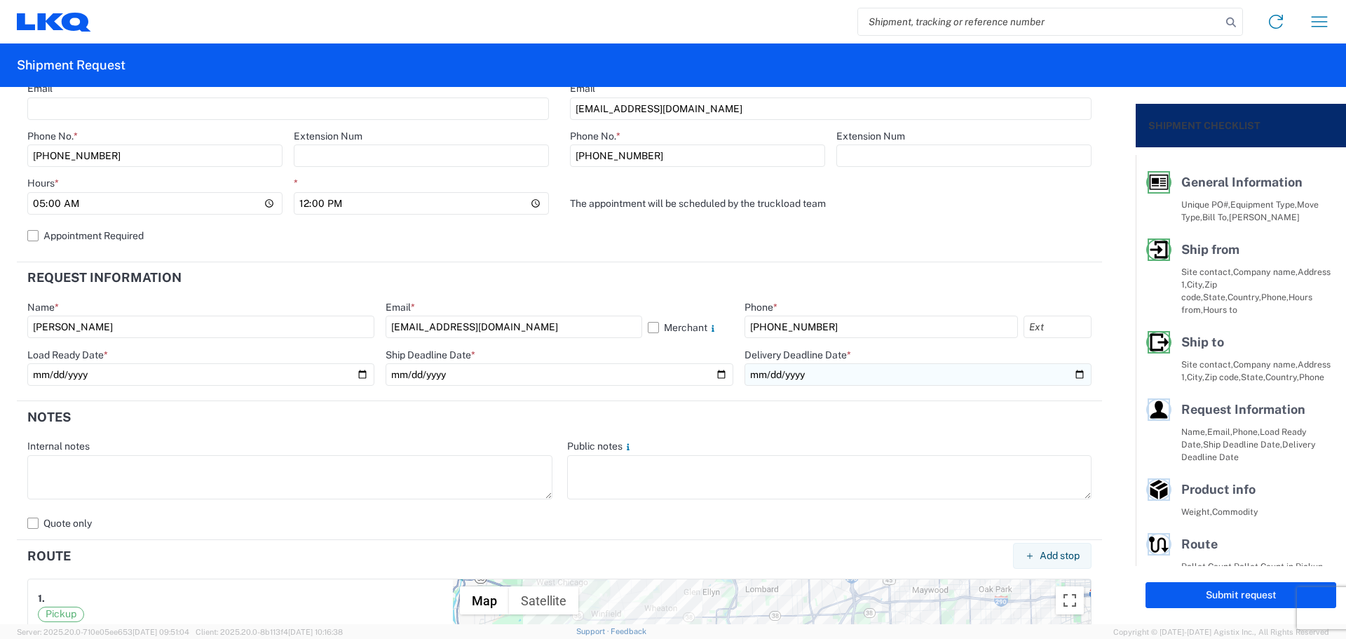
click at [1069, 376] on input "date" at bounding box center [918, 374] width 347 height 22
type input "[DATE]"
click at [742, 420] on header "Notes" at bounding box center [559, 417] width 1085 height 32
click at [177, 475] on textarea at bounding box center [289, 477] width 525 height 44
drag, startPoint x: 237, startPoint y: 466, endPoint x: 0, endPoint y: 458, distance: 237.1
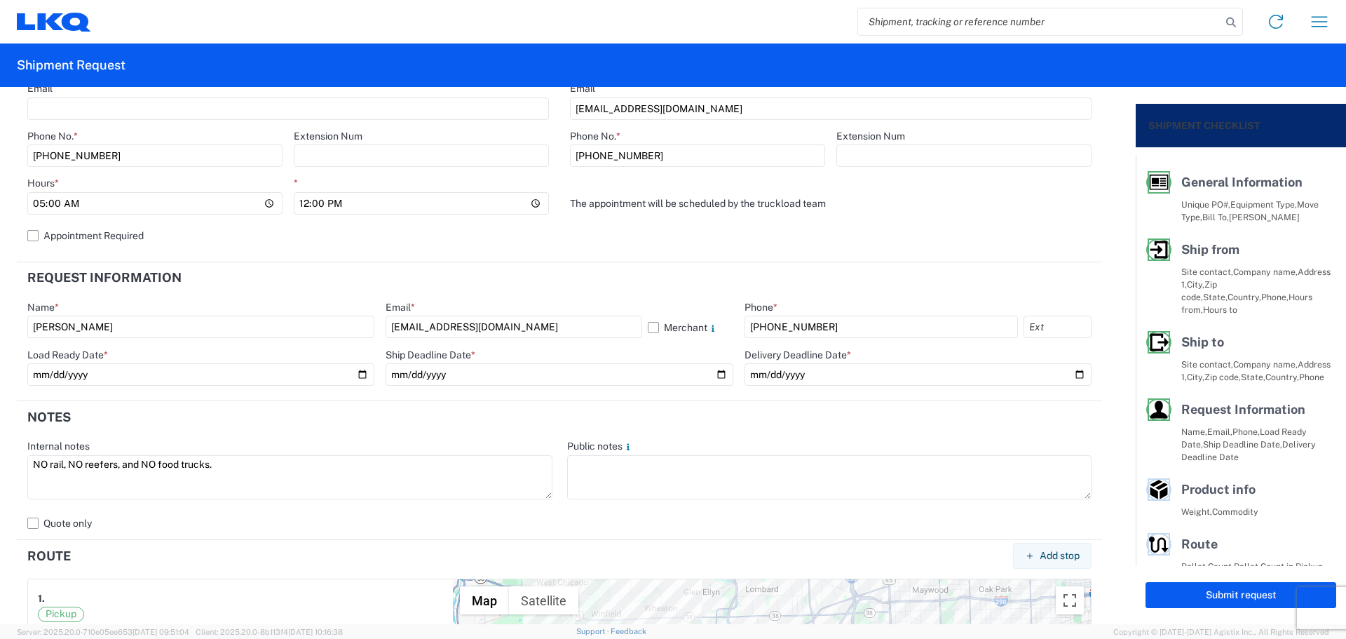
click at [0, 458] on form "General Information Template PO# MMMNaperville100125 Equipment Type * Select 53…" at bounding box center [568, 355] width 1136 height 537
type textarea "NO rail, NO reefers, and NO food trucks."
click at [646, 488] on textarea at bounding box center [829, 477] width 525 height 44
paste textarea "NO rail, NO reefers, and NO food trucks."
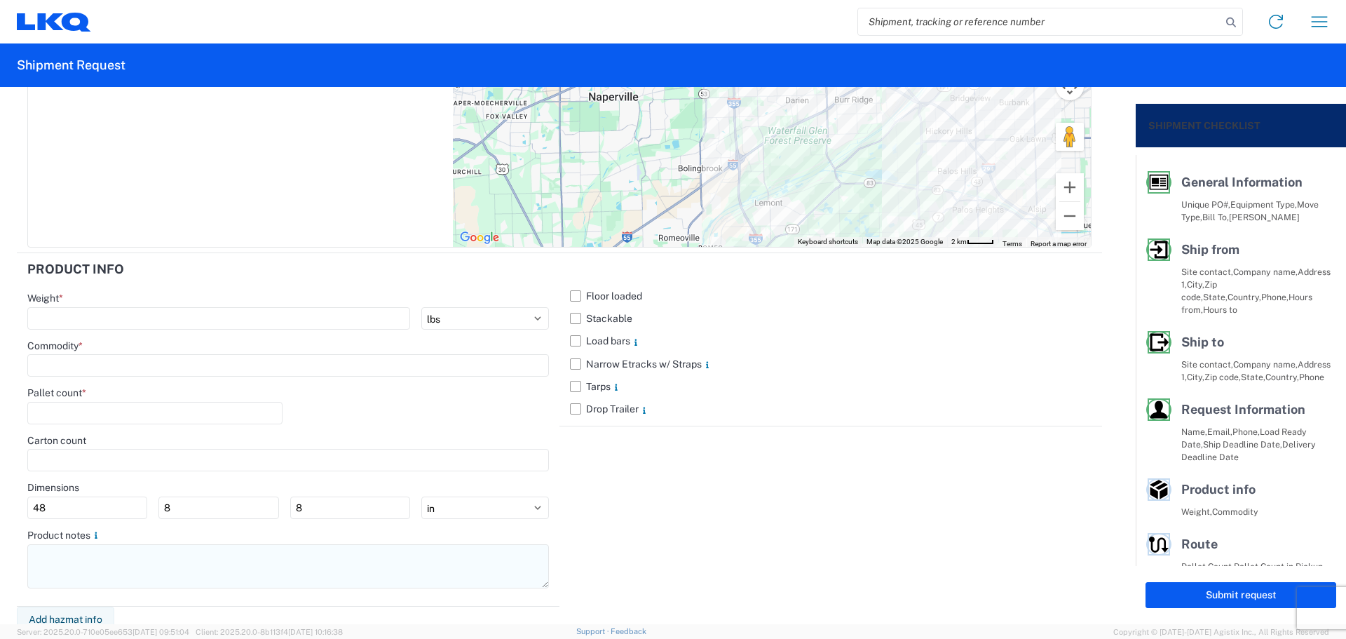
scroll to position [1238, 0]
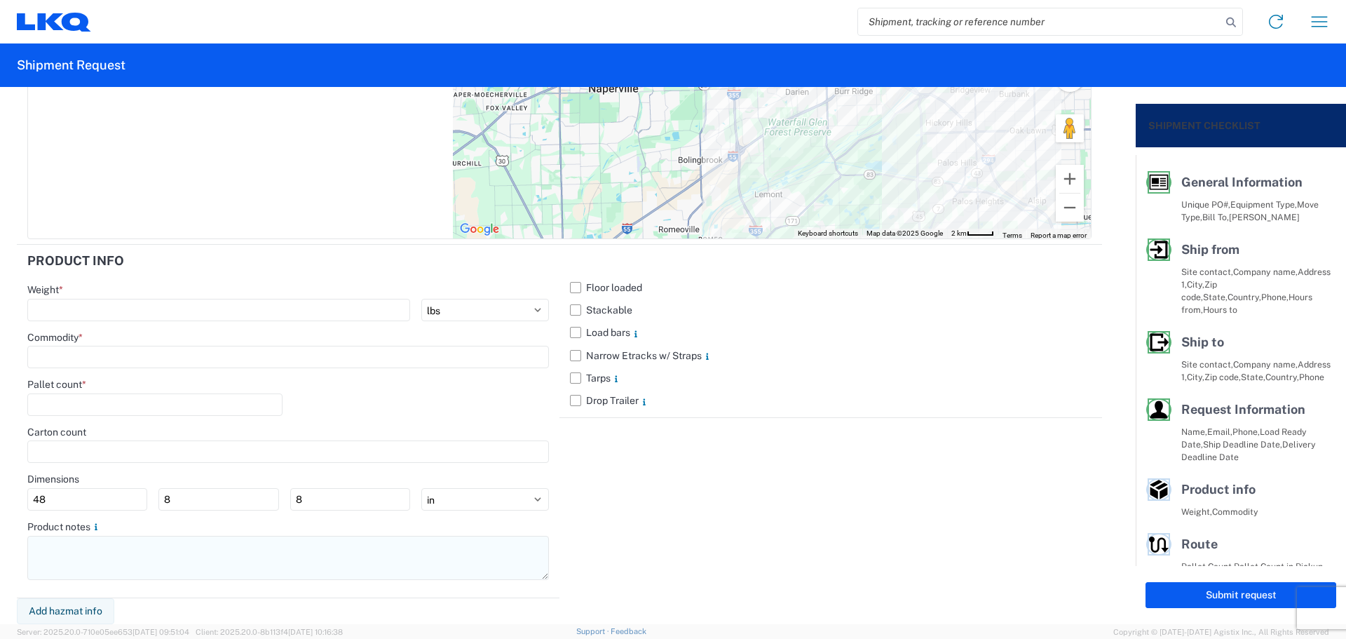
type textarea "NO rail, NO reefers, and NO food trucks."
click at [138, 556] on textarea at bounding box center [288, 558] width 522 height 44
paste textarea "NO rail, NO reefers, and NO food trucks."
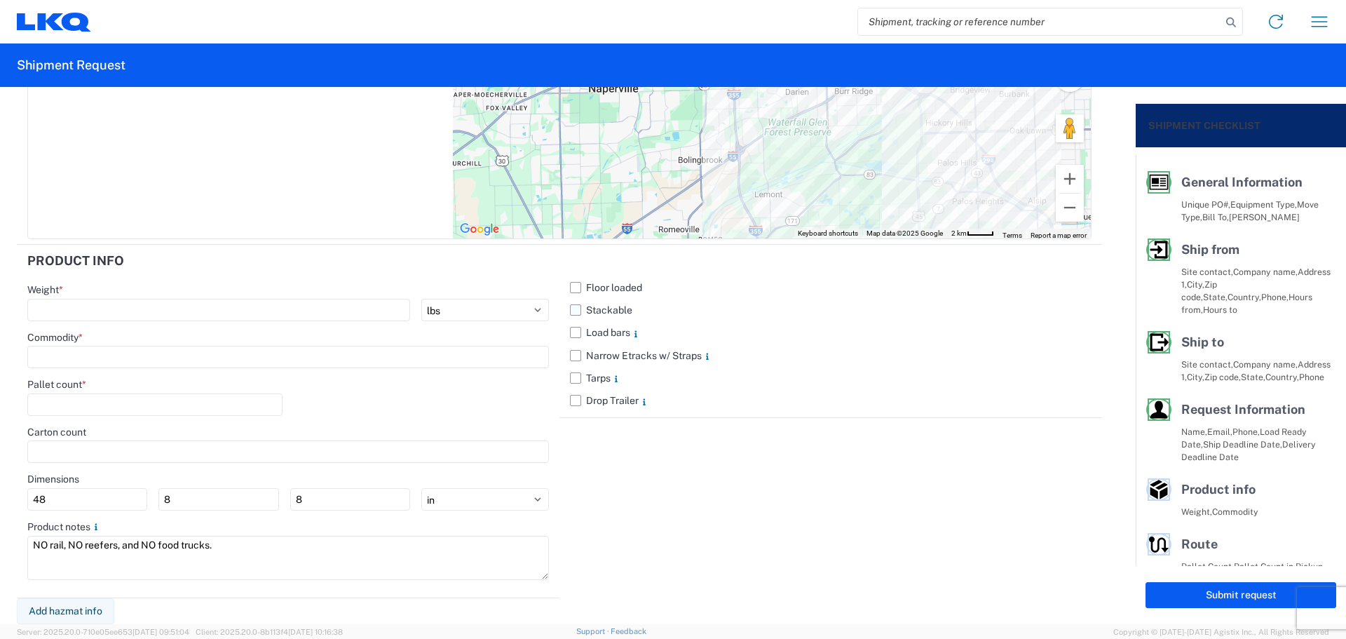
type textarea "NO rail, NO reefers, and NO food trucks."
click at [577, 309] on label "Stackable" at bounding box center [831, 310] width 522 height 22
click at [0, 0] on input "Stackable" at bounding box center [0, 0] width 0 height 0
click at [171, 308] on input "number" at bounding box center [218, 310] width 383 height 22
type input "35000"
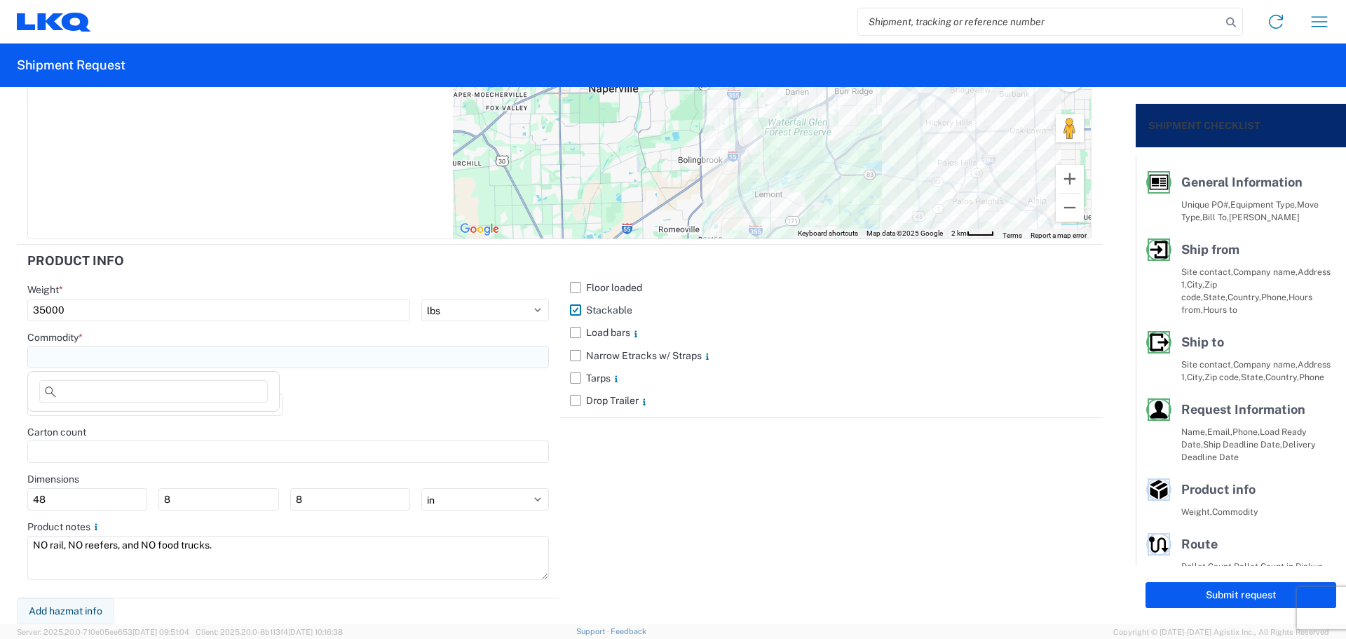
click at [90, 351] on input at bounding box center [288, 357] width 522 height 22
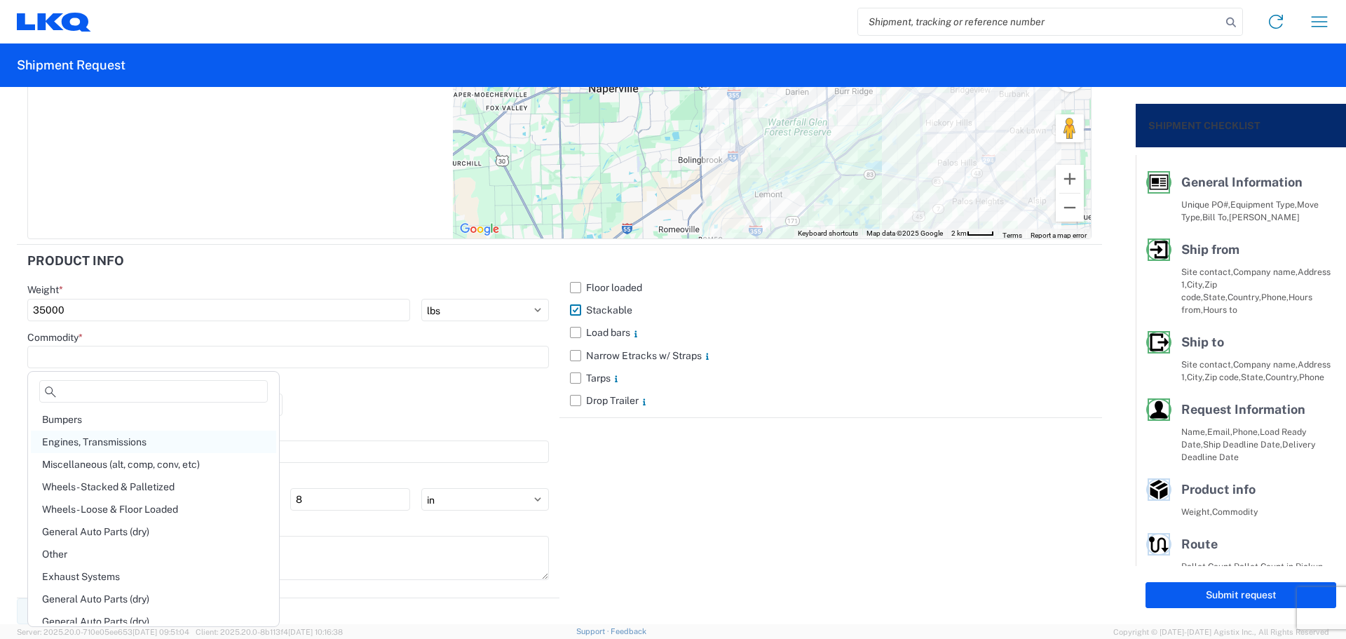
click at [115, 433] on div "Engines, Transmissions" at bounding box center [153, 441] width 245 height 22
type input "Engines, Transmissions"
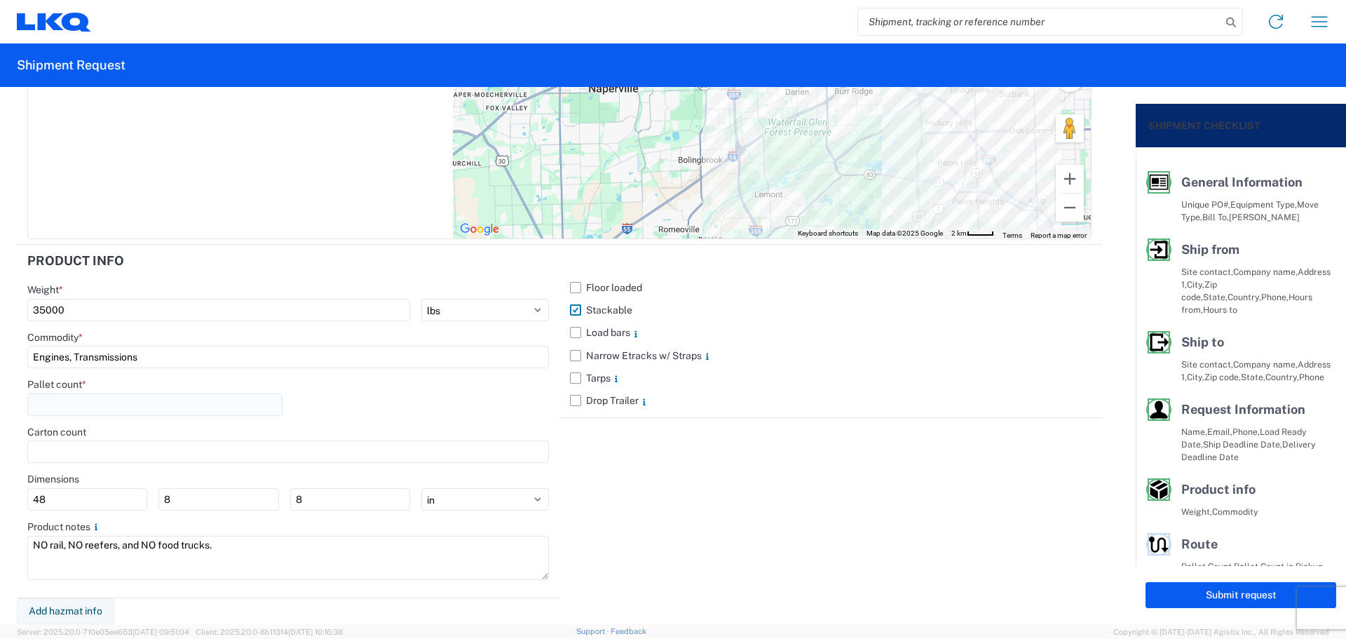
click at [96, 410] on input "number" at bounding box center [154, 404] width 255 height 22
type input "40"
click at [365, 401] on div "Pallet count * 40" at bounding box center [288, 402] width 522 height 48
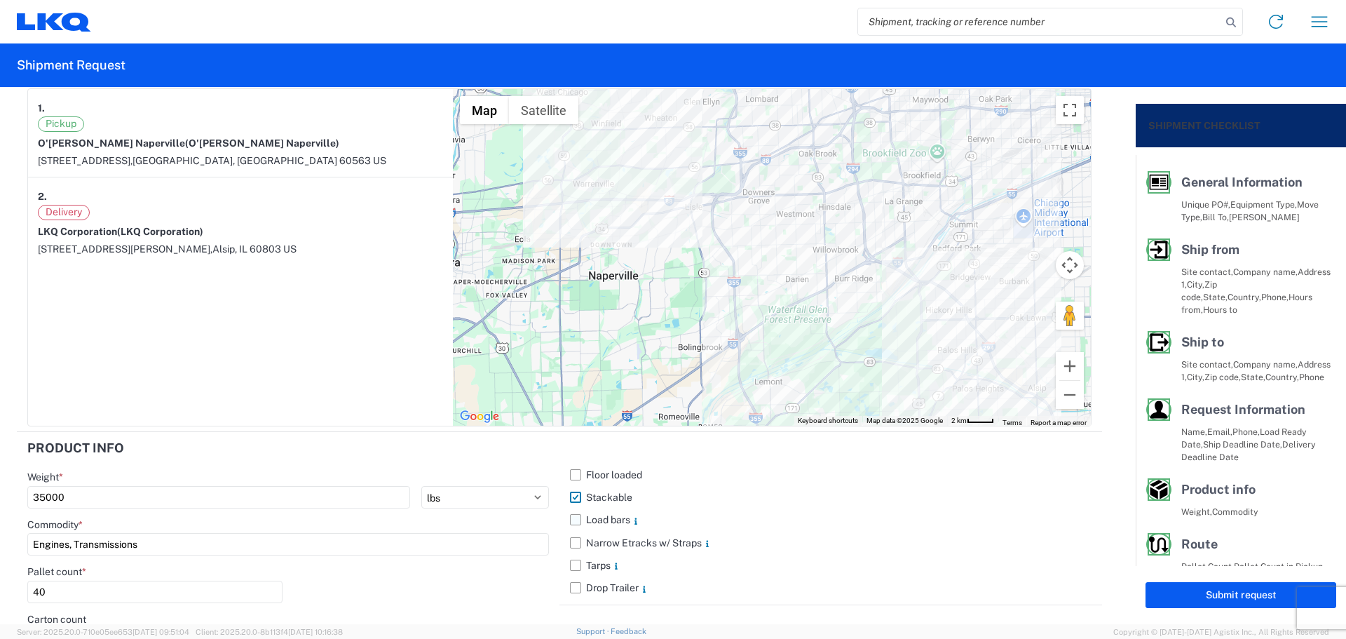
scroll to position [958, 0]
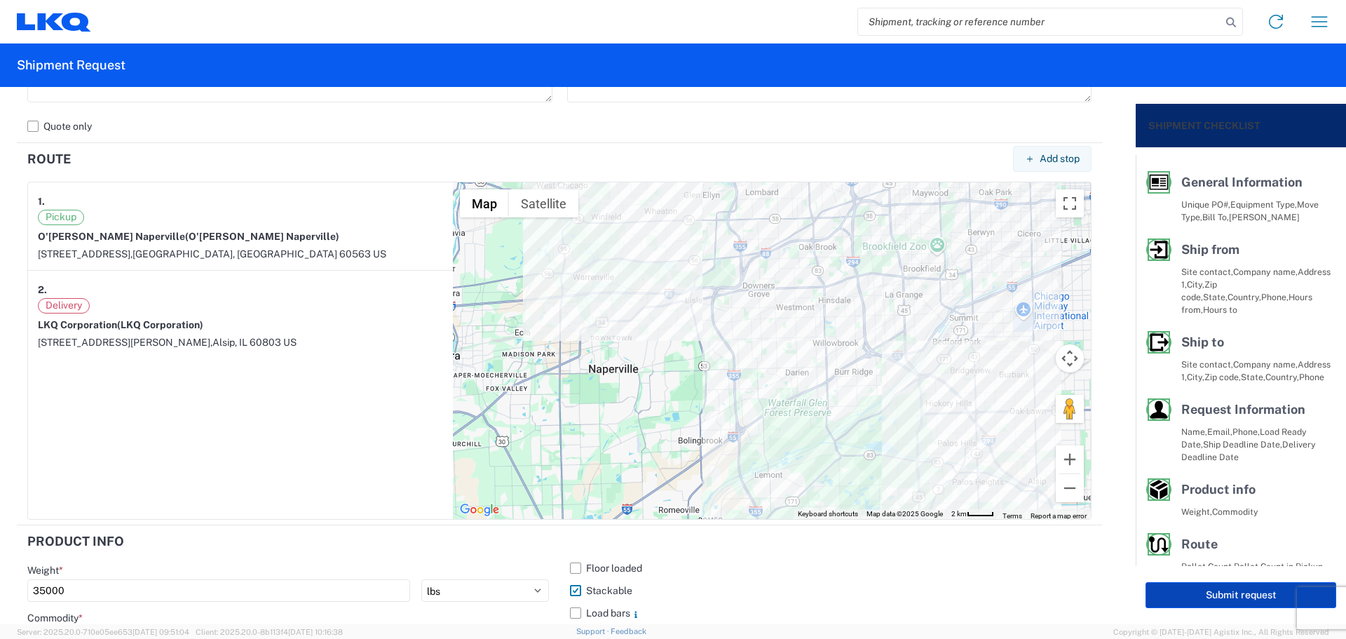
click at [1180, 600] on button "Submit request" at bounding box center [1240, 595] width 191 height 26
select select "US"
